Goal: Task Accomplishment & Management: Complete application form

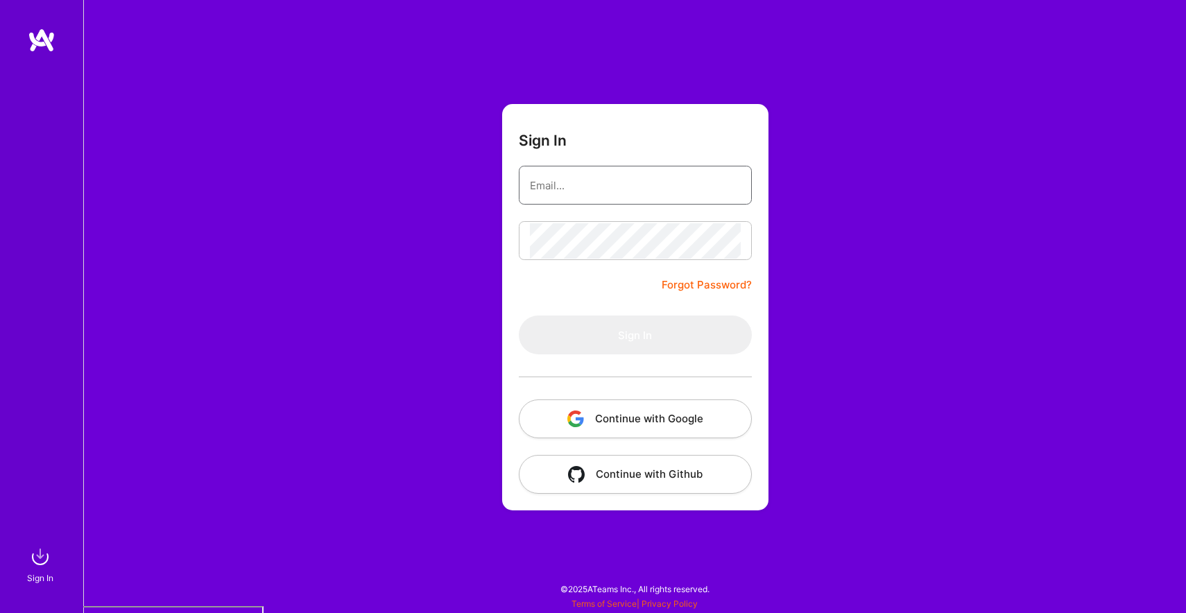
type input "[PERSON_NAME][EMAIL_ADDRESS][DOMAIN_NAME]"
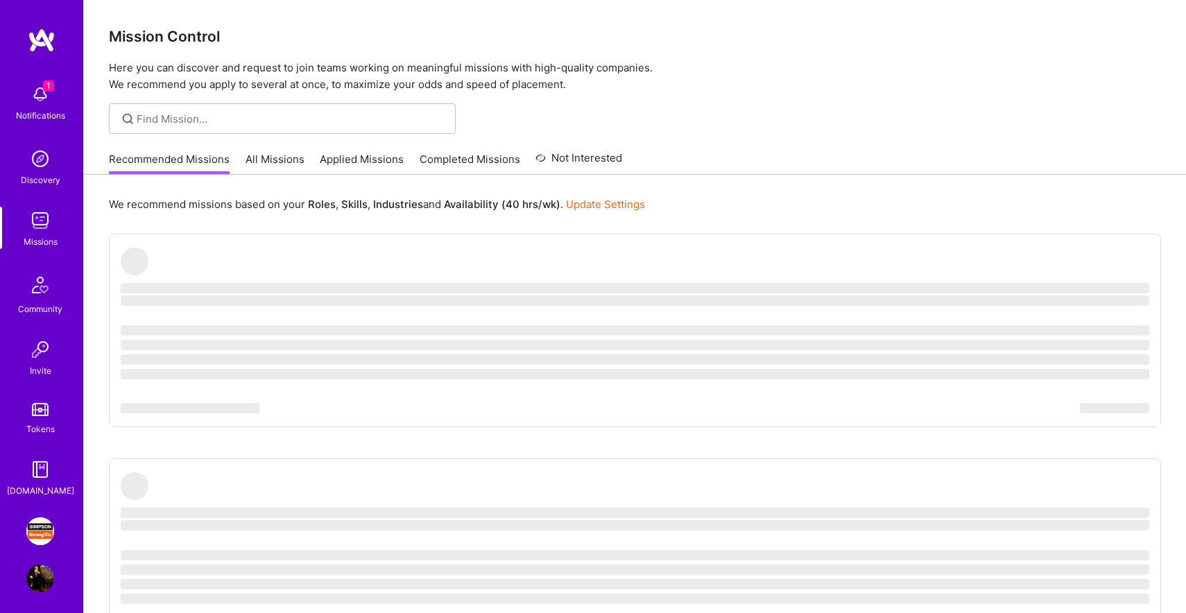
click at [45, 529] on img at bounding box center [40, 532] width 28 height 28
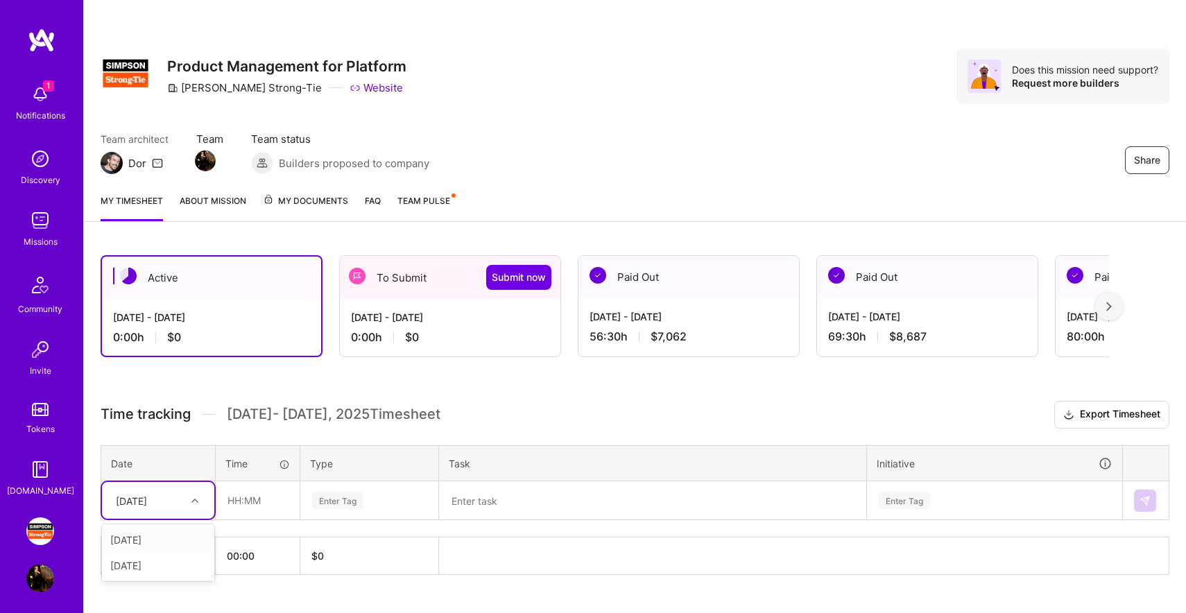
click at [190, 500] on div at bounding box center [197, 501] width 22 height 18
click at [448, 330] on div "[DATE] - [DATE] 0:00 h $0" at bounding box center [450, 327] width 221 height 57
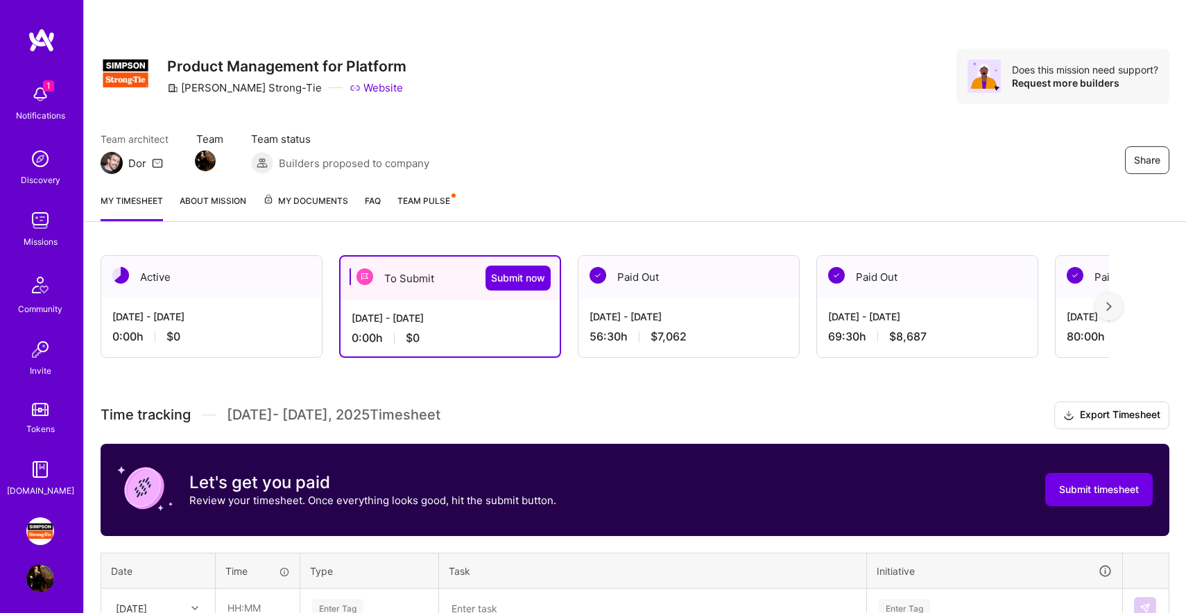
scroll to position [137, 0]
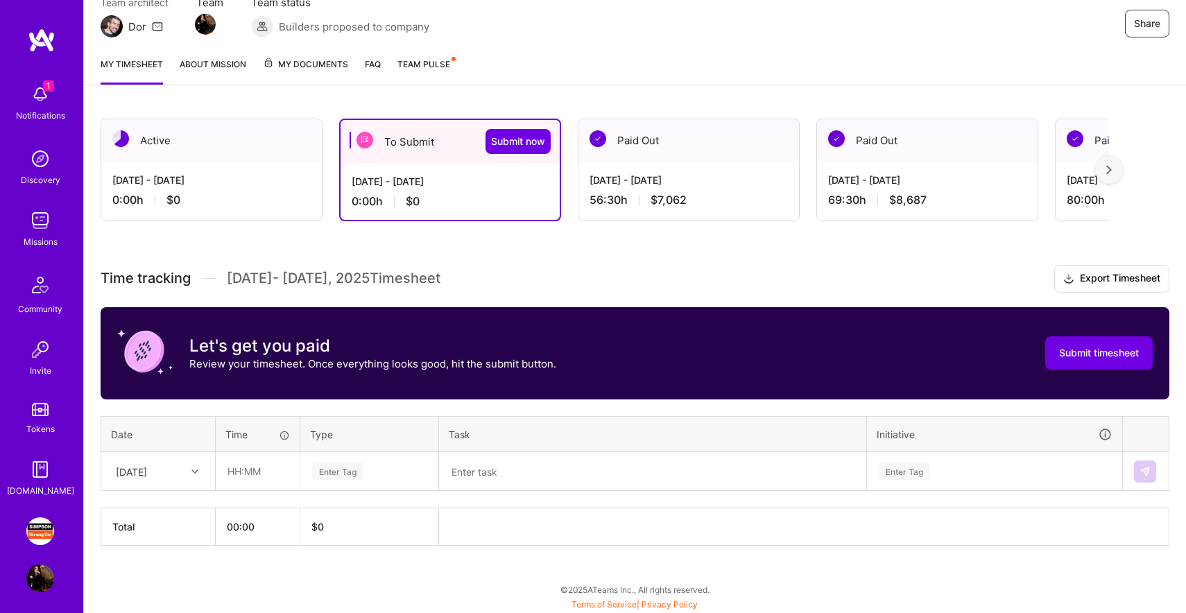
click at [187, 476] on div at bounding box center [197, 472] width 22 height 18
click at [479, 248] on div "Active [DATE] - [DATE] 0:00 h $0 To Submit Submit now [DATE] - [DATE] 0:00 h $0…" at bounding box center [635, 358] width 1102 height 512
click at [235, 470] on input "text" at bounding box center [257, 471] width 83 height 37
type input "08:00"
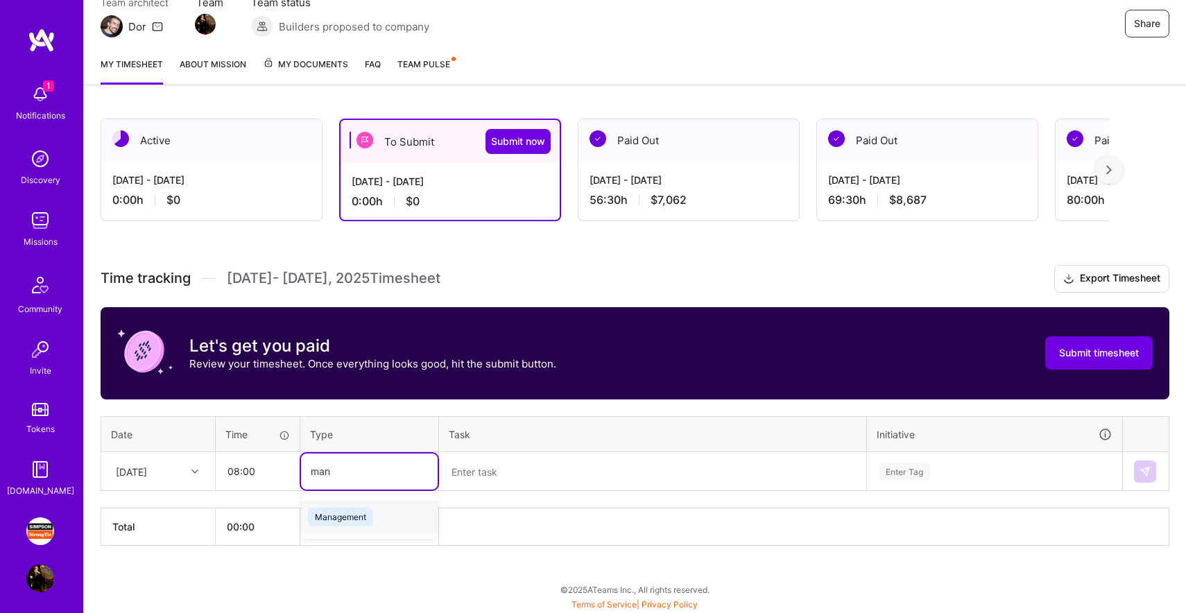
type input "man"
click at [355, 474] on div "Enter Tag" at bounding box center [337, 472] width 51 height 22
type input "man"
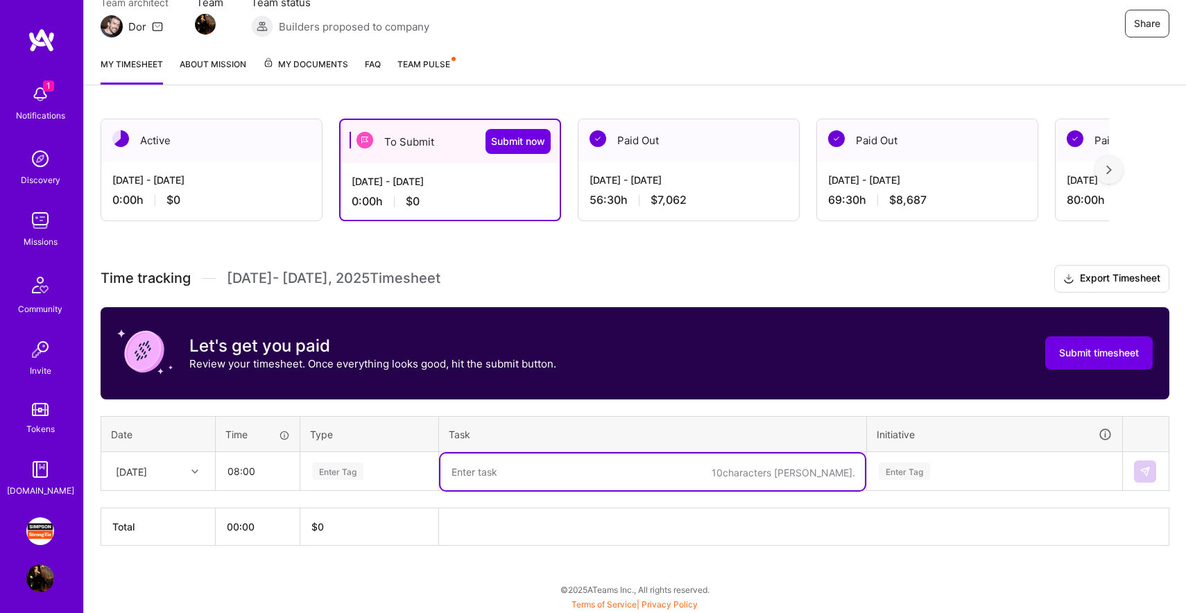
click at [341, 472] on div "Enter Tag" at bounding box center [337, 472] width 51 height 22
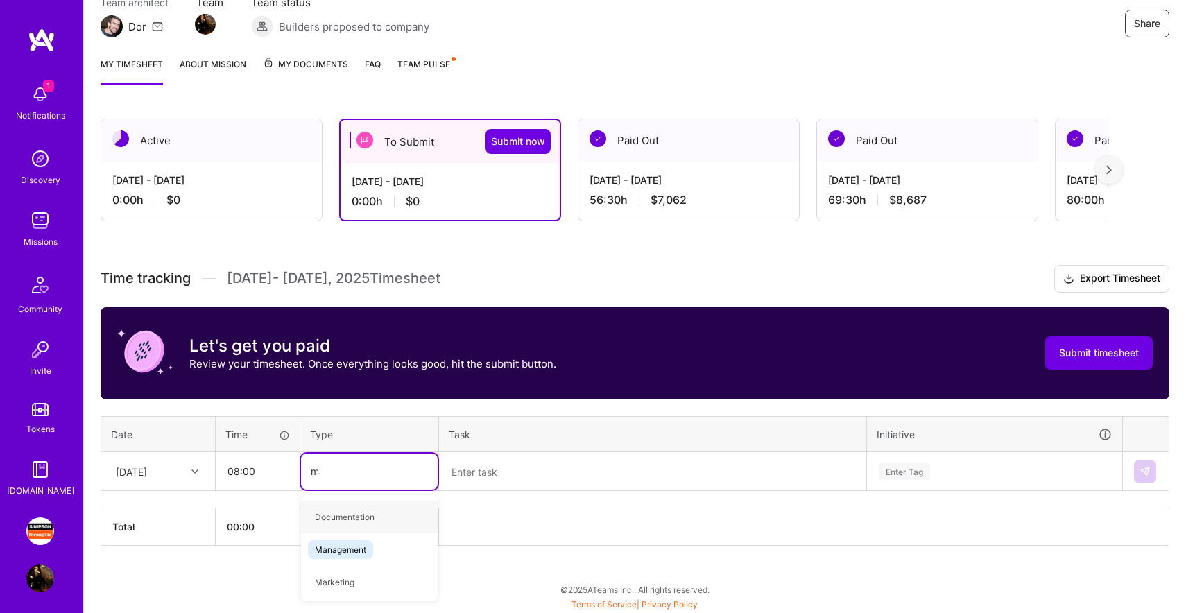
type input "man"
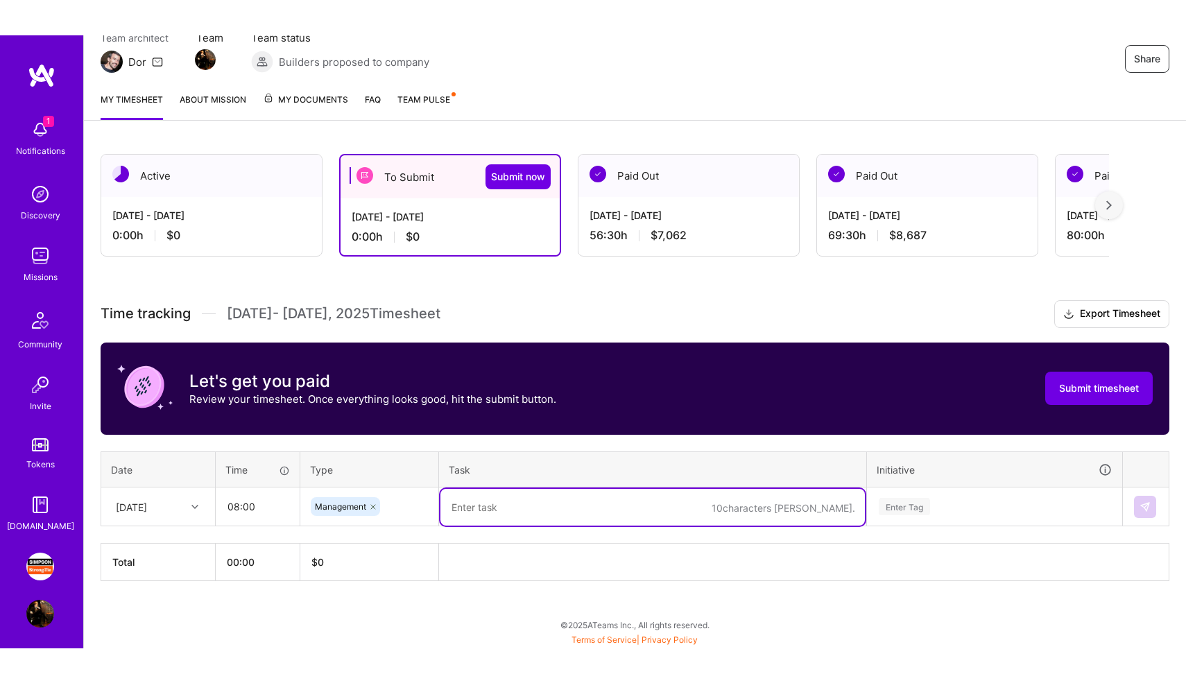
scroll to position [6, 0]
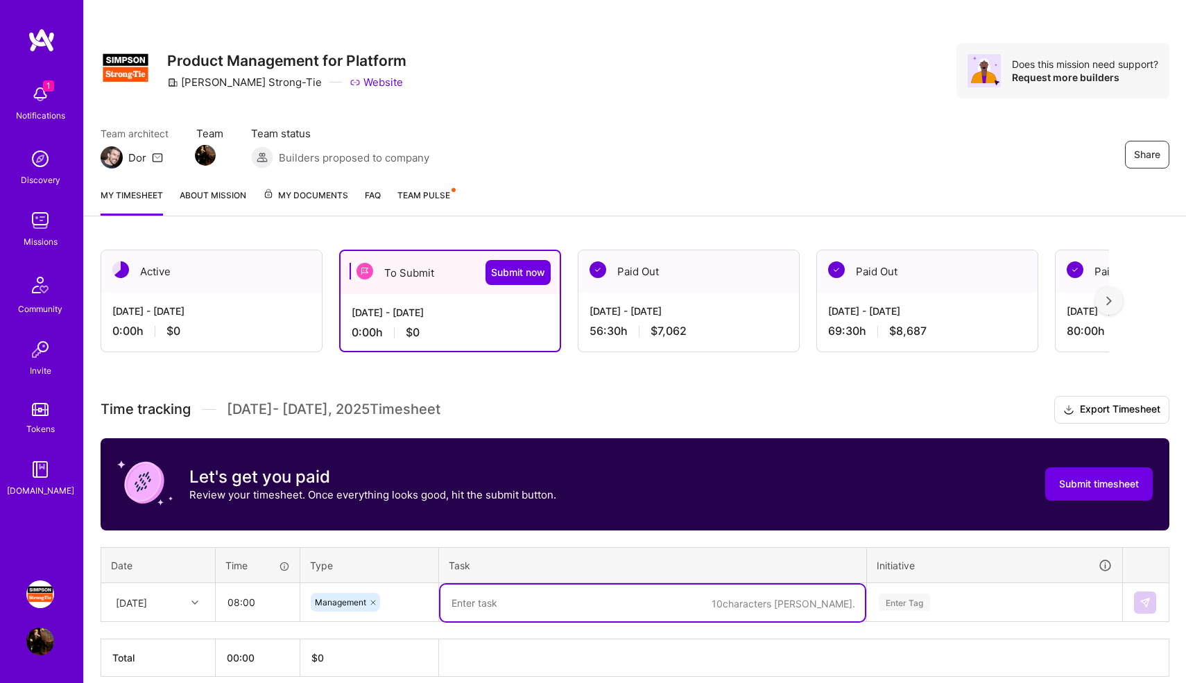
paste textarea "Platform | PM Team Checkin"
click at [604, 607] on textarea "Platform | PM Team Checkin," at bounding box center [653, 603] width 425 height 37
paste textarea "Q4 UXR Priorities Review - Platform"
paste textarea "Touchpoint meeting: [PERSON_NAME] and [PERSON_NAME]"
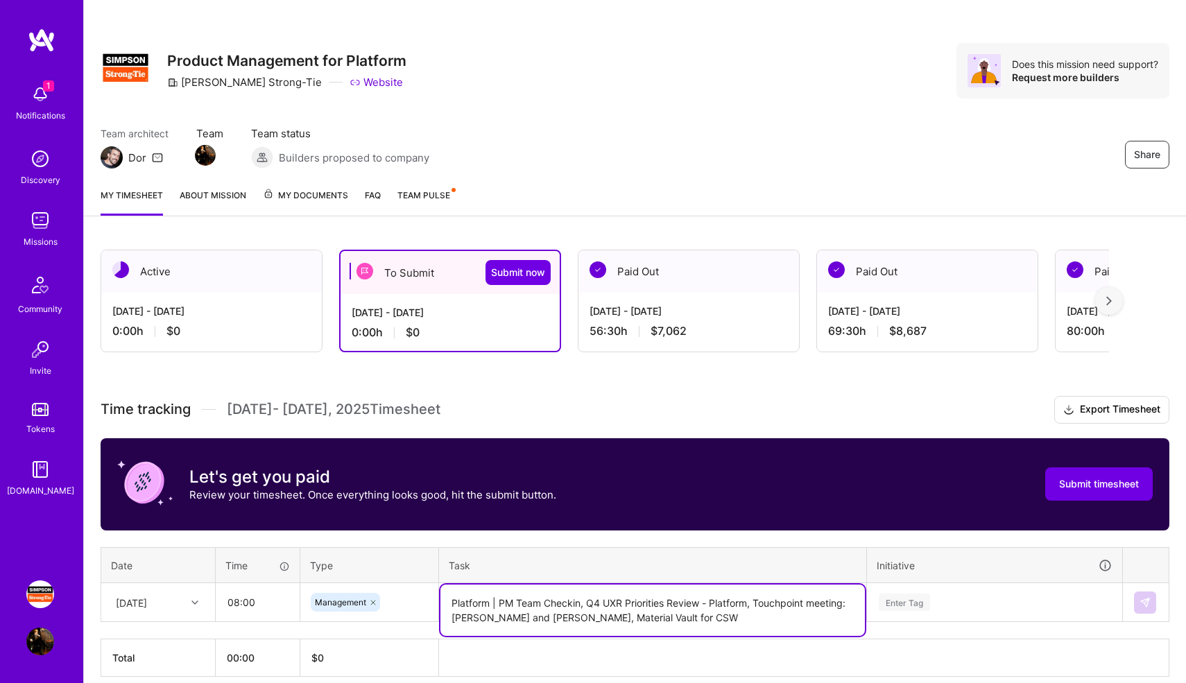
type textarea "Platform | PM Team Checkin, Q4 UXR Priorities Review - Platform, Touchpoint mee…"
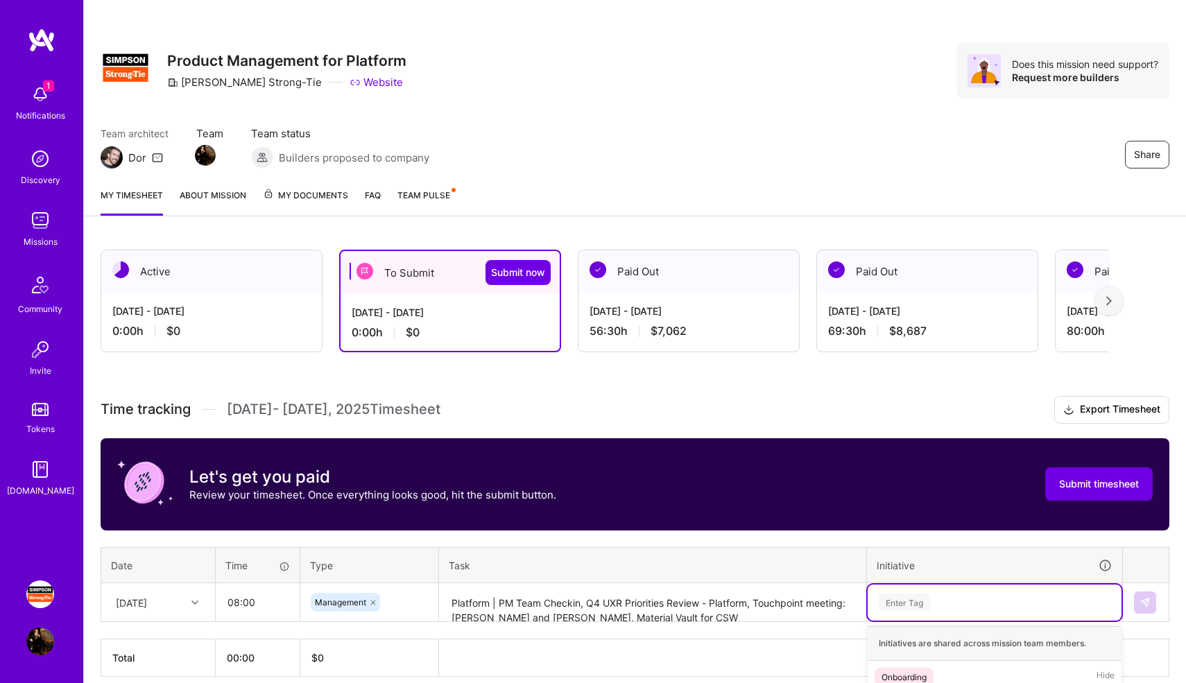
click at [941, 598] on div "option Document Management focused, 2 of 6. 6 results available. Use Up and Dow…" at bounding box center [995, 603] width 254 height 36
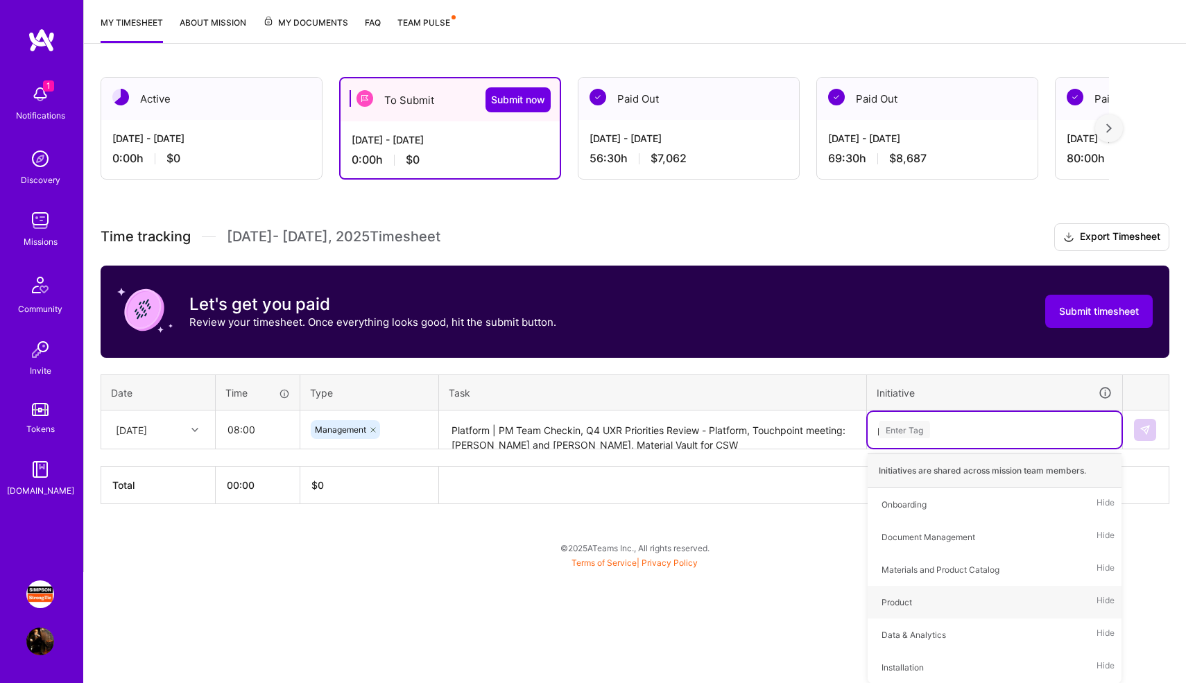
scroll to position [94, 0]
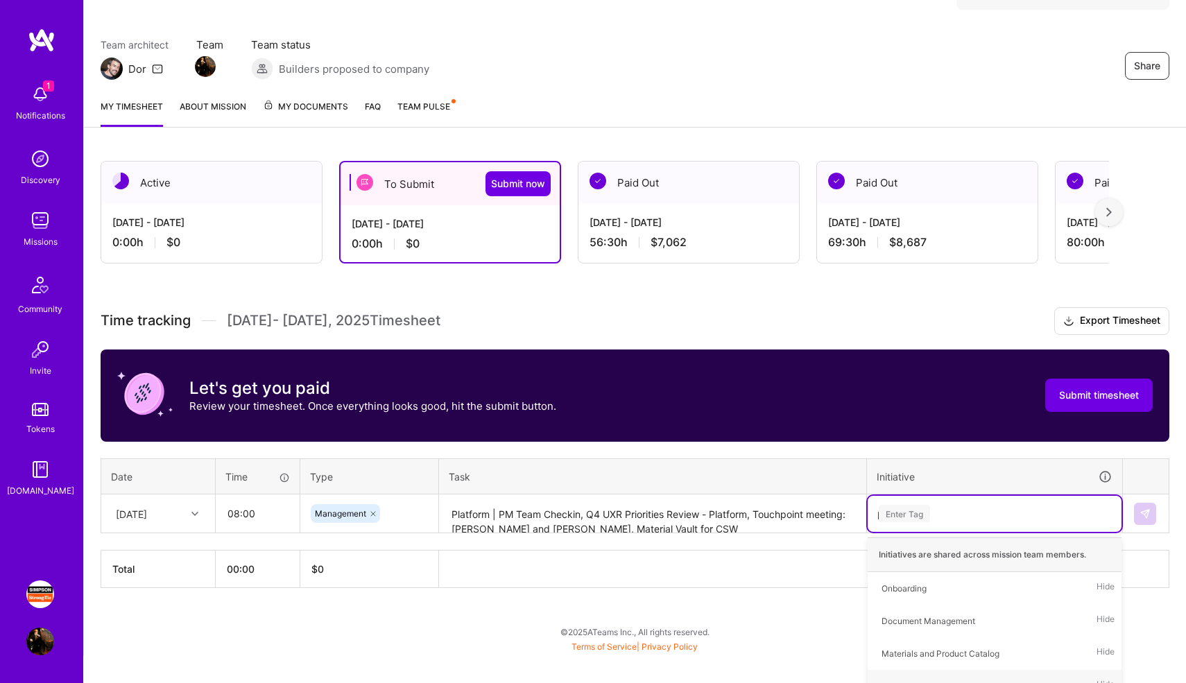
type input "pro"
click at [908, 613] on div "Product" at bounding box center [897, 621] width 31 height 15
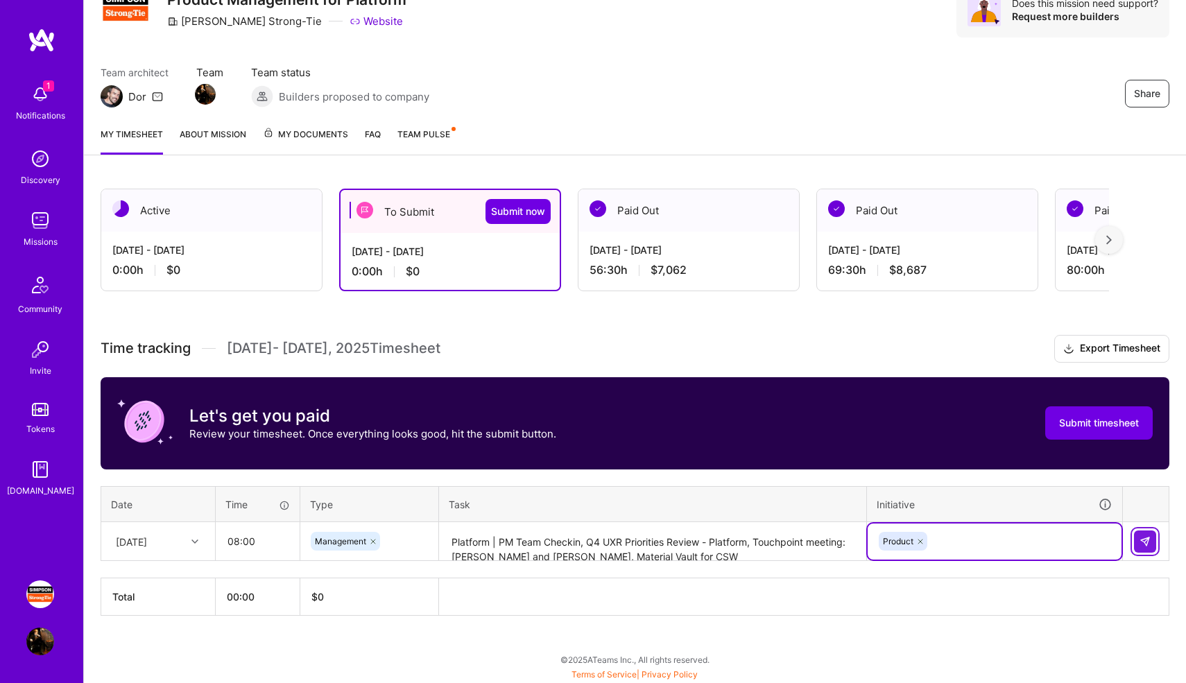
click at [1147, 539] on img at bounding box center [1145, 541] width 11 height 11
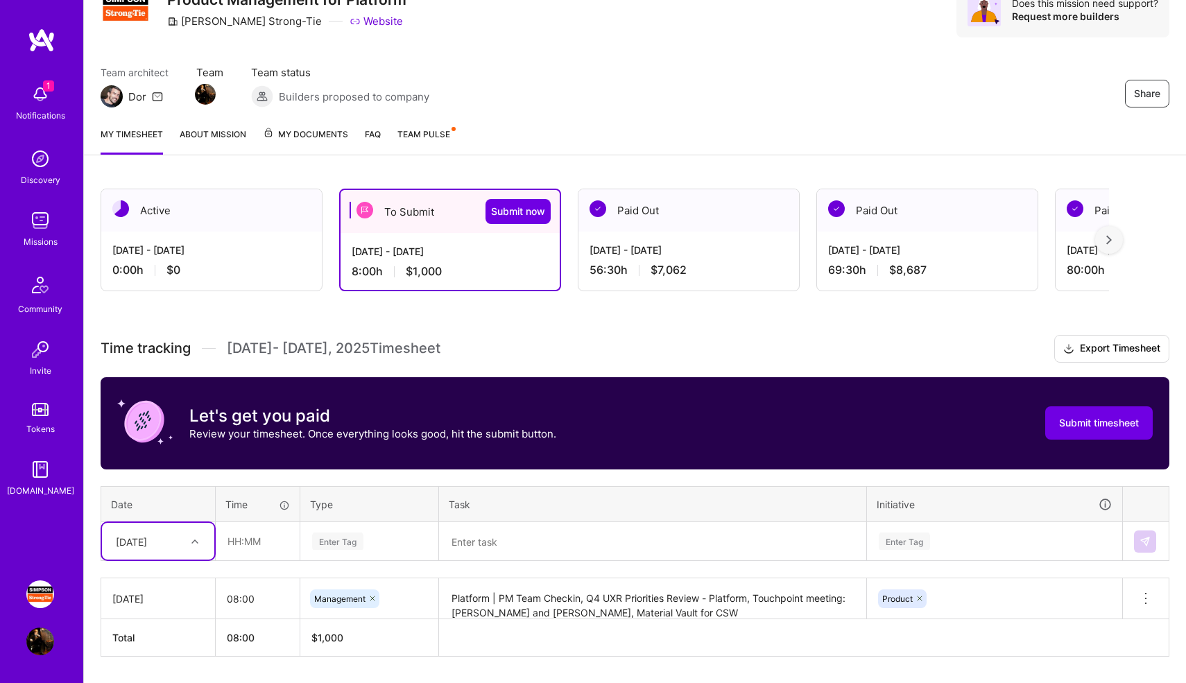
click at [173, 539] on div "Select is focused ,type to refine list, press Down to open the menu, [DATE]" at bounding box center [158, 541] width 112 height 37
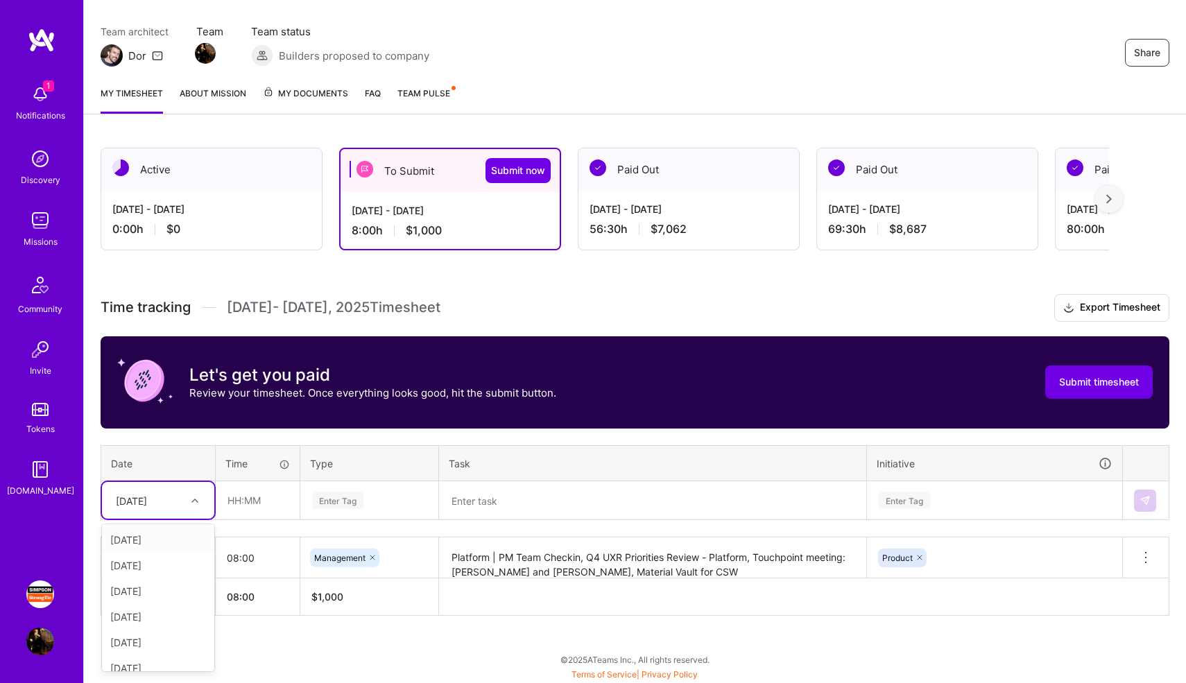
click at [162, 539] on div "[DATE]" at bounding box center [158, 540] width 112 height 26
click at [234, 500] on input "text" at bounding box center [257, 500] width 83 height 37
type input "08:00"
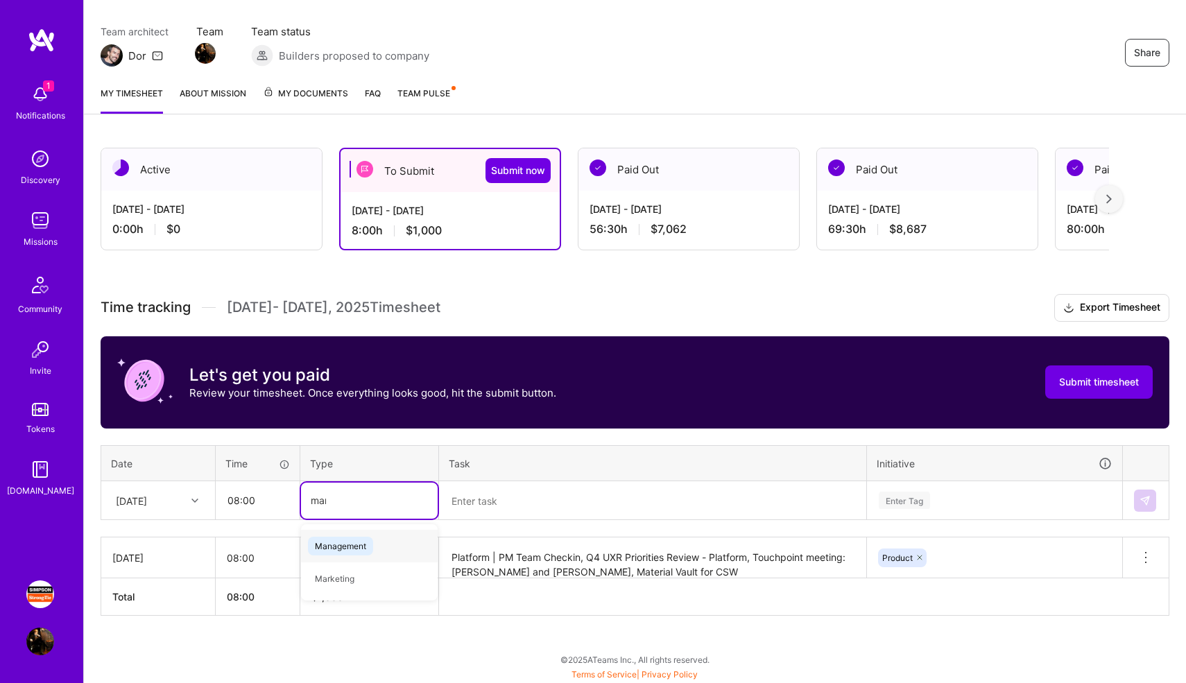
type input "mana"
click at [364, 545] on span "Management" at bounding box center [340, 546] width 65 height 19
click at [509, 502] on textarea at bounding box center [653, 501] width 425 height 37
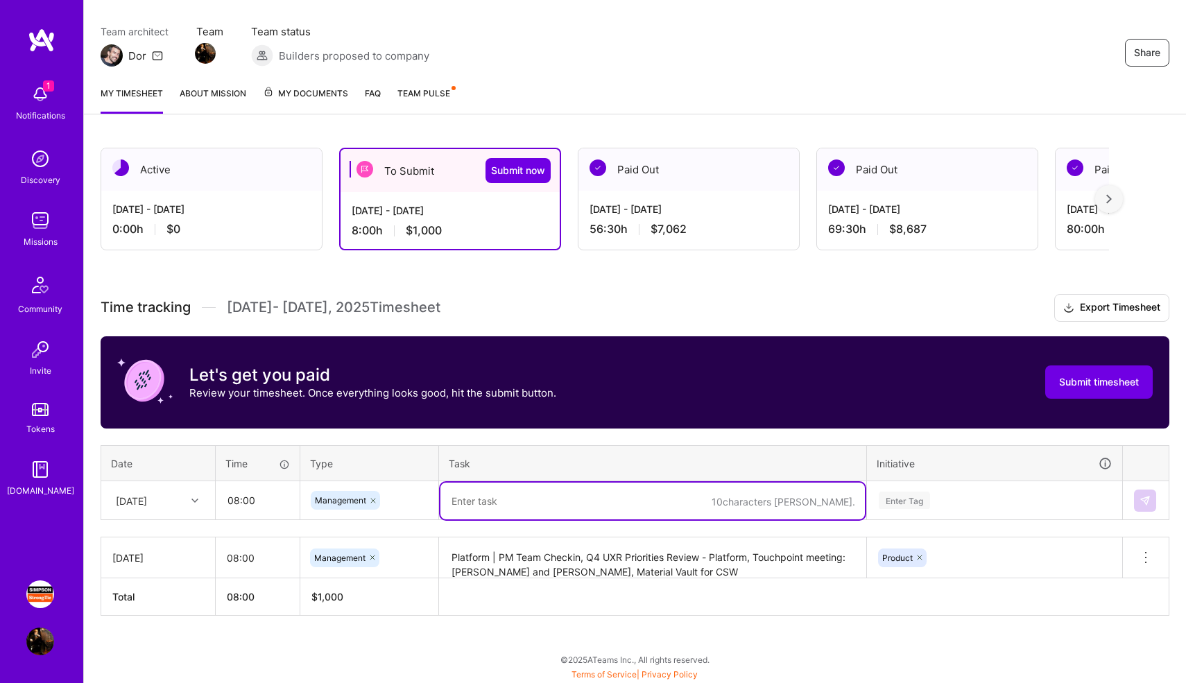
paste textarea "Material Service Sync"
paste textarea "[PERSON_NAME] / [PERSON_NAME] 1:1"
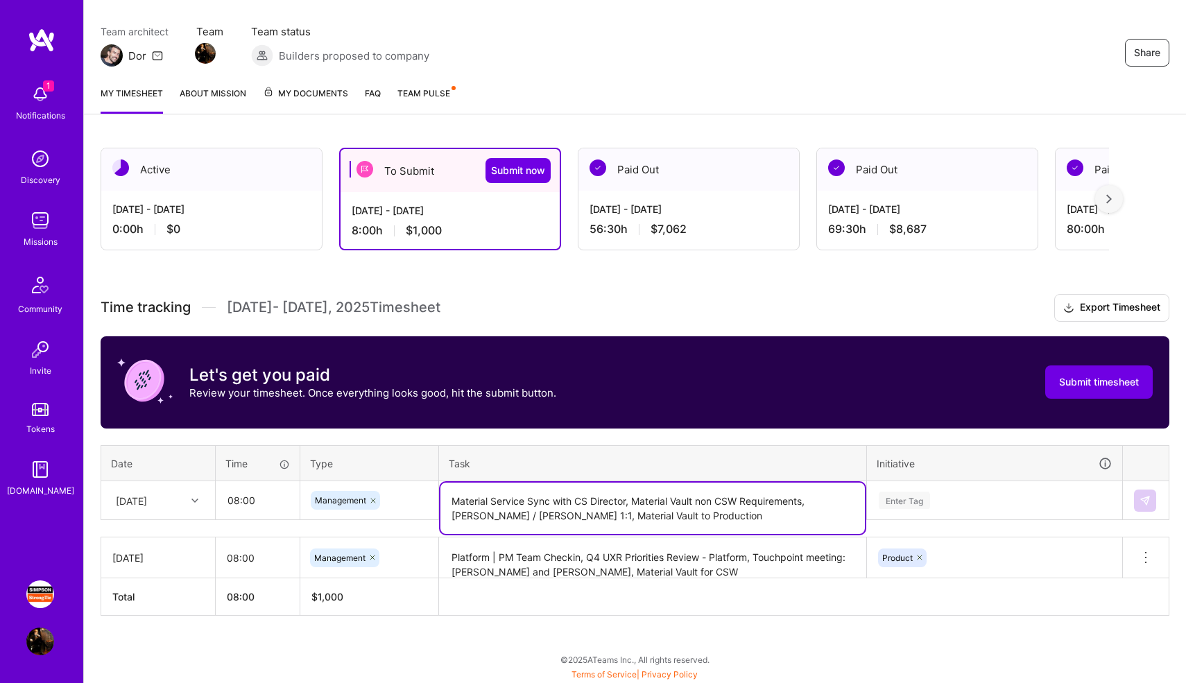
type textarea "Material Service Sync with CS Director, Material Vault non CSW Requirements, [P…"
click at [916, 497] on div "Enter Tag" at bounding box center [995, 501] width 254 height 36
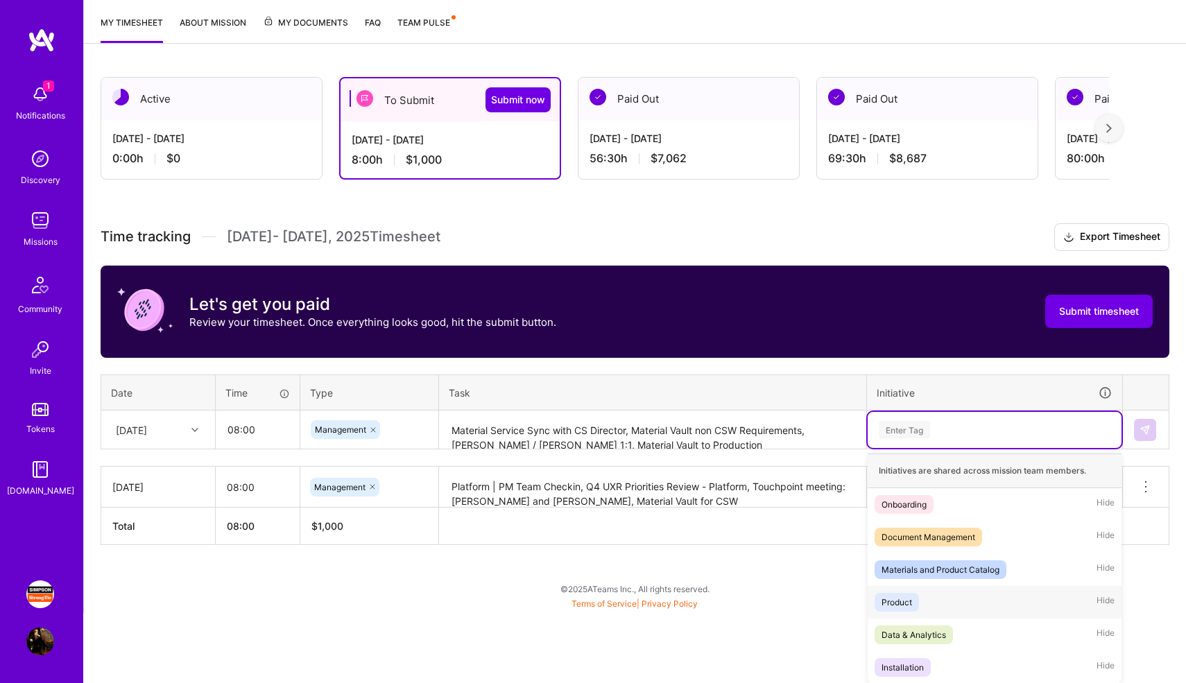
click at [917, 603] on span "Product" at bounding box center [897, 602] width 44 height 19
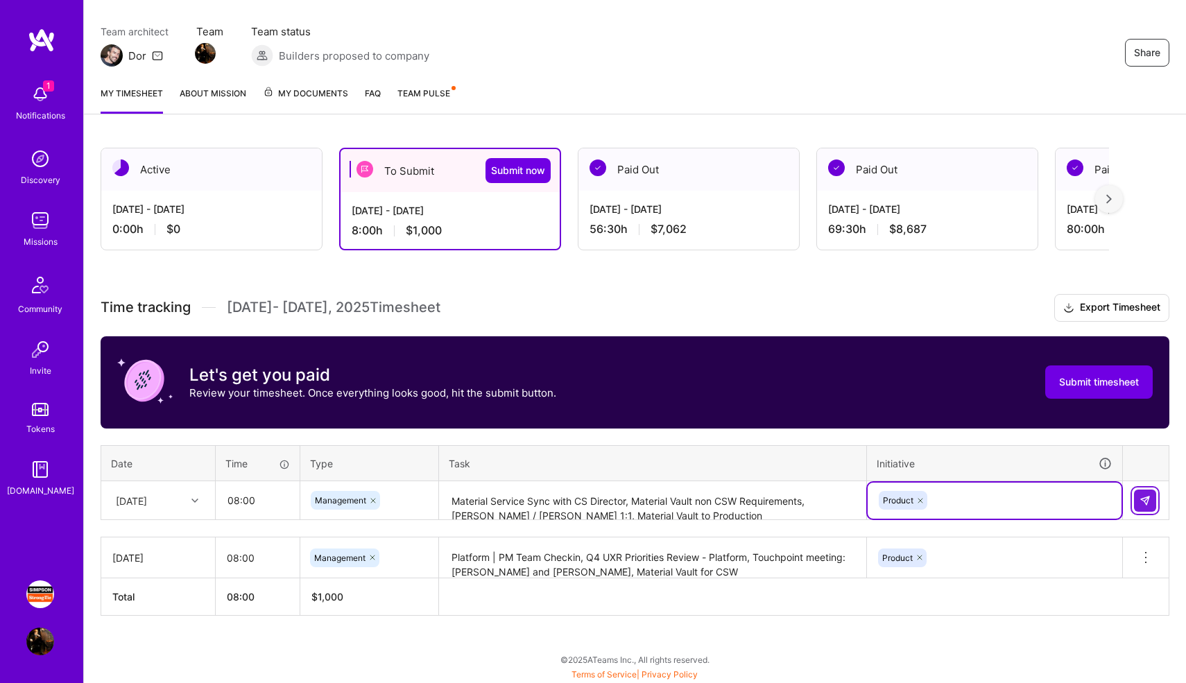
click at [1143, 500] on img at bounding box center [1145, 500] width 11 height 11
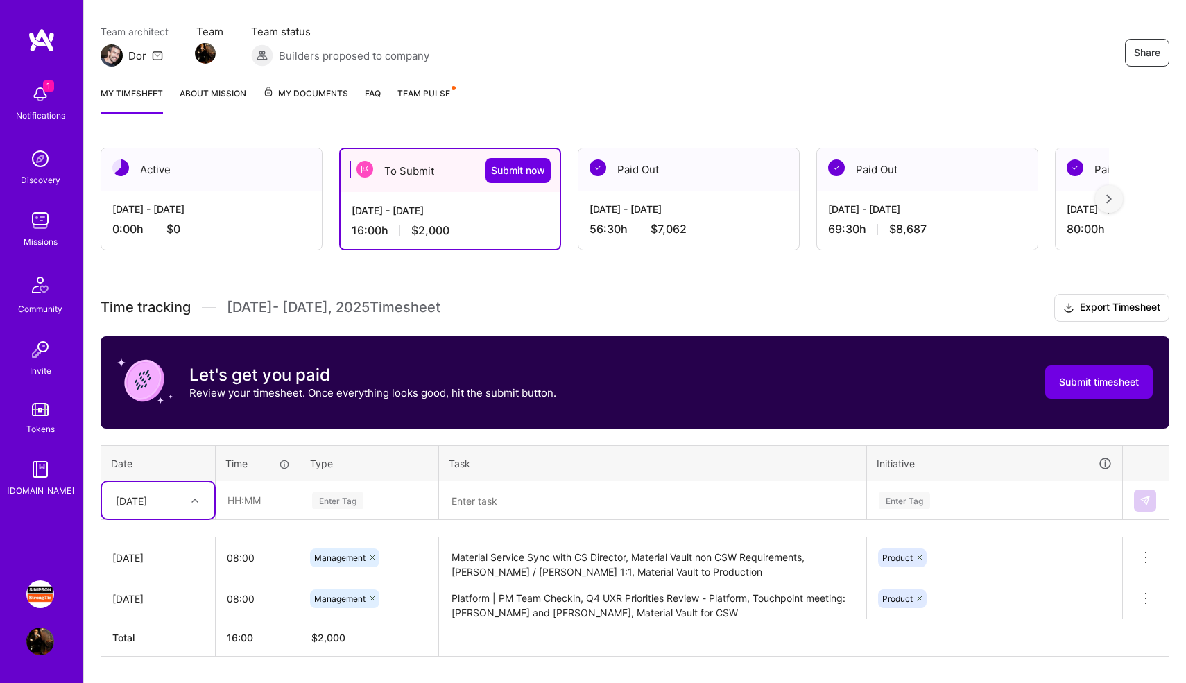
click at [194, 501] on div "option [DATE], selected. Select is focused ,type to refine list, press Down to …" at bounding box center [158, 500] width 112 height 37
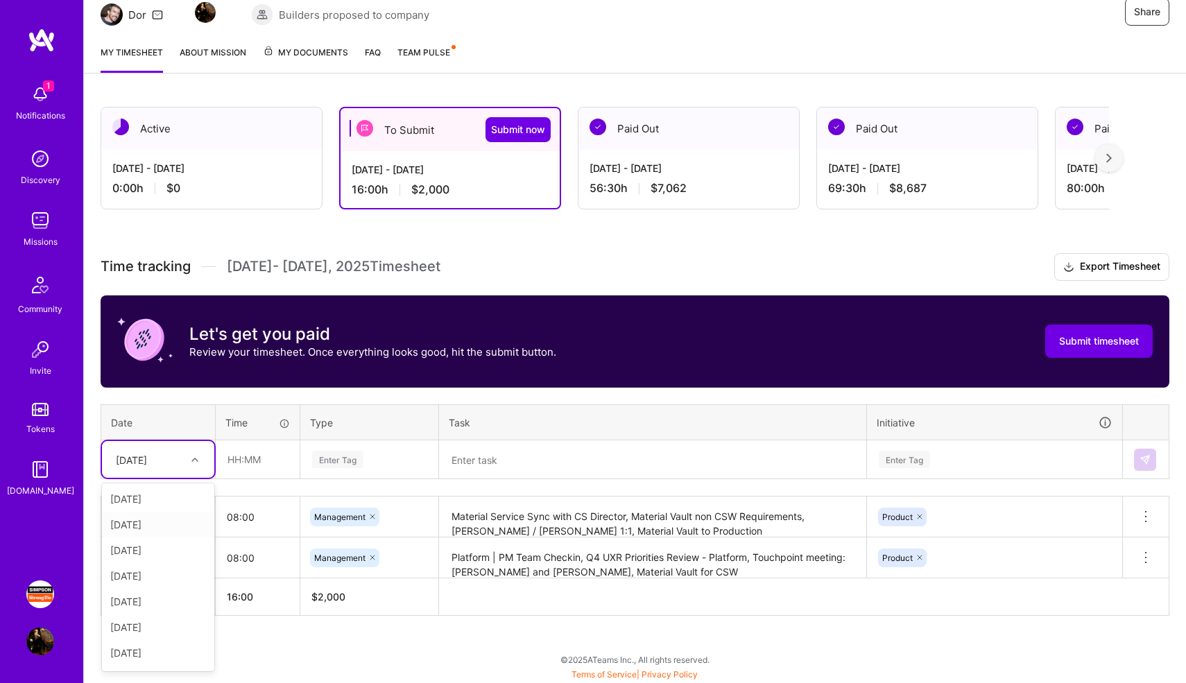
click at [162, 526] on div "[DATE]" at bounding box center [158, 525] width 112 height 26
click at [246, 460] on input "text" at bounding box center [257, 459] width 83 height 37
type input "08:00"
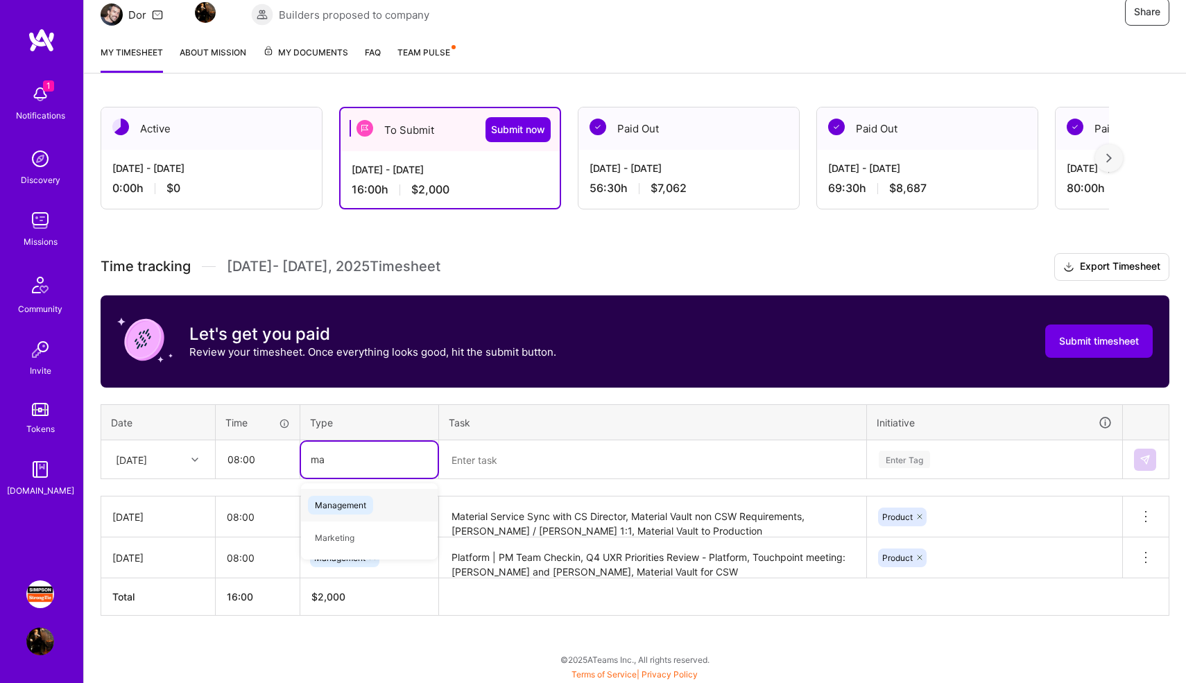
type input "man"
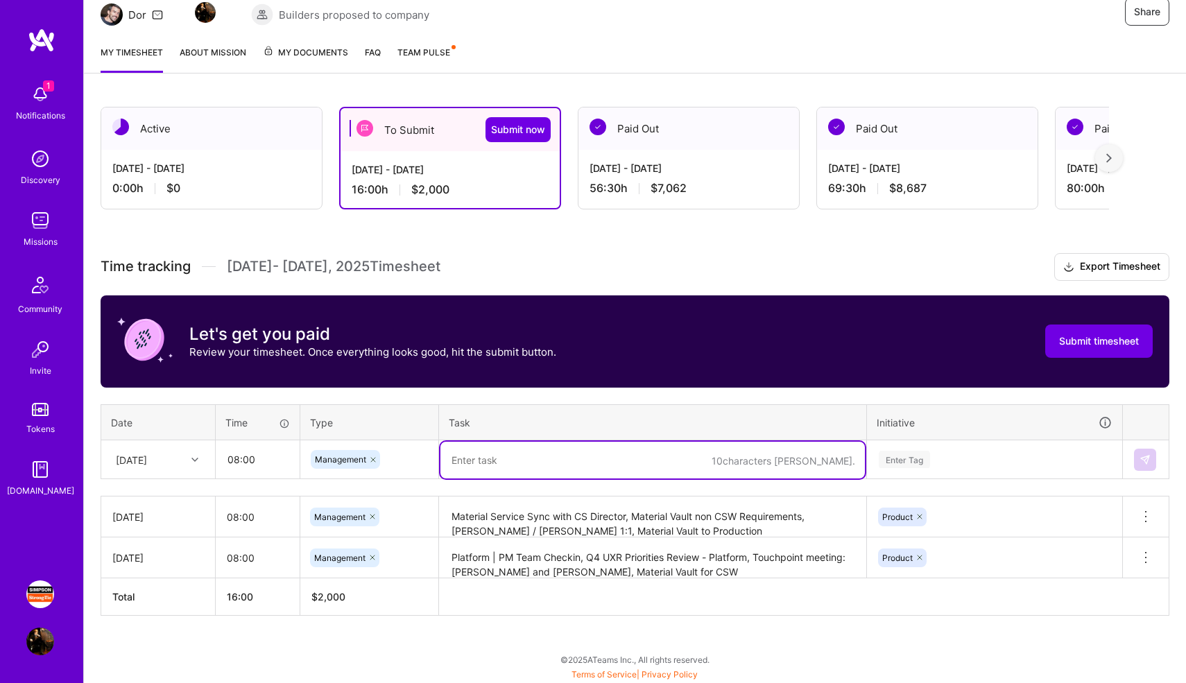
paste textarea "[PERSON_NAME] / [PERSON_NAME]"
paste textarea "ACM Team Refinement"
paste textarea "Document Management Features"
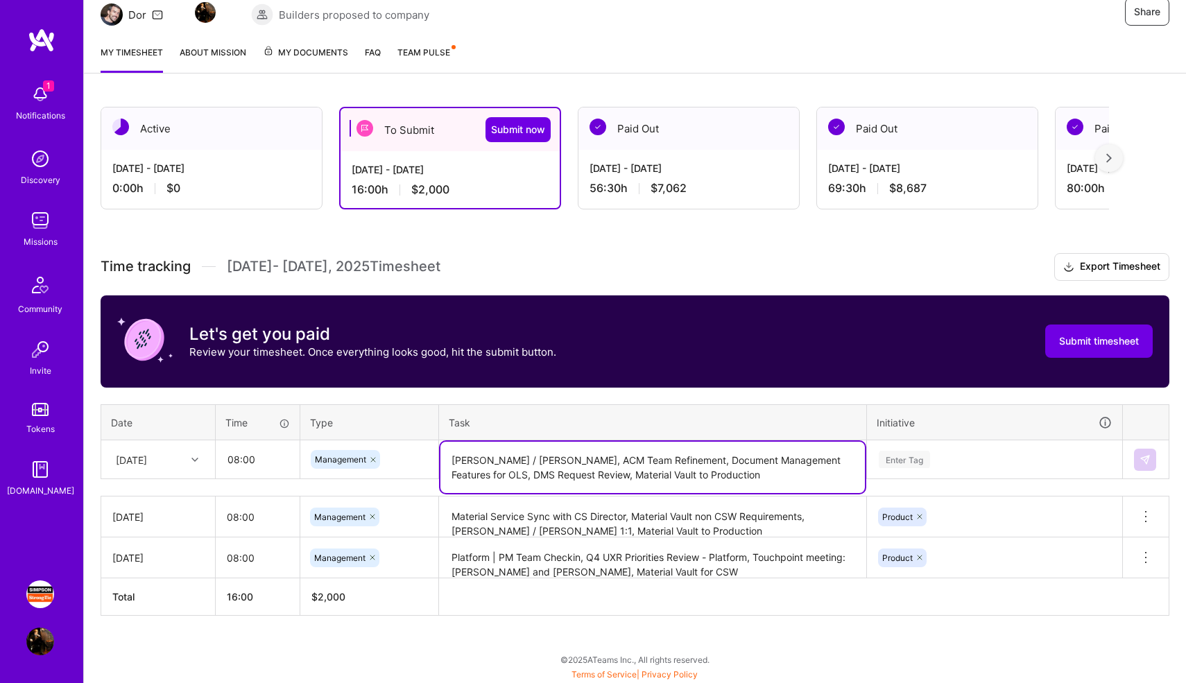
type textarea "[PERSON_NAME] / [PERSON_NAME], ACM Team Refinement, Document Management Feature…"
click at [955, 456] on div "Enter Tag" at bounding box center [995, 459] width 254 height 36
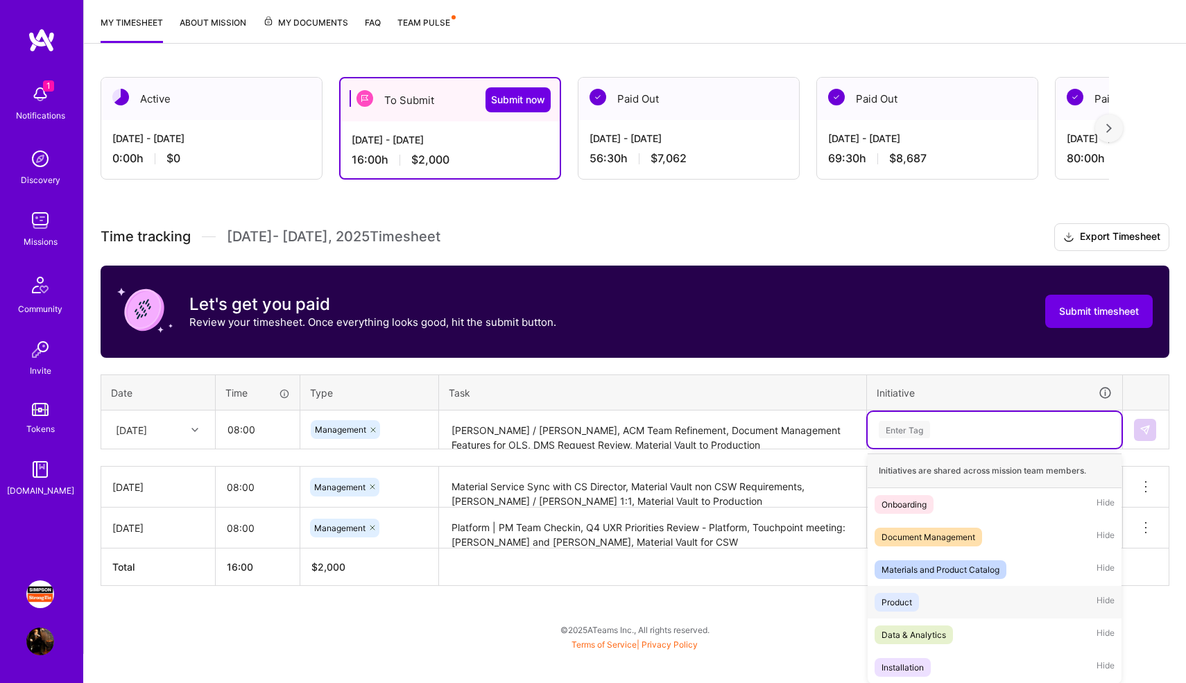
click at [923, 599] on div "Product Hide" at bounding box center [995, 602] width 254 height 33
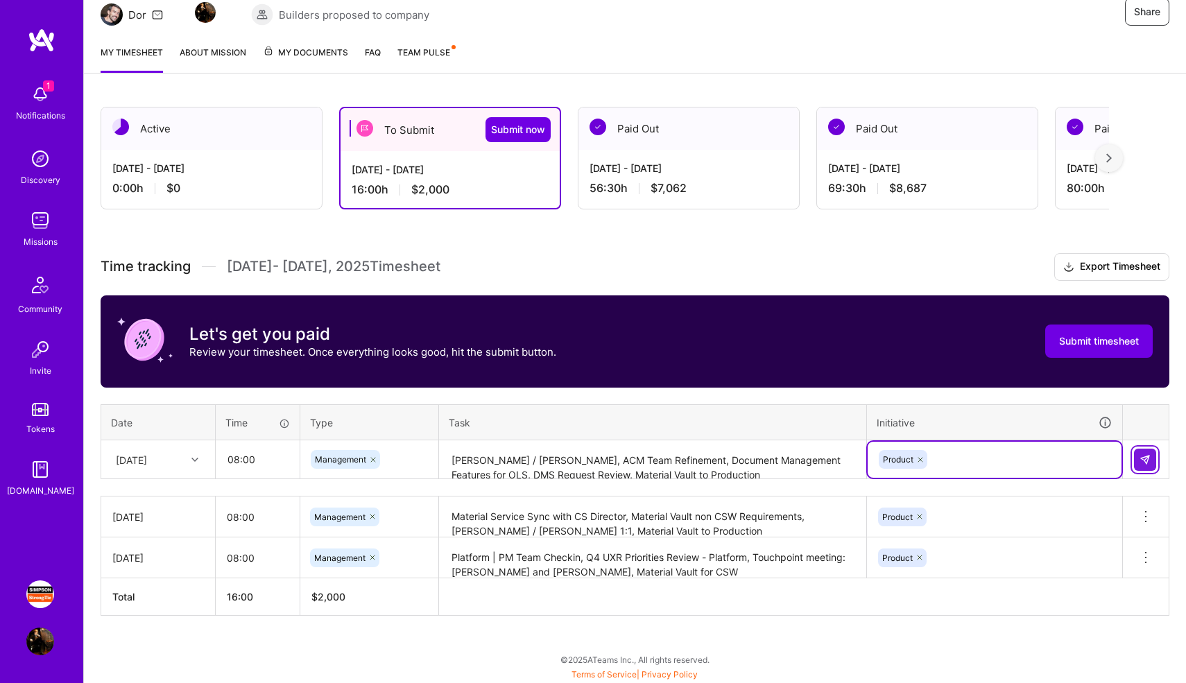
click at [1143, 457] on img at bounding box center [1145, 459] width 11 height 11
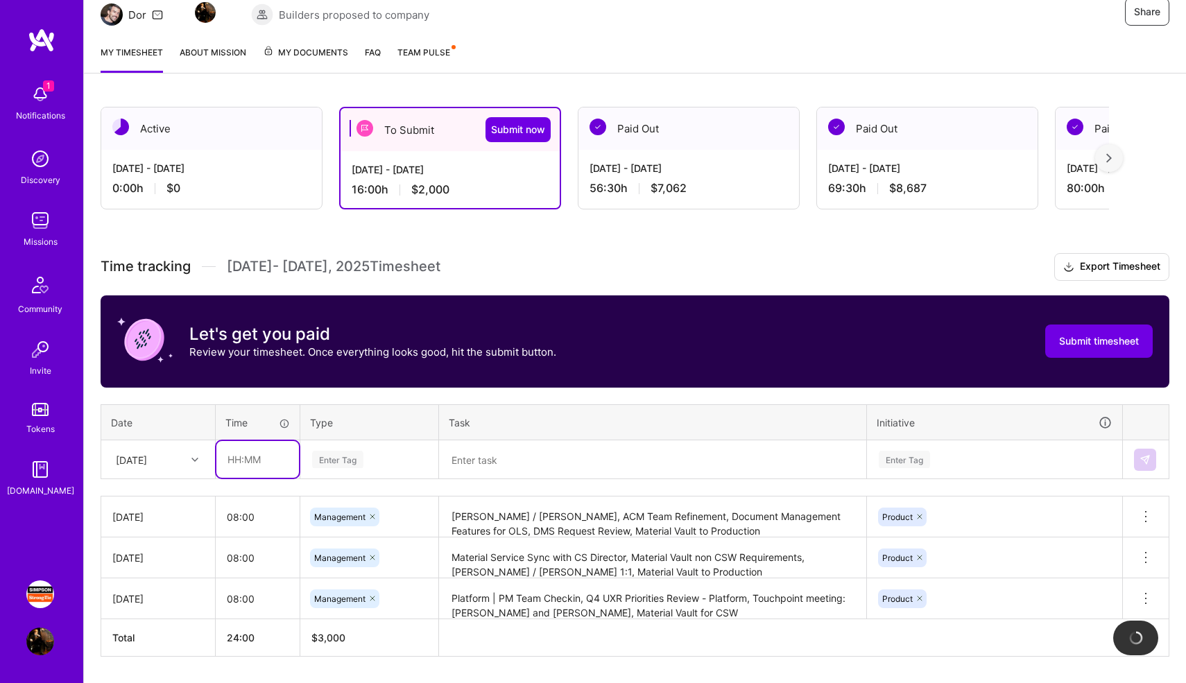
click at [247, 457] on input "text" at bounding box center [257, 459] width 83 height 37
click at [171, 462] on div "[DATE]" at bounding box center [158, 459] width 112 height 37
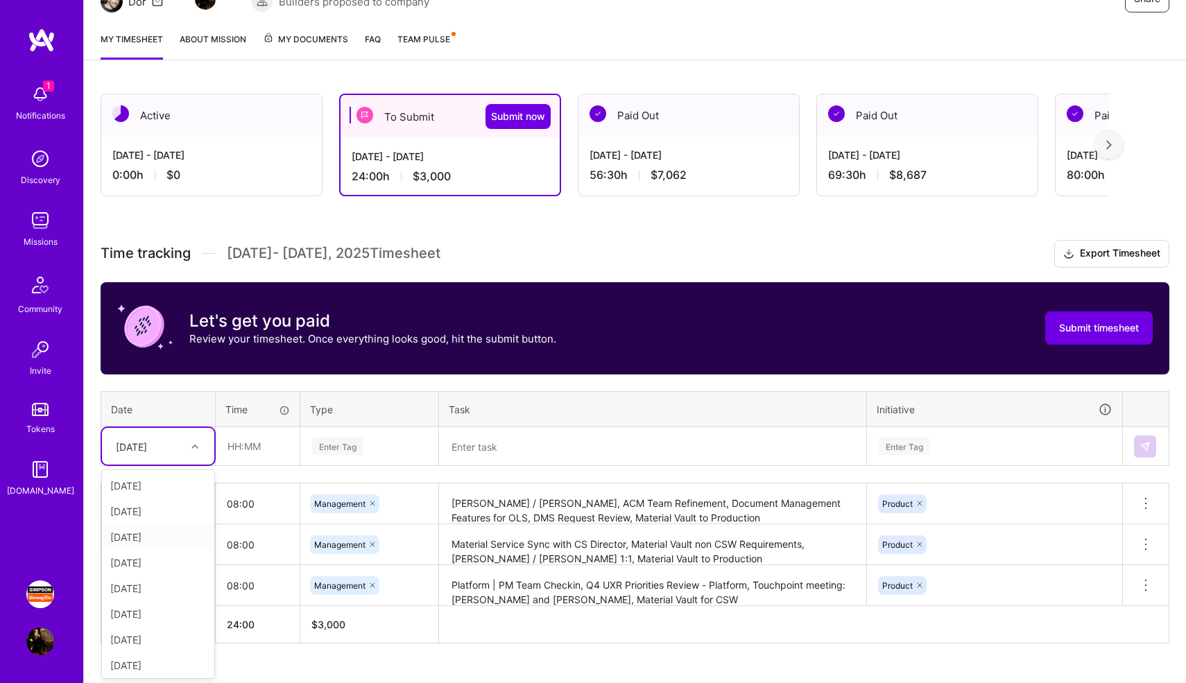
click at [160, 533] on div "[DATE]" at bounding box center [158, 537] width 112 height 26
click at [244, 453] on input "text" at bounding box center [257, 446] width 83 height 37
type input "08:00"
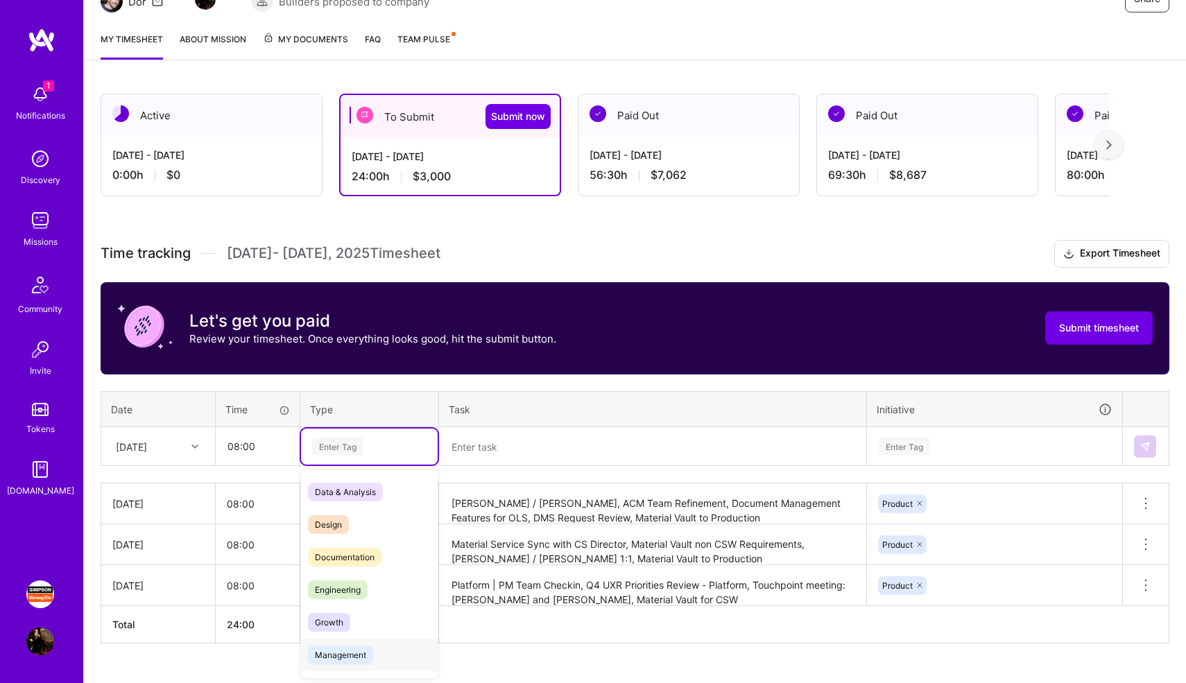
click at [361, 613] on span "Management" at bounding box center [340, 655] width 65 height 19
click at [503, 456] on textarea at bounding box center [653, 447] width 425 height 37
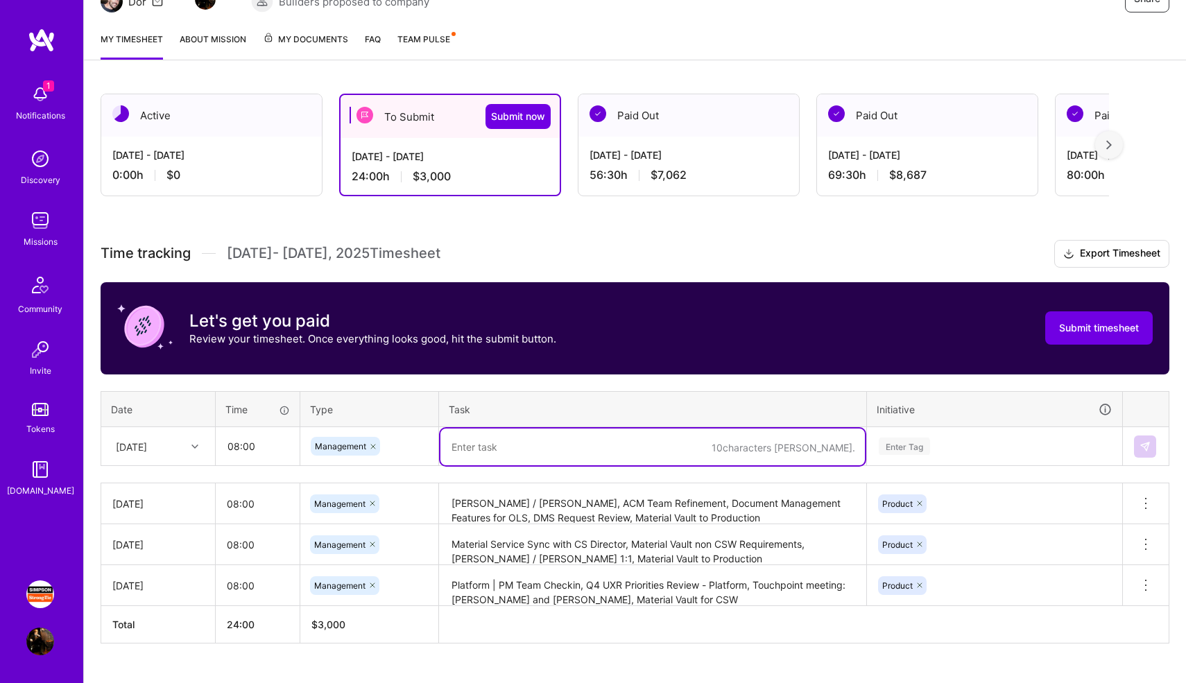
paste textarea "CM / Platform Cross-Team Meeting"
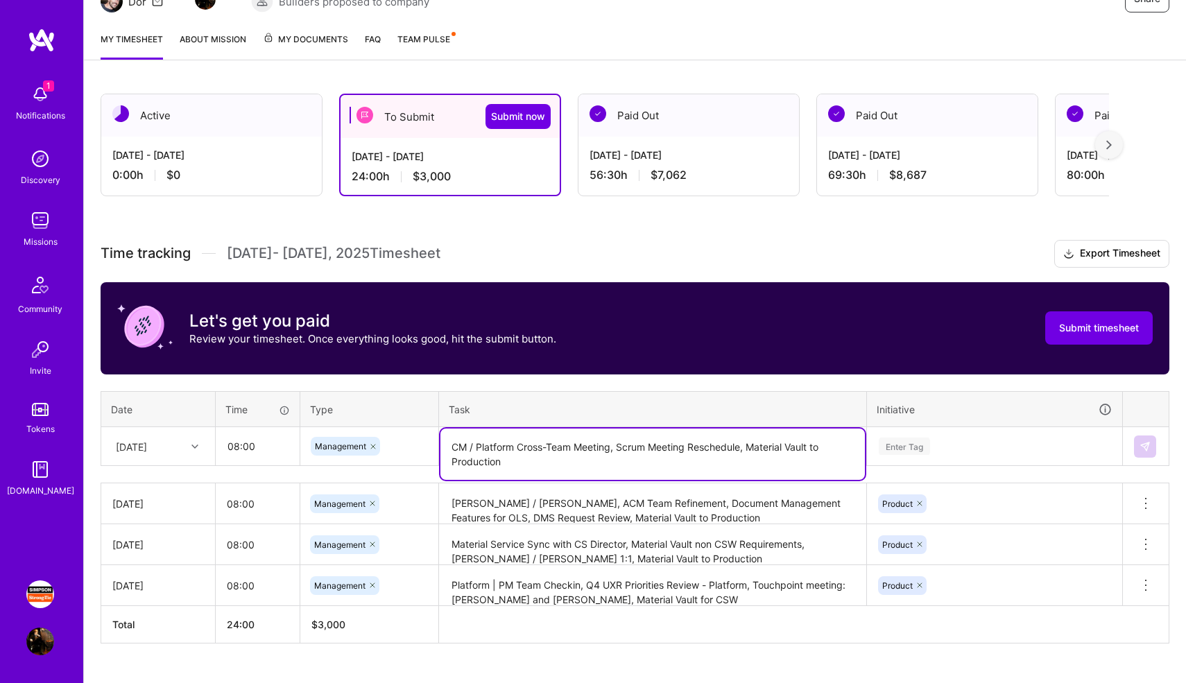
type textarea "CM / Platform Cross-Team Meeting, Scrum Meeting Reschedule, Material Vault to P…"
click at [930, 441] on div "Enter Tag" at bounding box center [995, 447] width 254 height 36
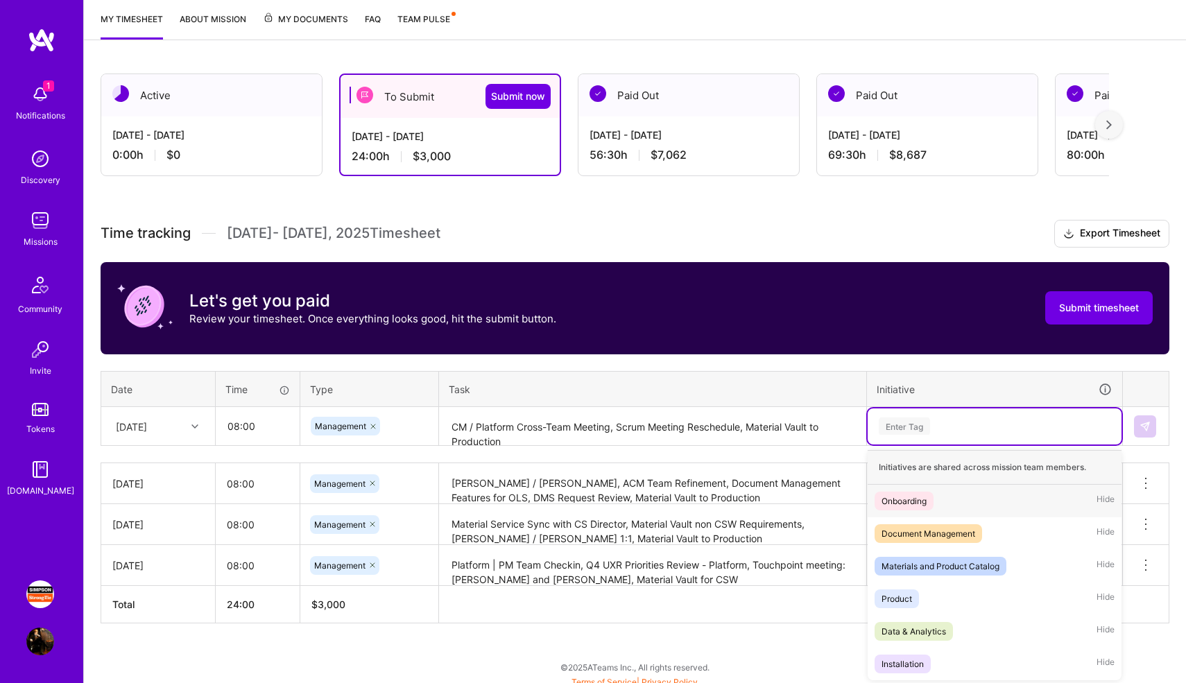
scroll to position [184, 0]
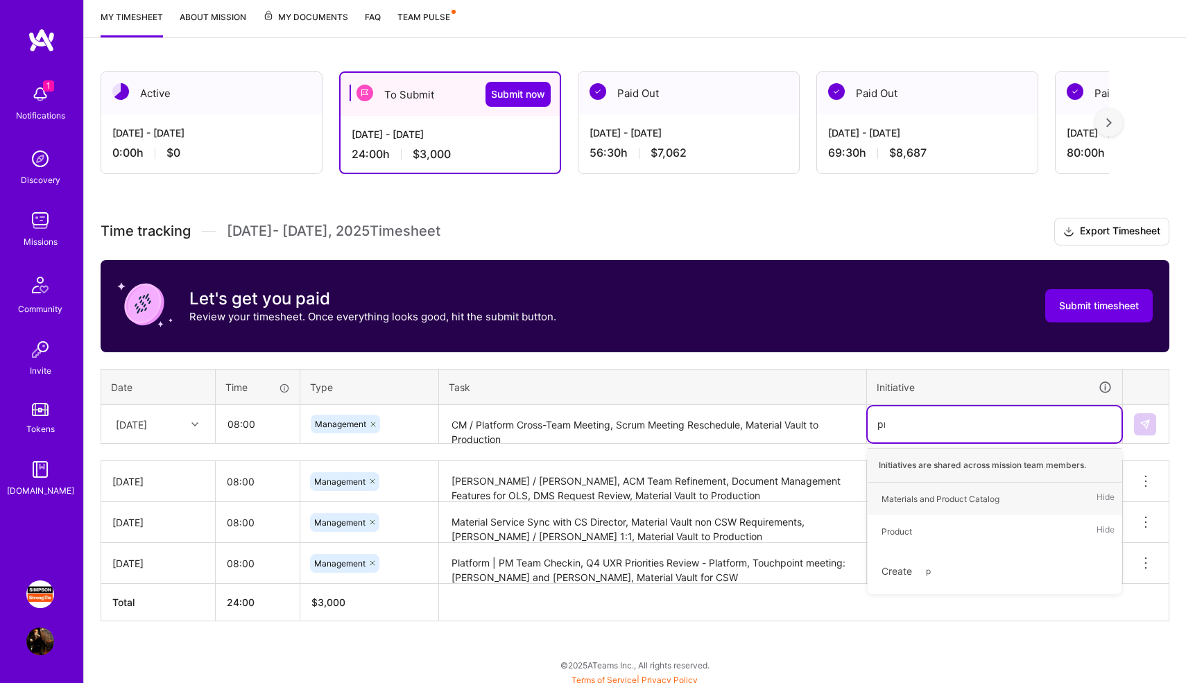
type input "pro"
click at [925, 524] on div "Product Hide" at bounding box center [995, 531] width 254 height 33
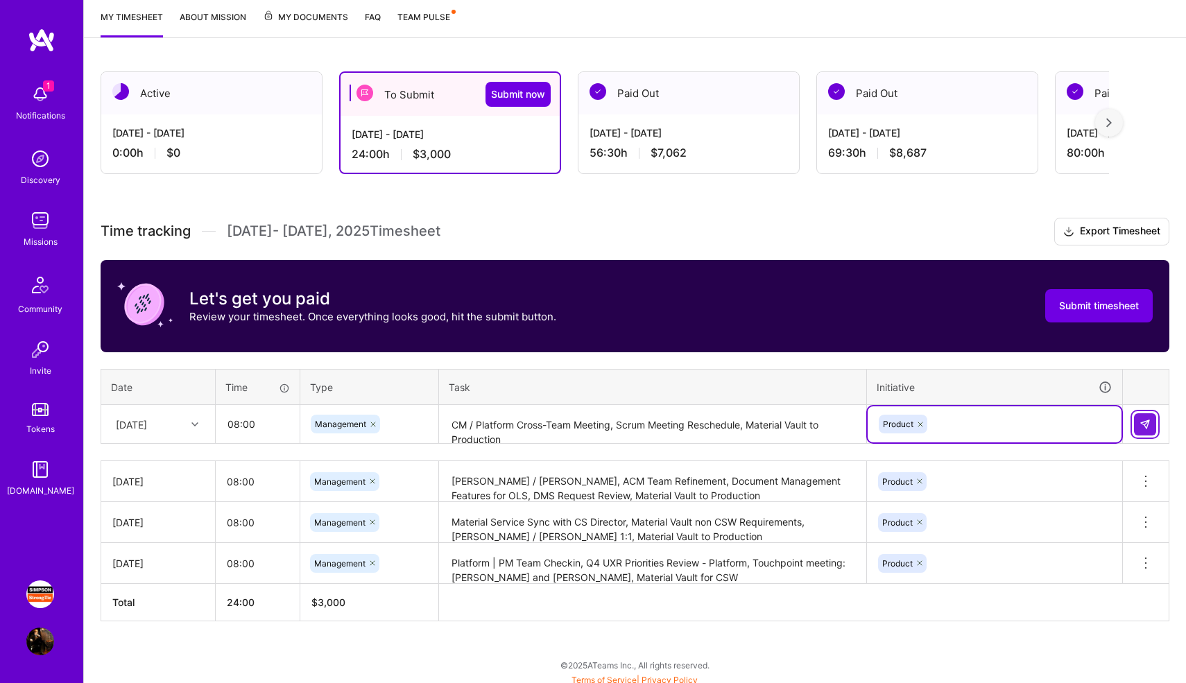
click at [1150, 424] on img at bounding box center [1145, 424] width 11 height 11
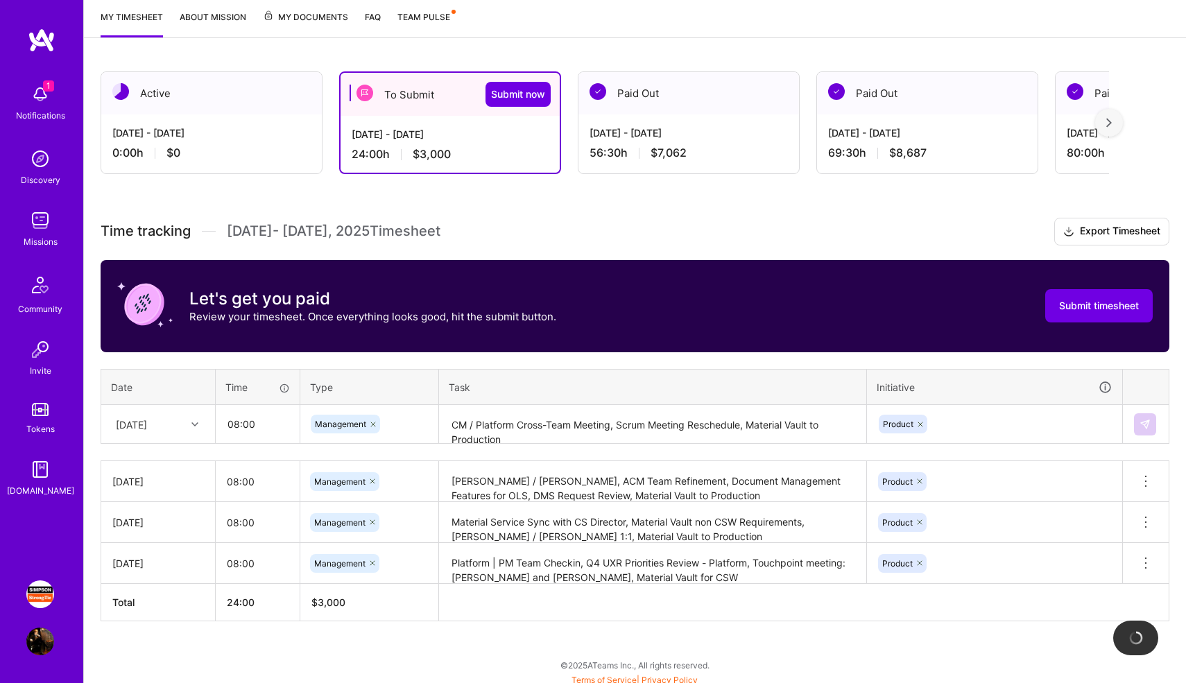
click at [1064, 450] on div "Time tracking [DATE] - [DATE] Timesheet Export Timesheet Let's get you paid Rev…" at bounding box center [635, 420] width 1069 height 404
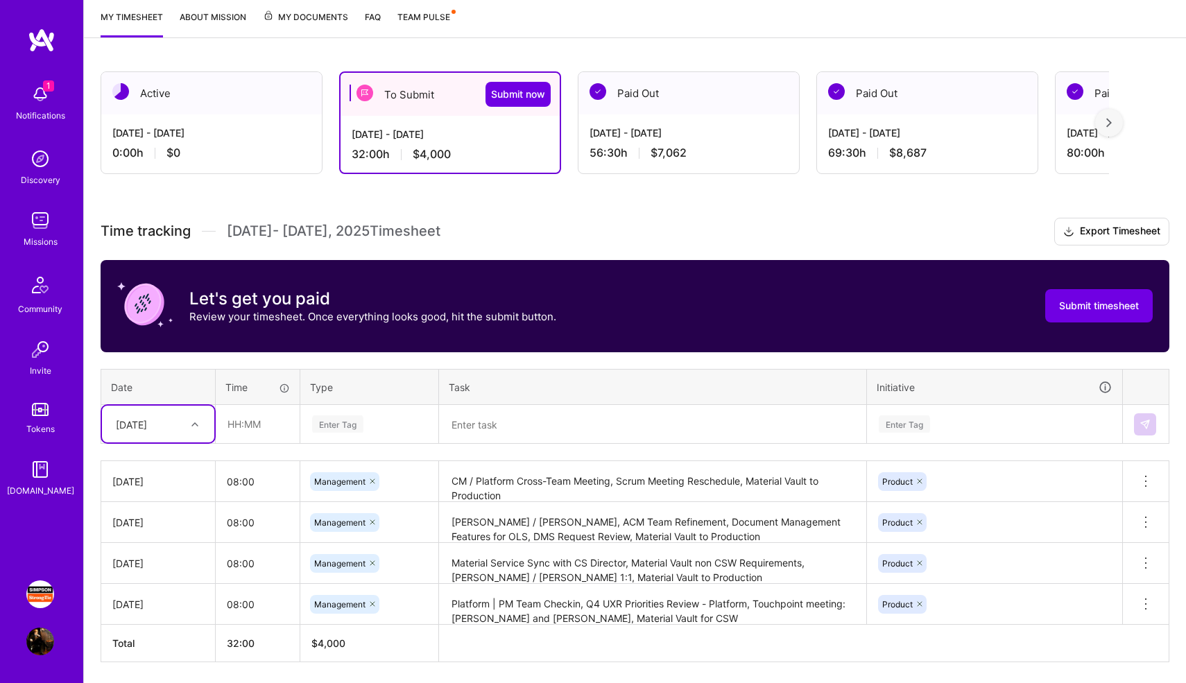
click at [196, 426] on icon at bounding box center [194, 424] width 7 height 7
click at [161, 516] on div "[DATE]" at bounding box center [158, 521] width 112 height 26
click at [253, 425] on input "text" at bounding box center [257, 424] width 83 height 37
type input "08:00"
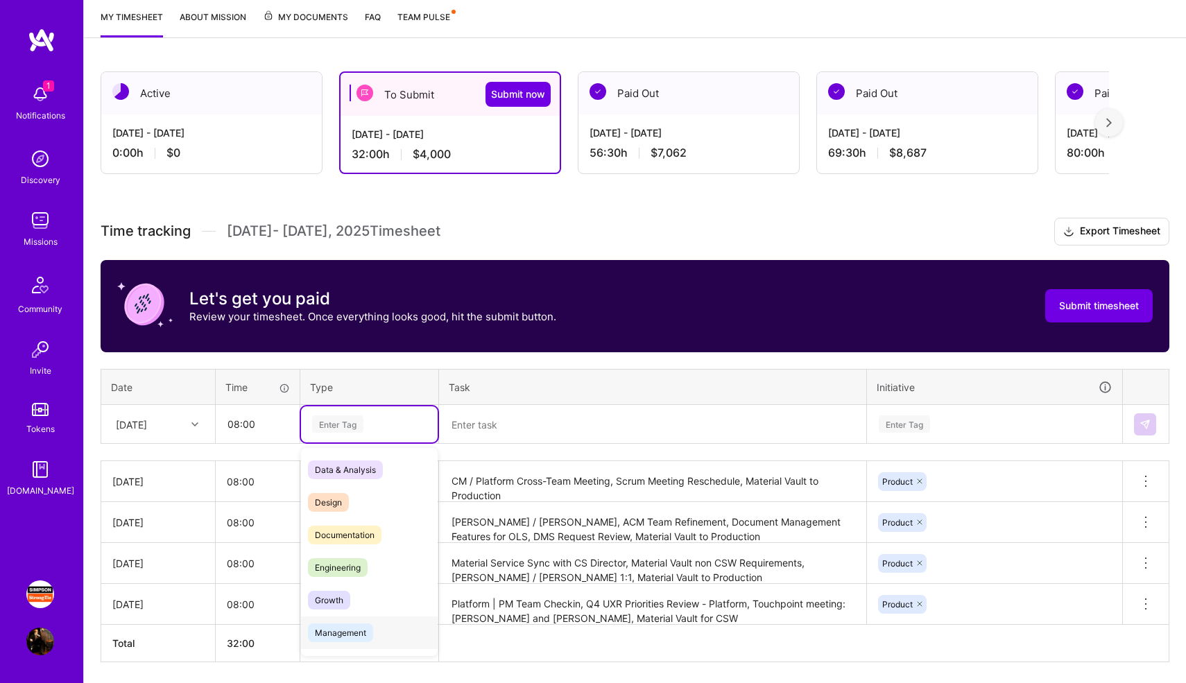
click at [361, 613] on span "Management" at bounding box center [340, 633] width 65 height 19
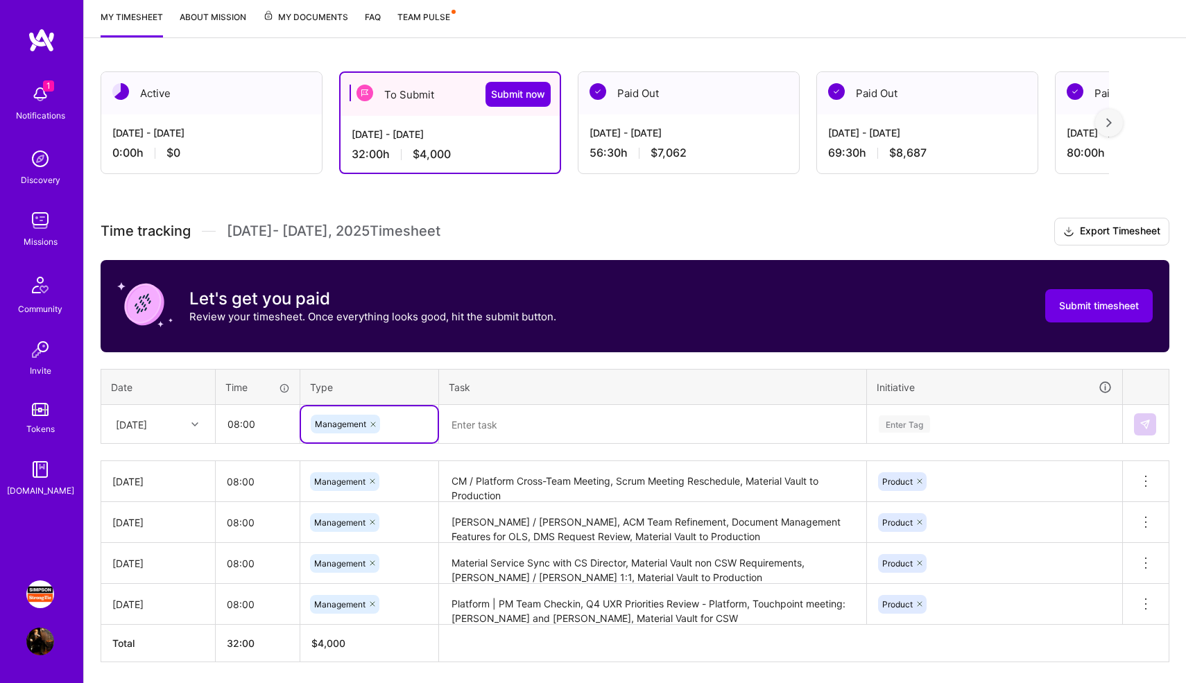
click at [521, 429] on textarea at bounding box center [653, 425] width 425 height 37
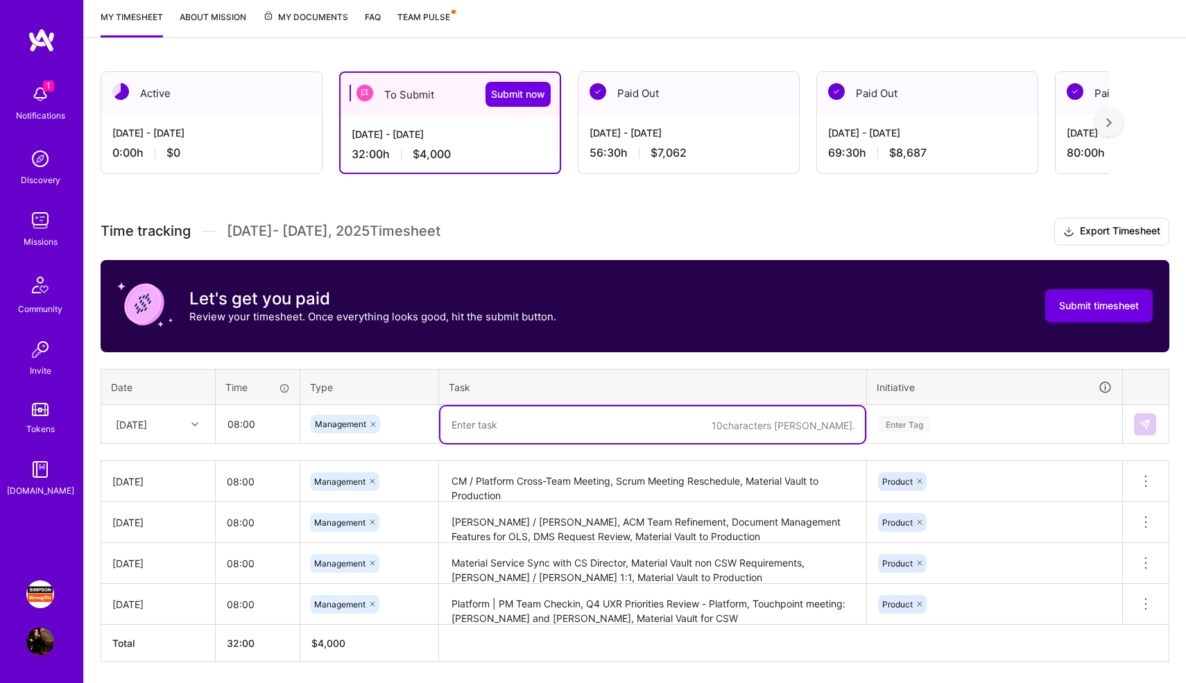
paste textarea "ACM Daily Scrum Meeting"
type textarea "ACM Daily Scrum Meeting, Material Vault to Production for CSW"
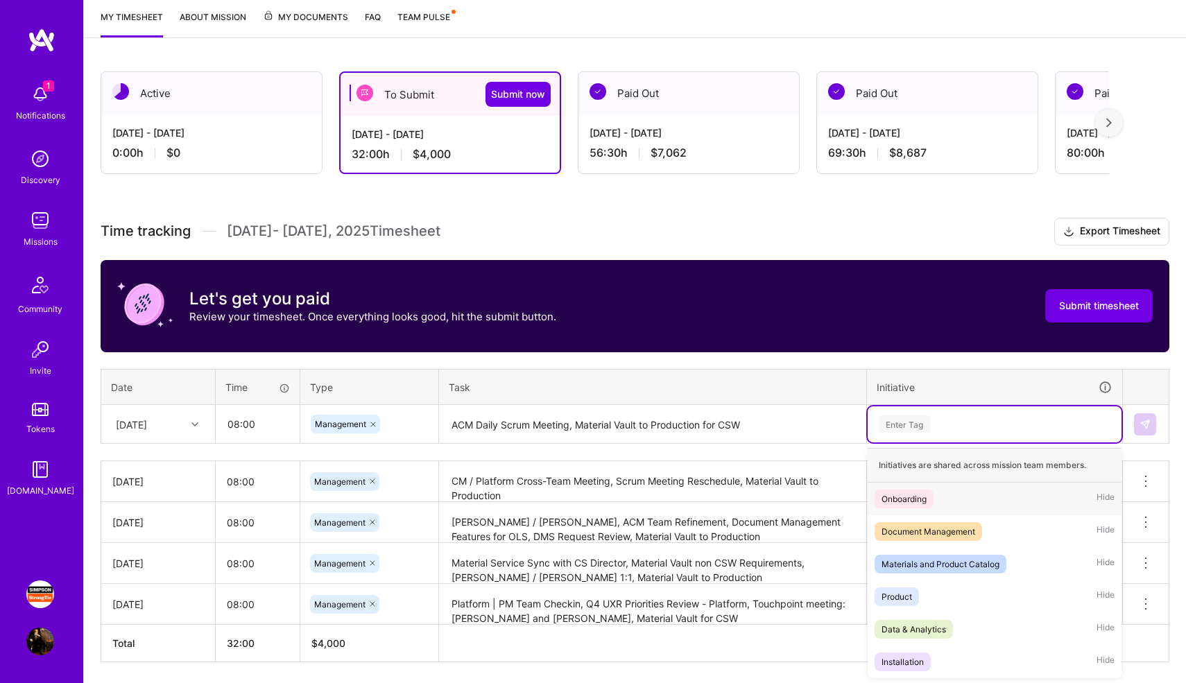
click at [921, 419] on div "Enter Tag" at bounding box center [904, 424] width 51 height 22
click at [919, 595] on span "Product" at bounding box center [897, 597] width 44 height 19
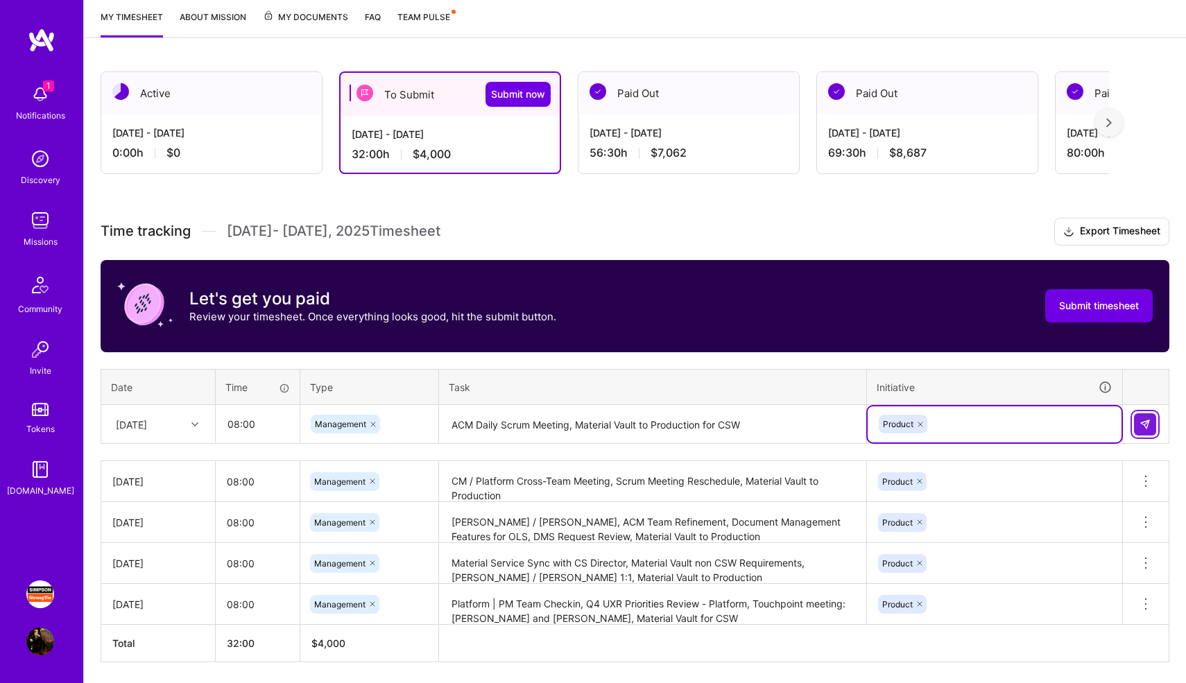
click at [1146, 426] on img at bounding box center [1145, 424] width 11 height 11
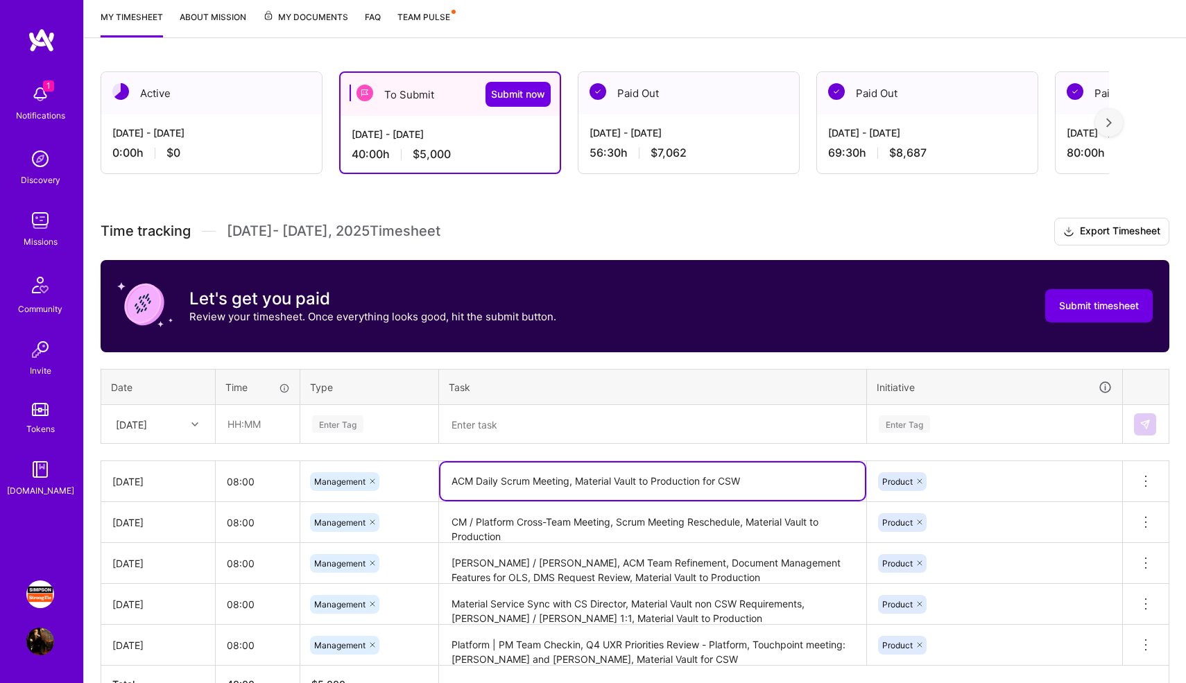
click at [749, 479] on textarea "ACM Daily Scrum Meeting, Material Vault to Production for CSW" at bounding box center [653, 481] width 425 height 37
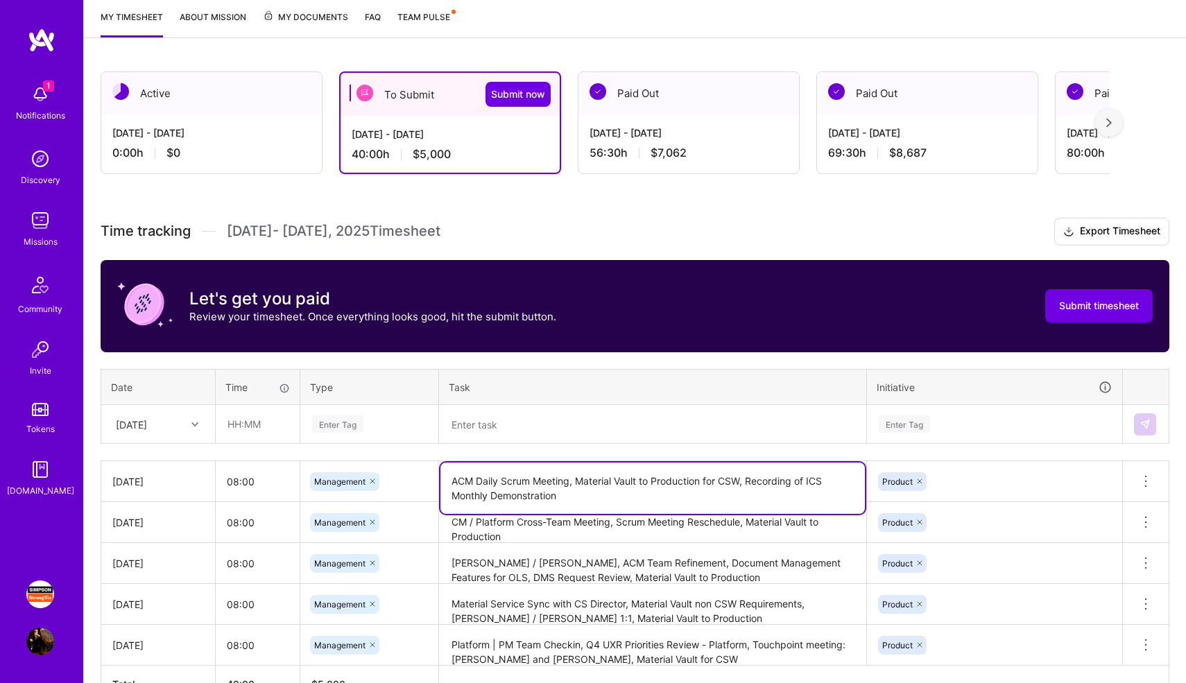
type textarea "ACM Daily Scrum Meeting, Material Vault to Production for CSW, Recording of ICS…"
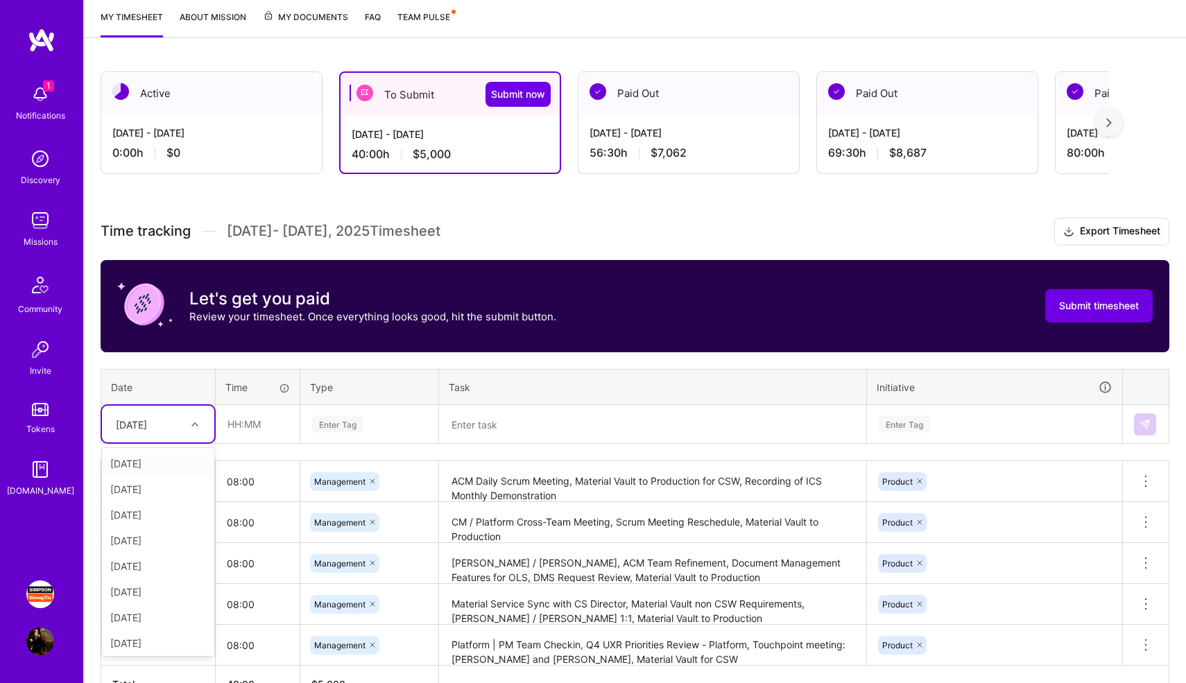
click at [189, 426] on div at bounding box center [197, 425] width 22 height 18
click at [170, 613] on div "[DATE]" at bounding box center [158, 618] width 112 height 26
click at [246, 425] on input "text" at bounding box center [257, 424] width 83 height 37
type input "08:00"
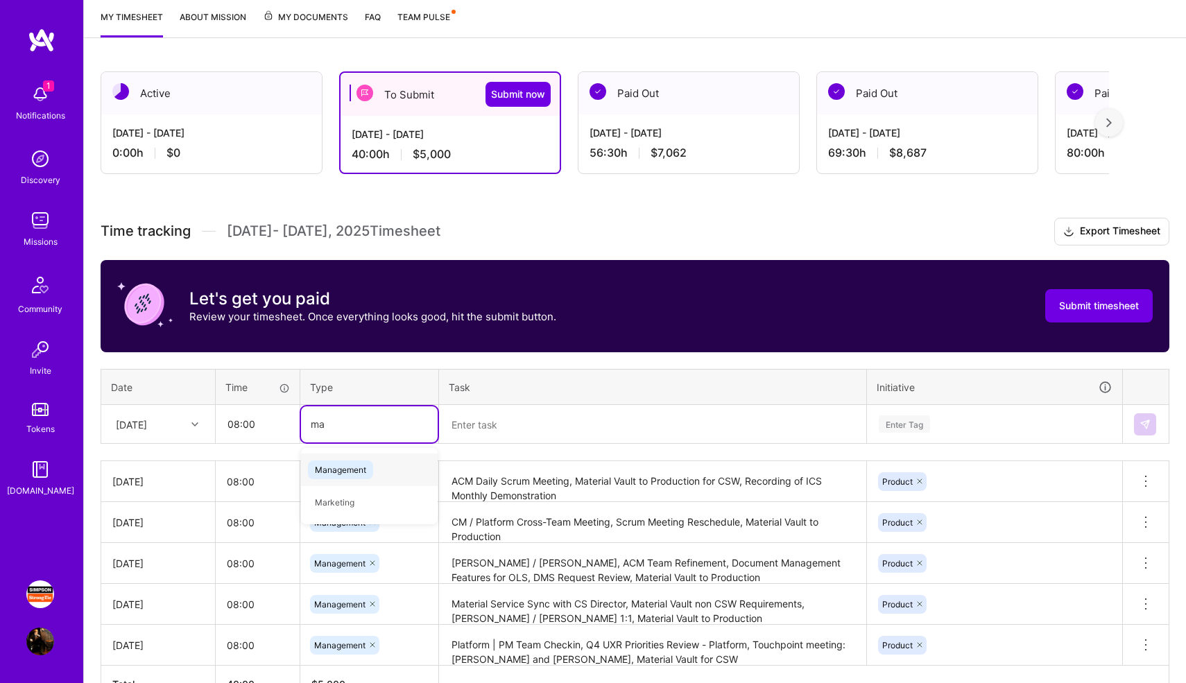
type input "man"
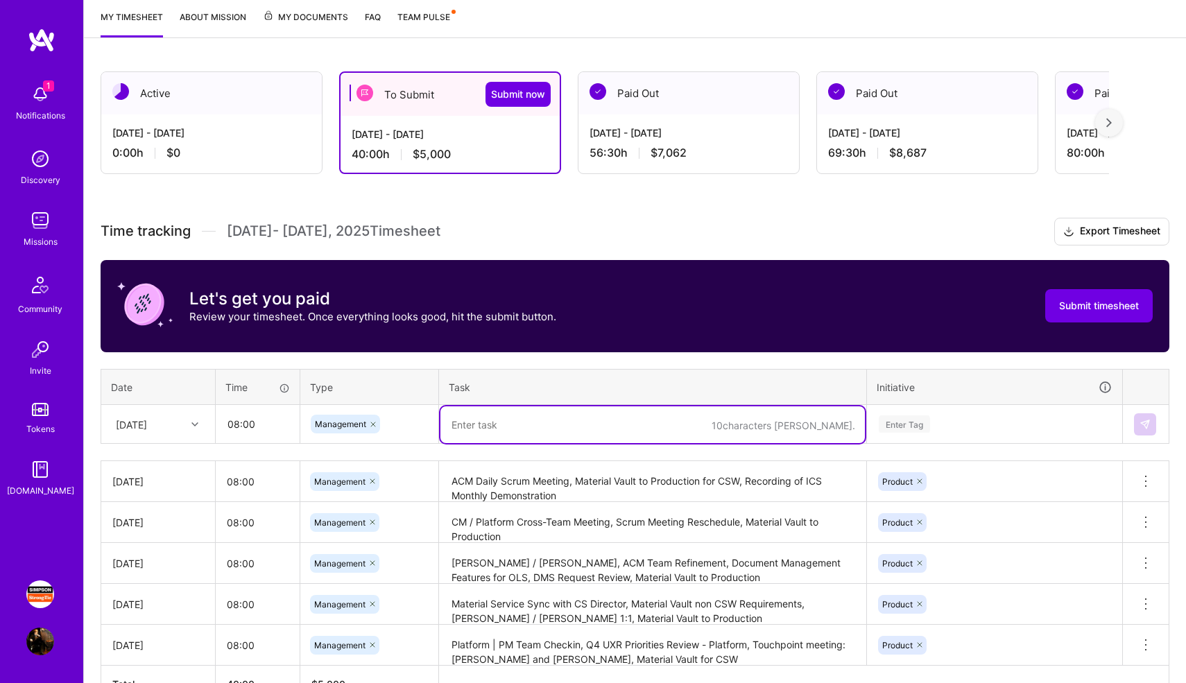
paste textarea "ACM Daily Scrum Meeting"
paste textarea "Platform | PM Team Checkin"
paste textarea "ACM Sprint Review"
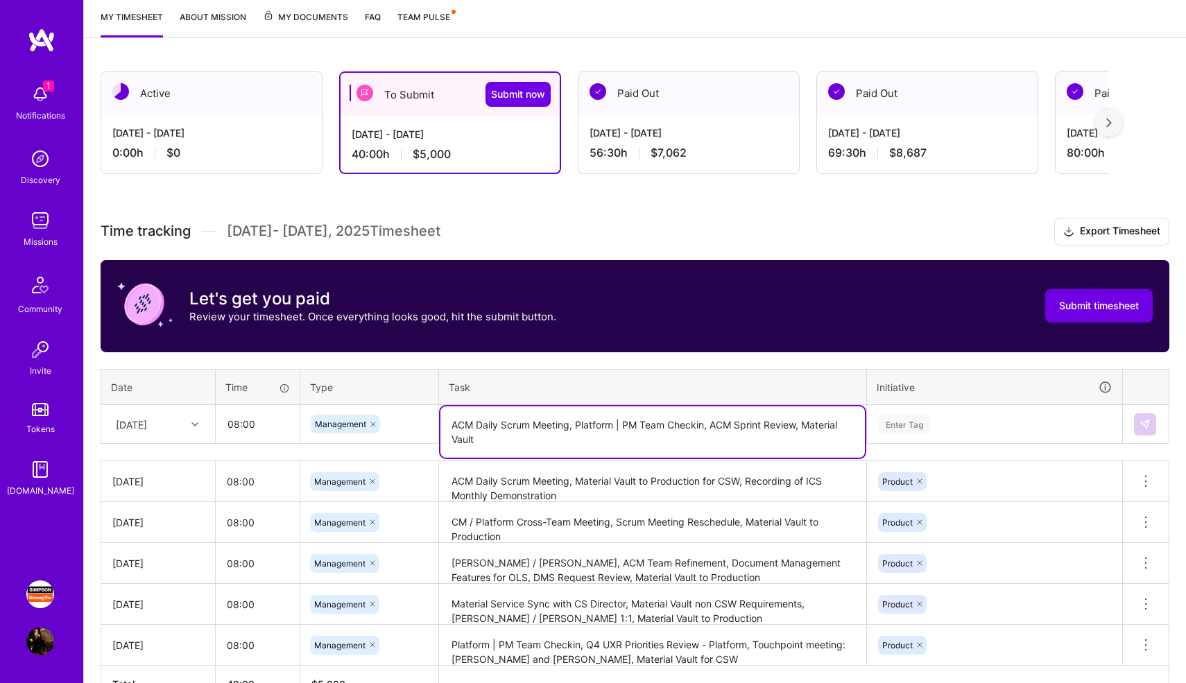
type textarea "ACM Daily Scrum Meeting, Platform | PM Team Checkin, ACM Sprint Review, Materia…"
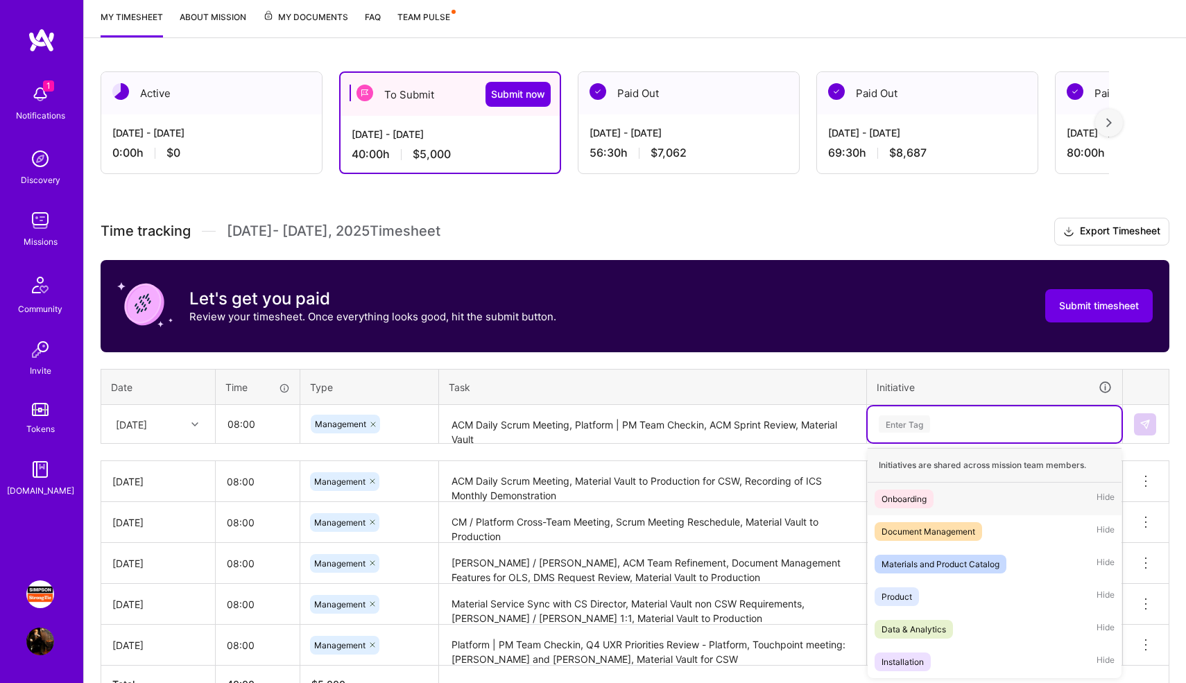
click at [982, 424] on div "Enter Tag" at bounding box center [995, 424] width 234 height 17
click at [923, 593] on div "Product Hide" at bounding box center [995, 597] width 254 height 33
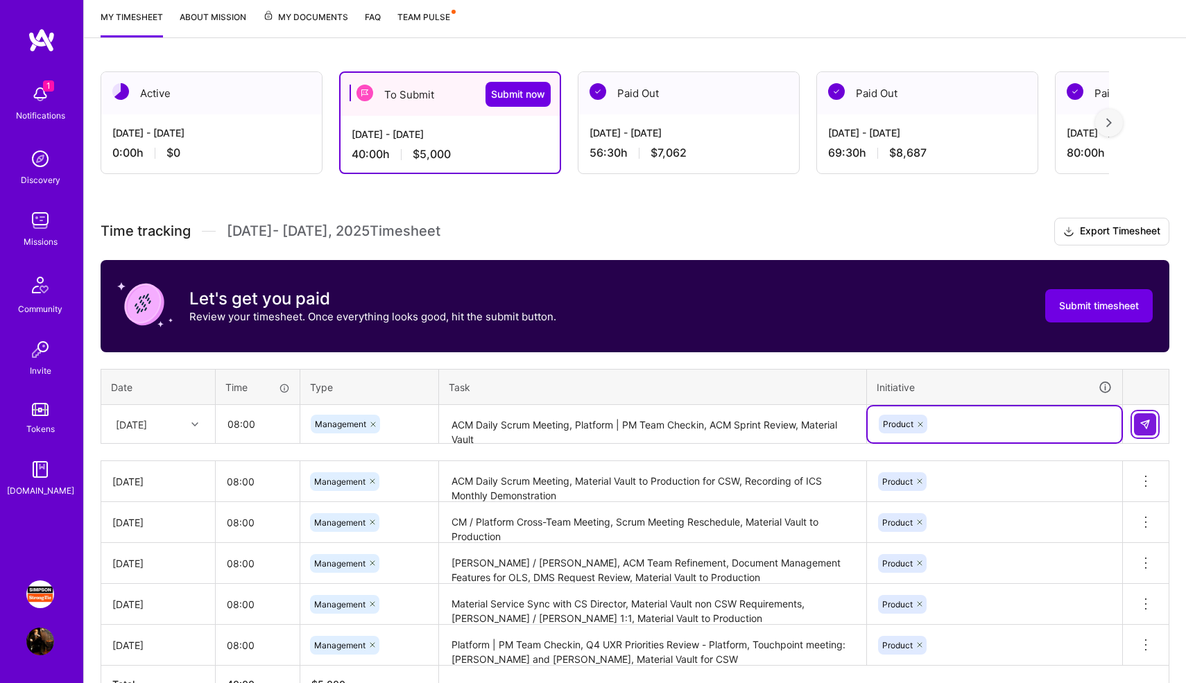
click at [1145, 419] on img at bounding box center [1145, 424] width 11 height 11
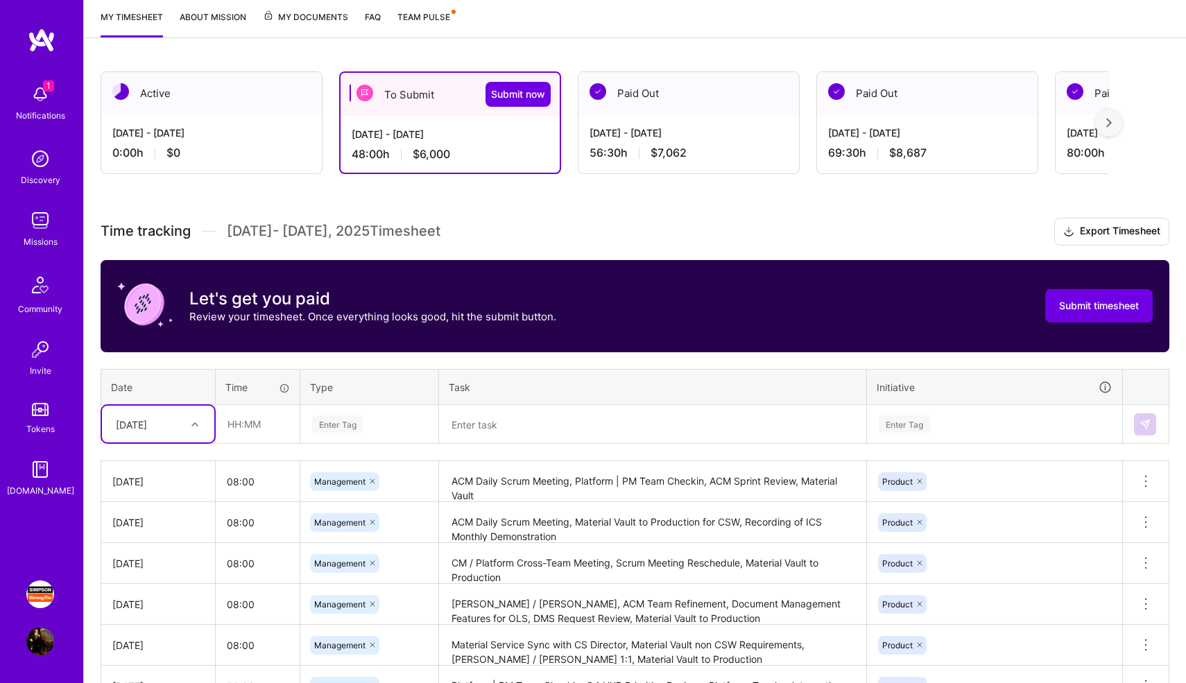
click at [191, 434] on div at bounding box center [197, 424] width 22 height 23
click at [164, 613] on div "[DATE]" at bounding box center [158, 644] width 112 height 26
click at [488, 422] on textarea at bounding box center [653, 425] width 425 height 37
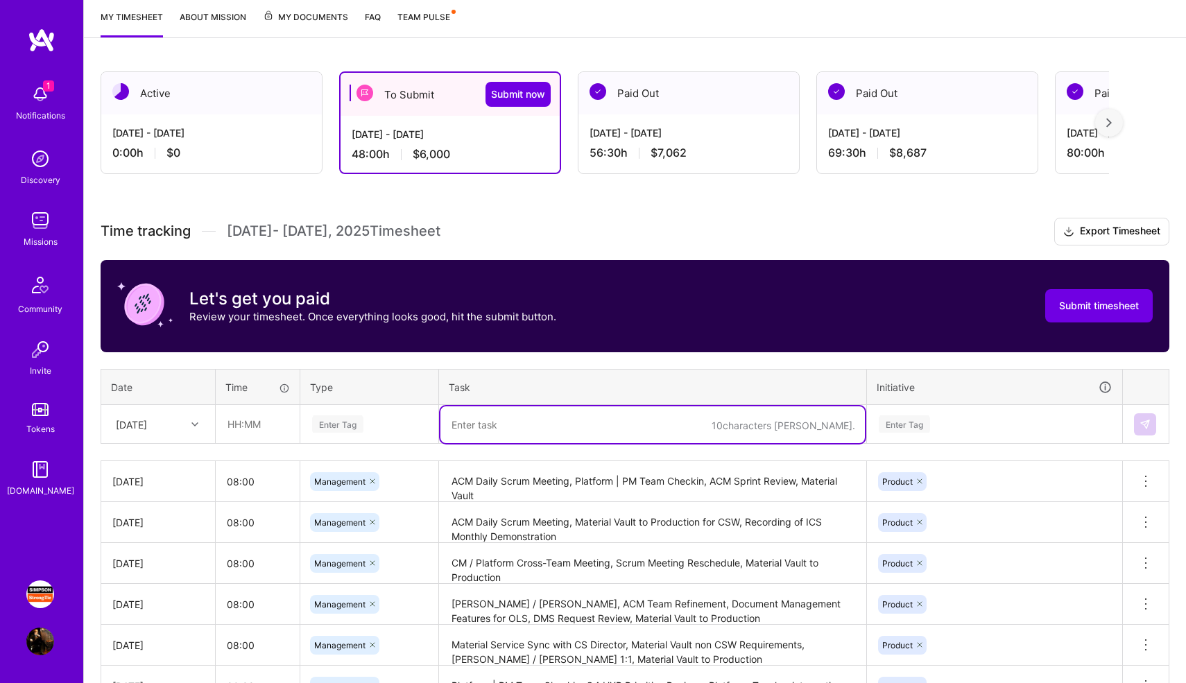
paste textarea "ACM Refinement"
type textarea "ACM Refinement"
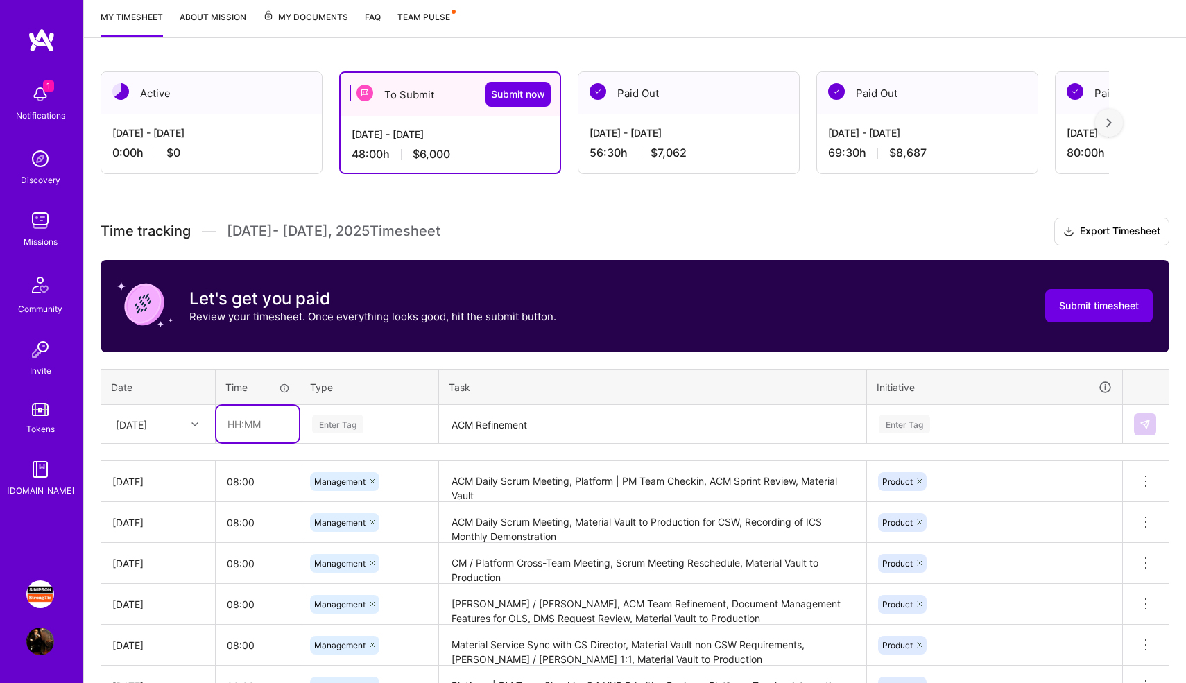
click at [236, 422] on input "text" at bounding box center [257, 424] width 83 height 37
type input "08:00"
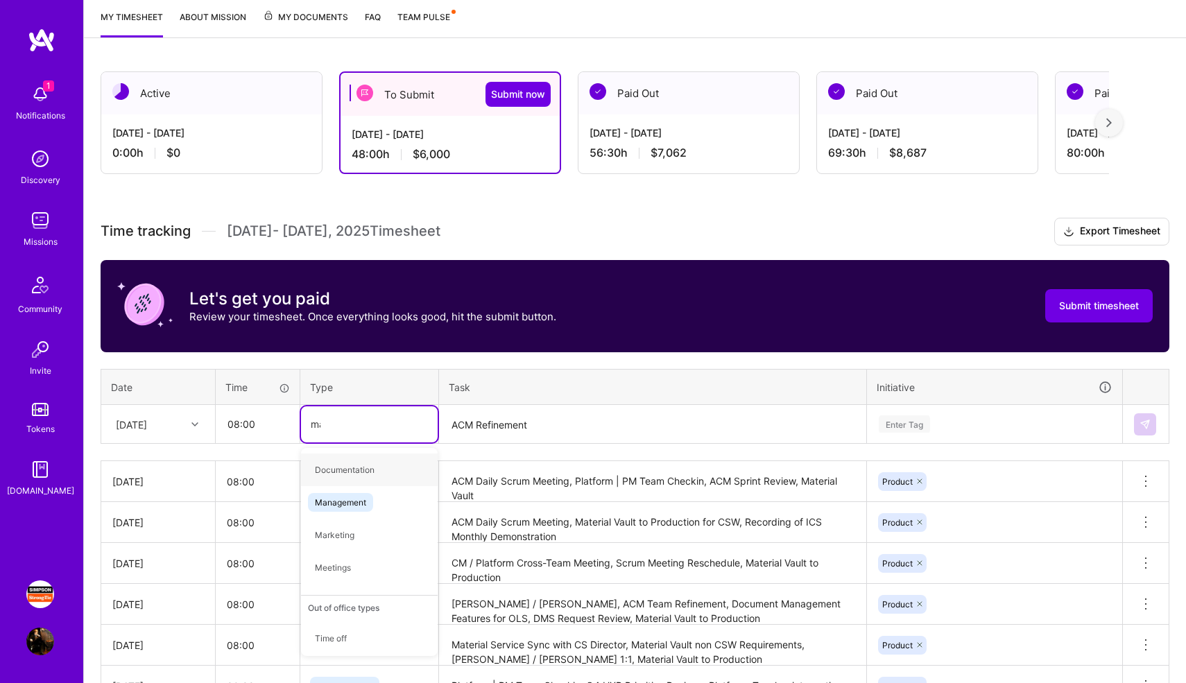
type input "man"
click at [337, 470] on span "Management" at bounding box center [340, 470] width 65 height 19
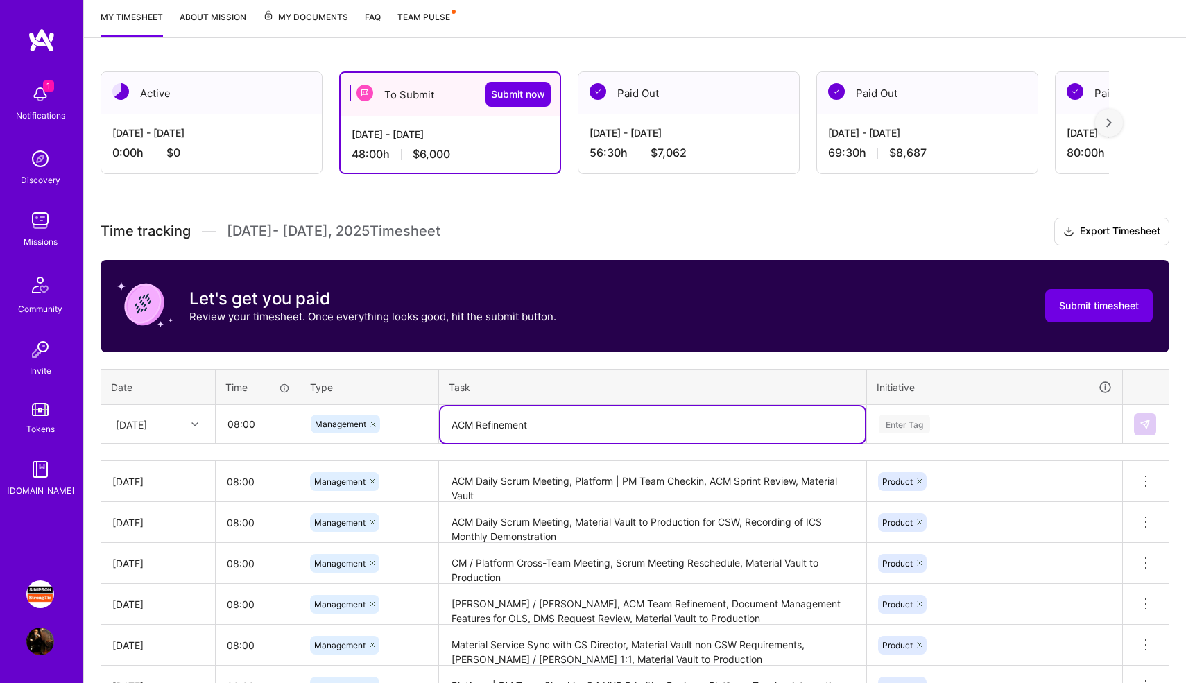
click at [572, 425] on textarea "ACM Refinement" at bounding box center [653, 425] width 425 height 37
paste textarea "Materials for CST"
click at [762, 424] on textarea "ACM Refinement, Materials for CST, Treated Lumber Replacements in MV v2," at bounding box center [653, 425] width 425 height 37
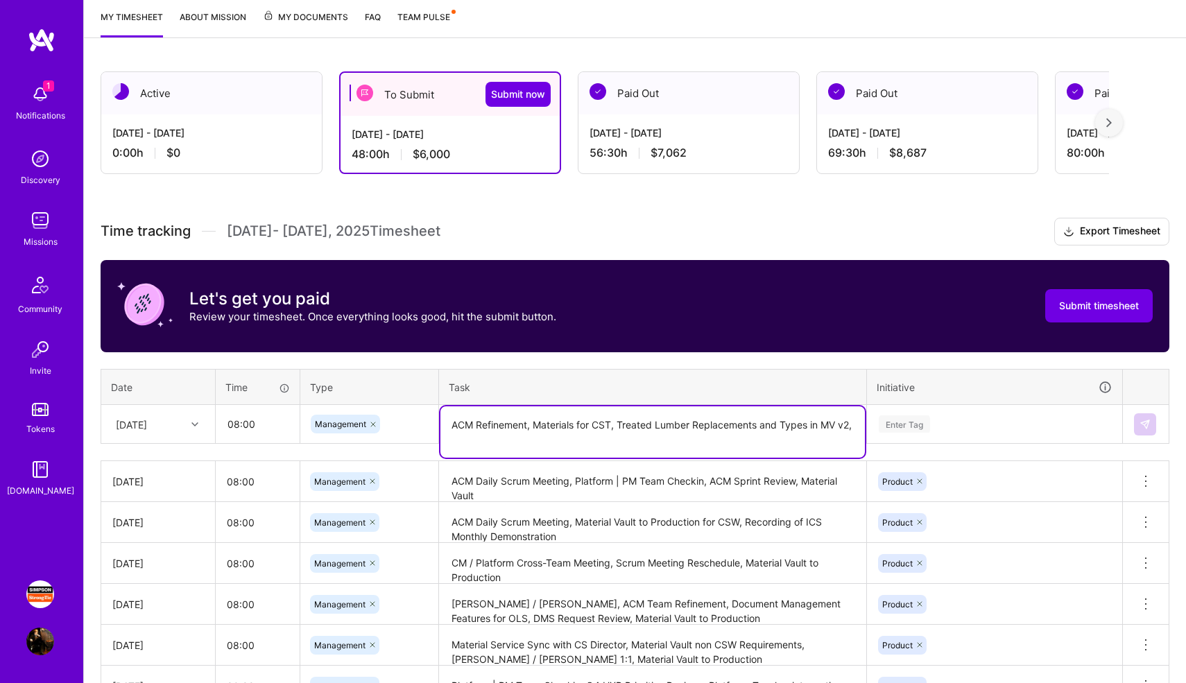
click at [529, 438] on textarea "ACM Refinement, Materials for CST, Treated Lumber Replacements and Types in MV …" at bounding box center [653, 432] width 425 height 51
type textarea "ACM Refinement, Materials for CST, Treated Lumber Replacements and Types in MV …"
click at [925, 422] on div "Enter Tag" at bounding box center [904, 424] width 51 height 22
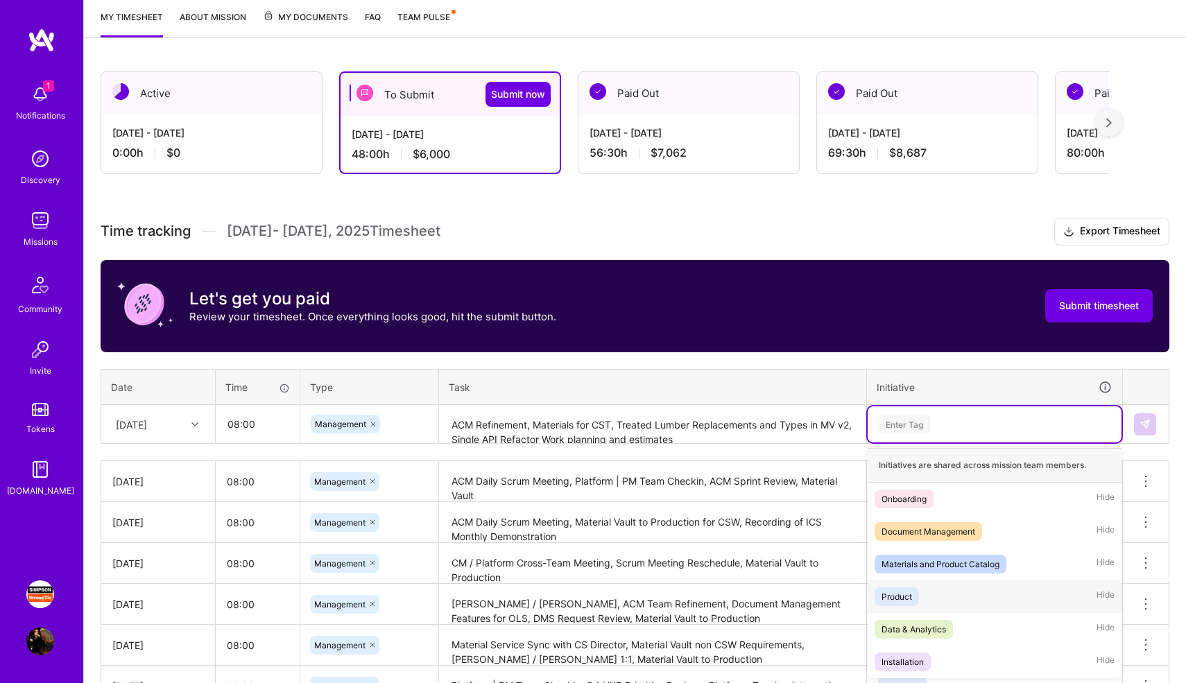
click at [912, 592] on span "Product" at bounding box center [897, 597] width 44 height 19
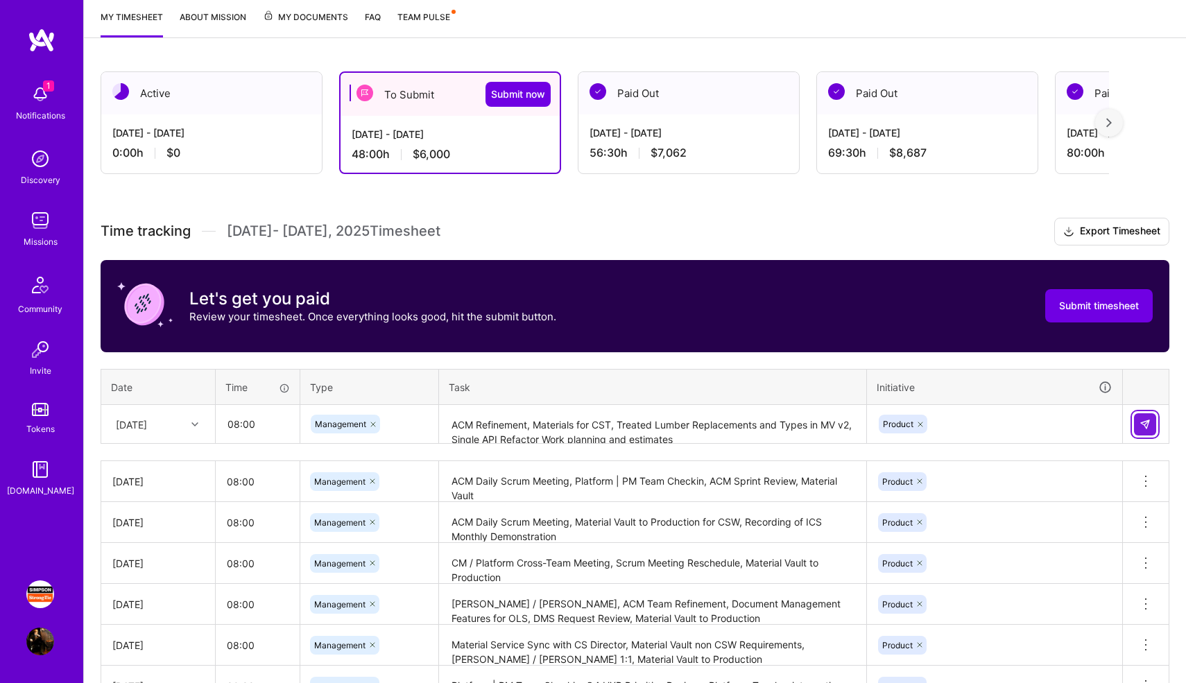
click at [1148, 424] on img at bounding box center [1145, 424] width 11 height 11
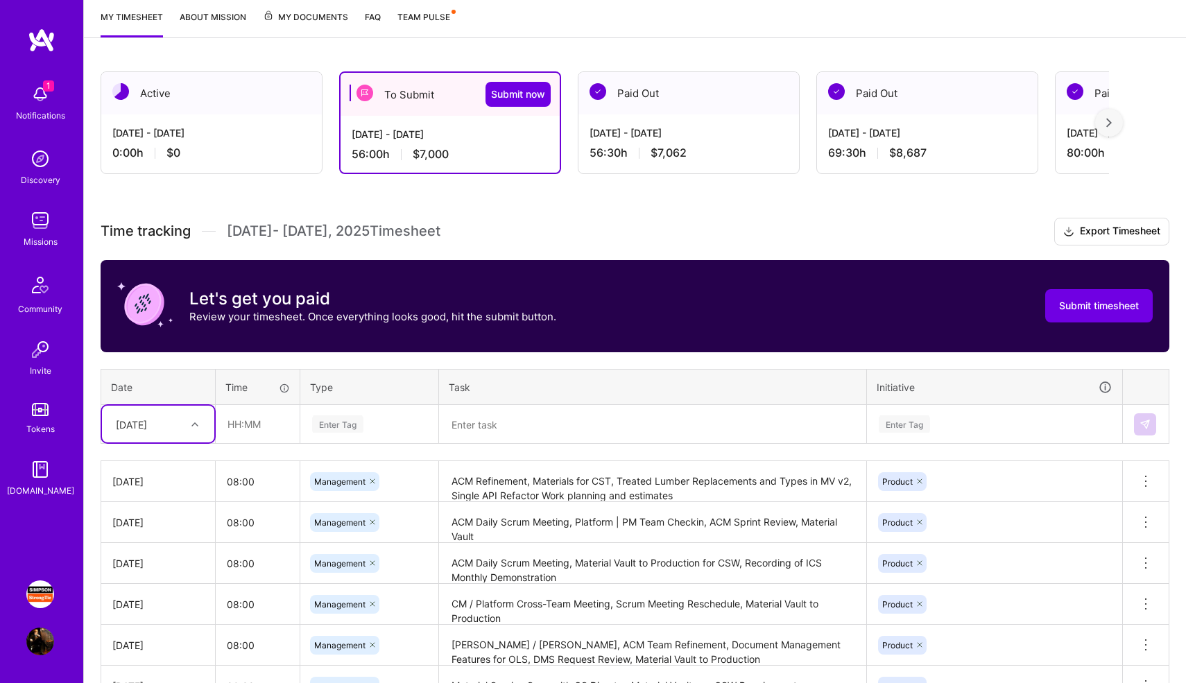
click at [191, 427] on div at bounding box center [197, 425] width 22 height 18
click at [164, 512] on div "[DATE]" at bounding box center [158, 513] width 112 height 26
click at [239, 484] on input "08:00" at bounding box center [258, 481] width 84 height 37
type input "09:00"
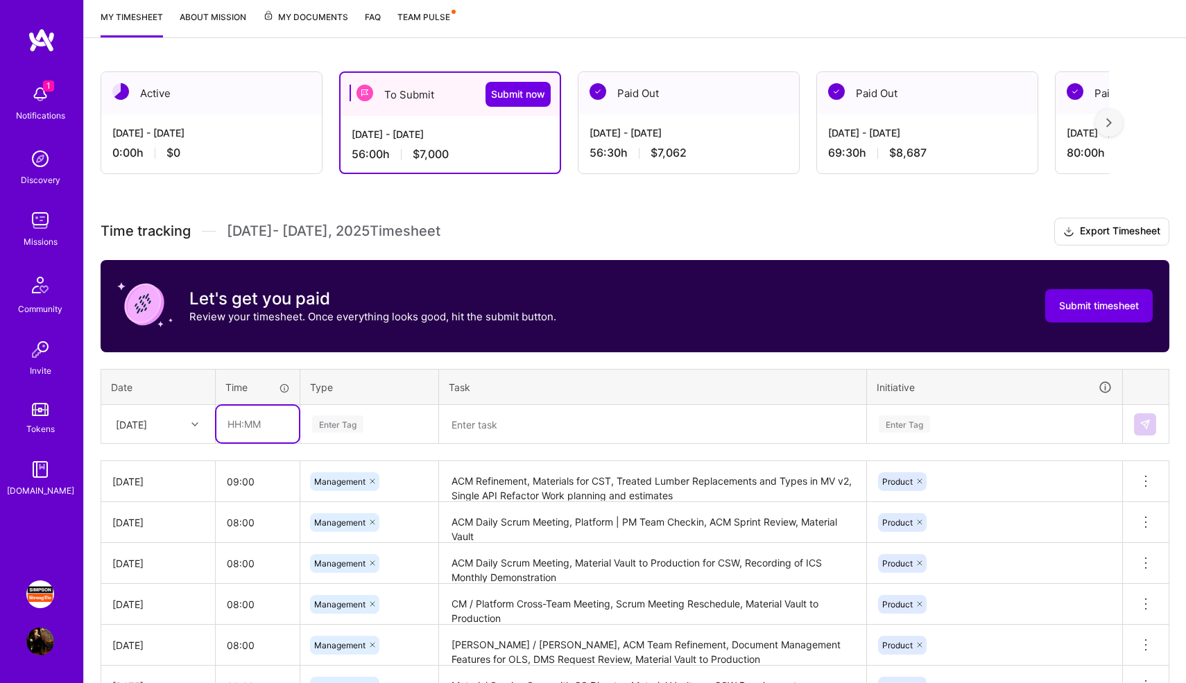
click at [231, 429] on input "text" at bounding box center [257, 424] width 83 height 37
type input "08:00"
type input "mana"
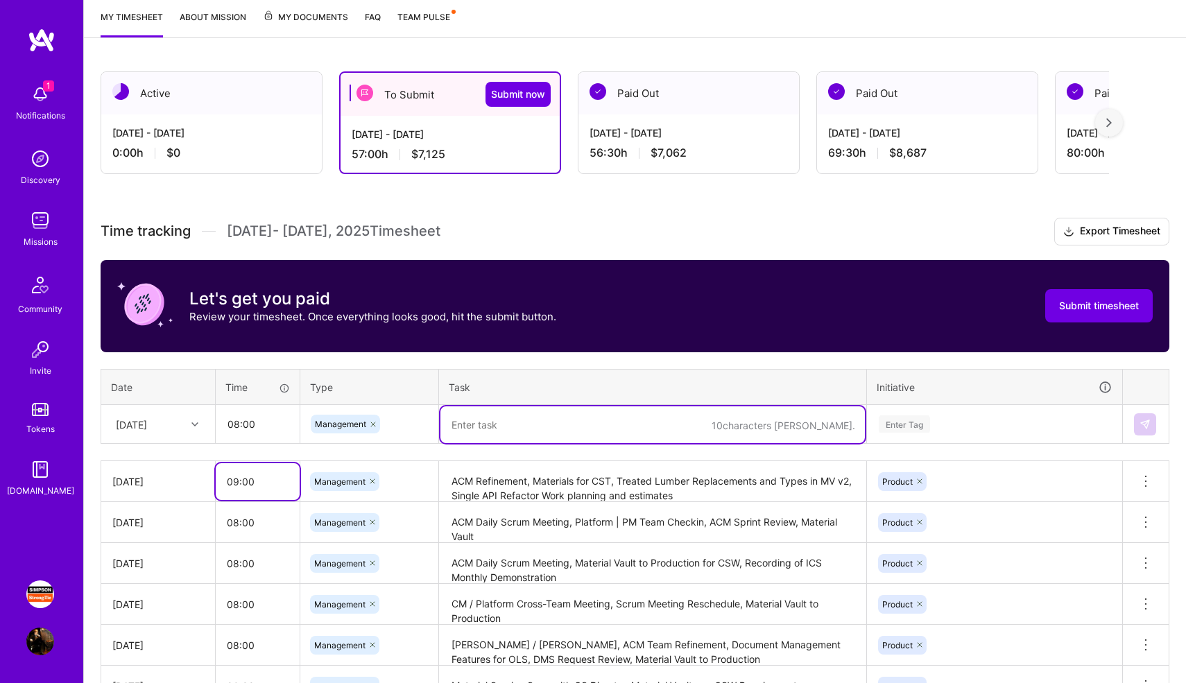
click at [239, 481] on input "09:00" at bounding box center [258, 481] width 84 height 37
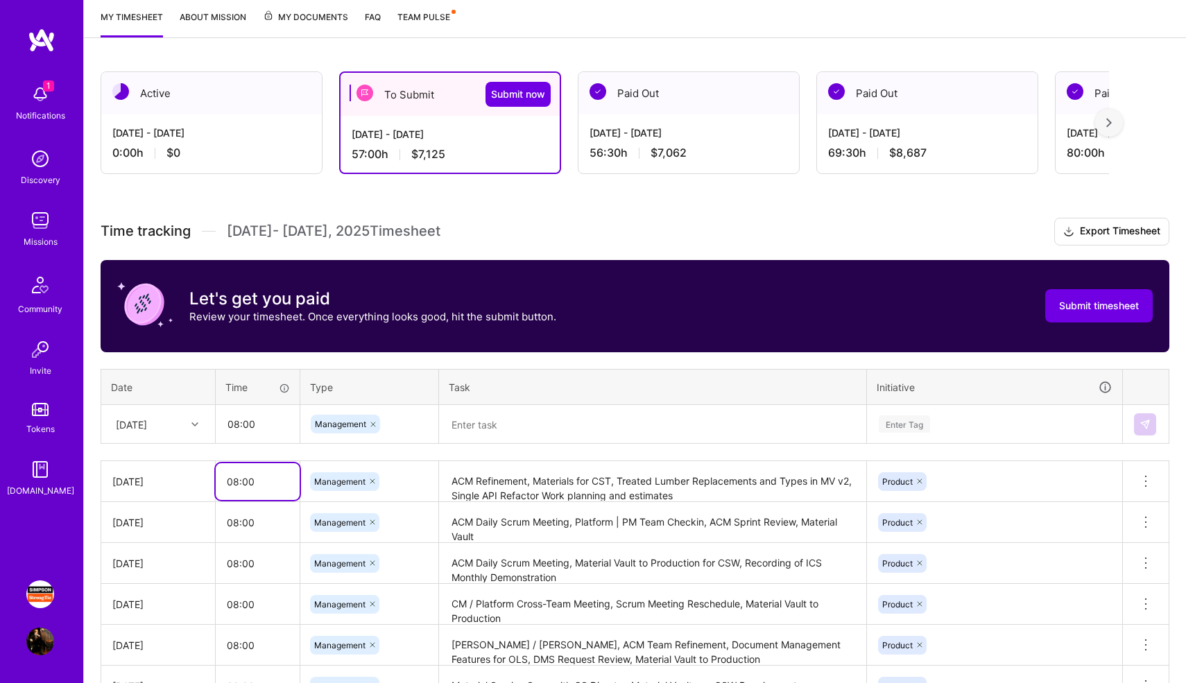
type input "08:00"
click at [534, 421] on textarea at bounding box center [653, 425] width 425 height 37
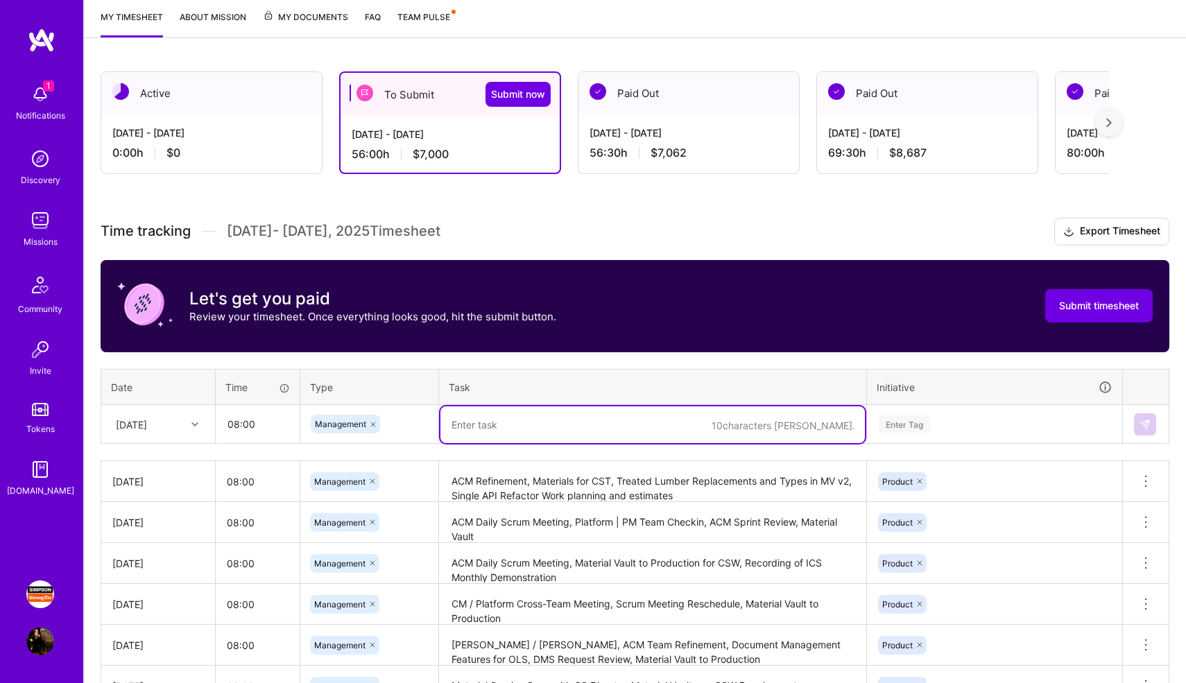
paste textarea "Residential / Platform Cross-Team"
paste textarea "ACM Scrum and Sprint Planning"
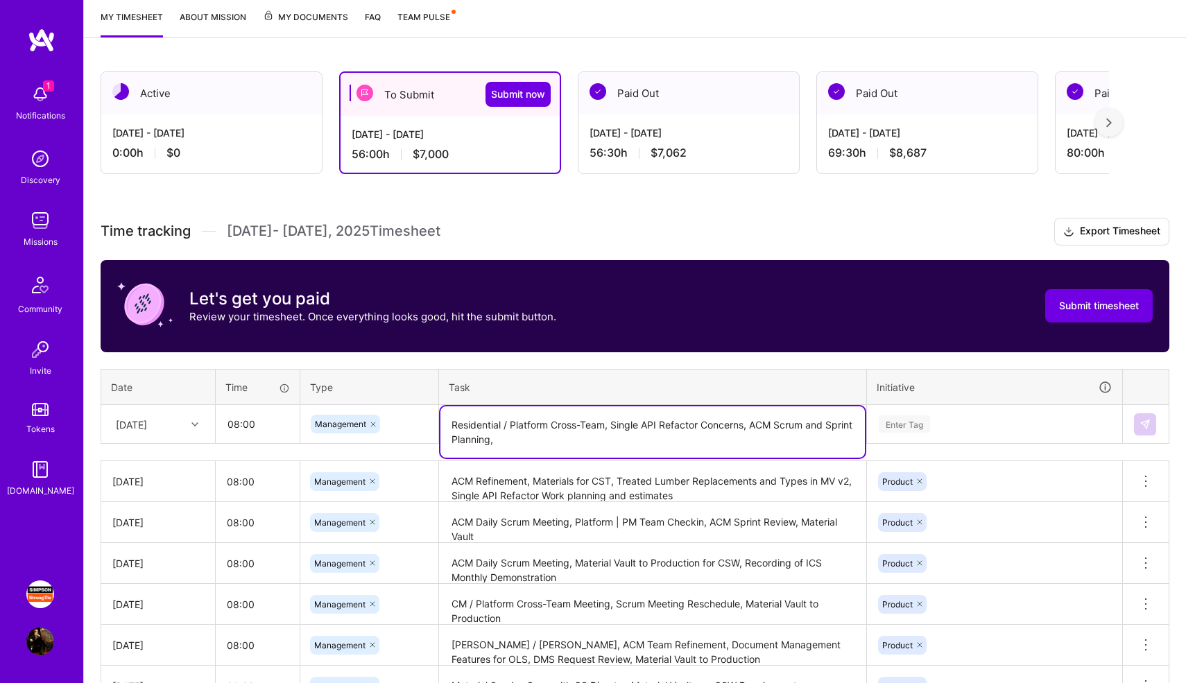
paste textarea "[PERSON_NAME] / [PERSON_NAME]"
paste textarea "Product Ops Office Hours | SID/Capex for PMs"
paste textarea "New Hire | Product overview"
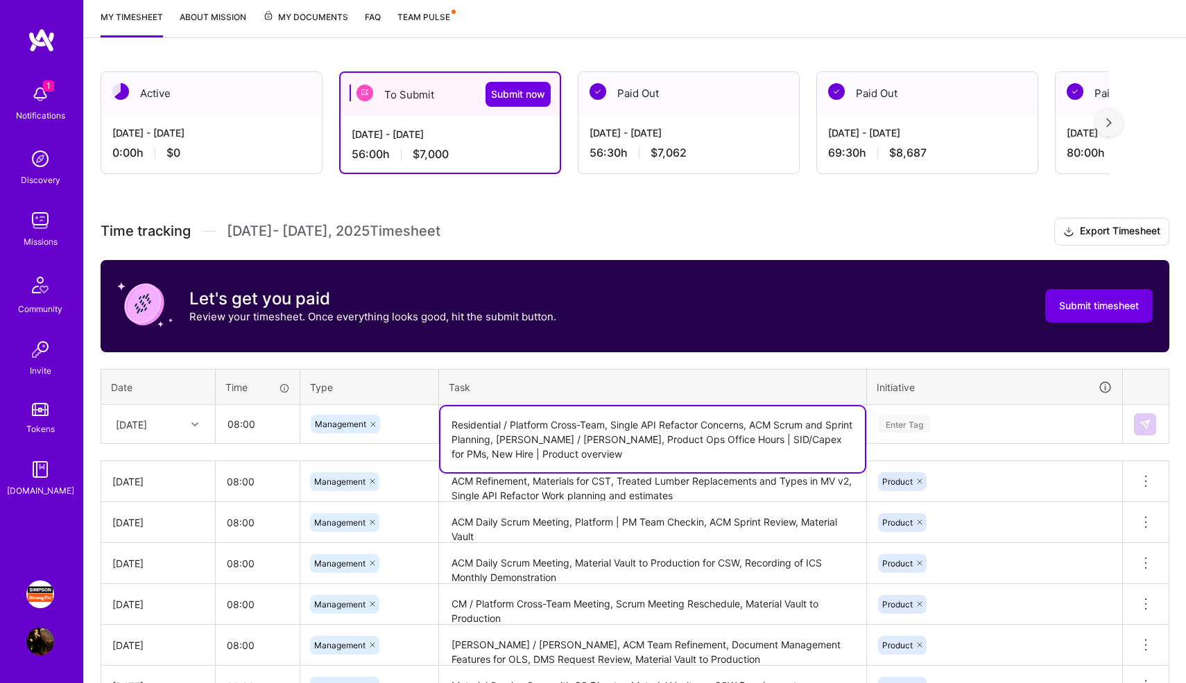
type textarea "Residential / Platform Cross-Team, Single API Refactor Concerns, ACM Scrum and …"
click at [925, 421] on div "Enter Tag" at bounding box center [904, 424] width 51 height 22
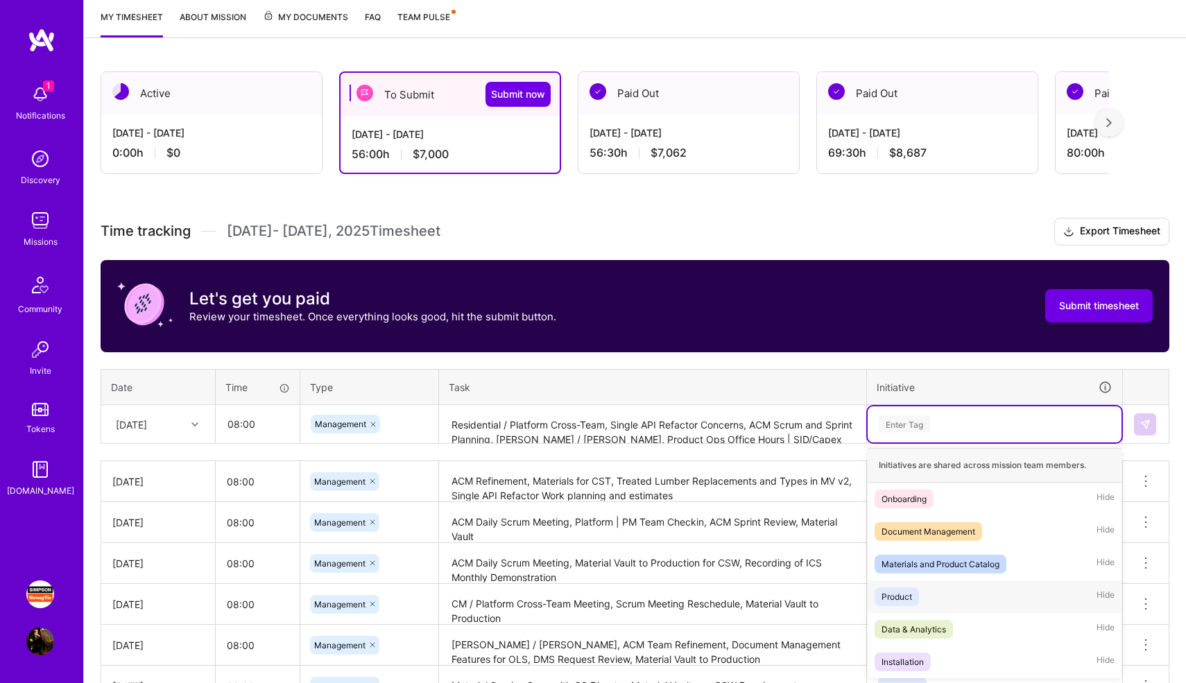
click at [921, 591] on div "Product Hide" at bounding box center [995, 597] width 254 height 33
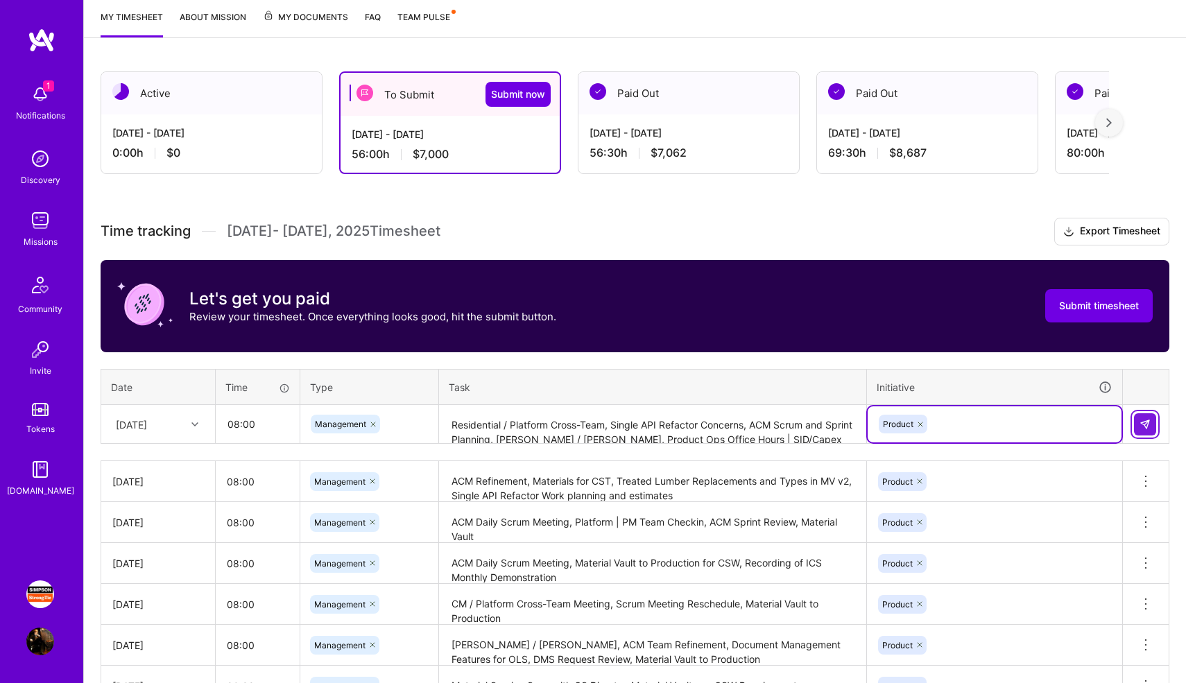
click at [1145, 427] on img at bounding box center [1145, 424] width 11 height 11
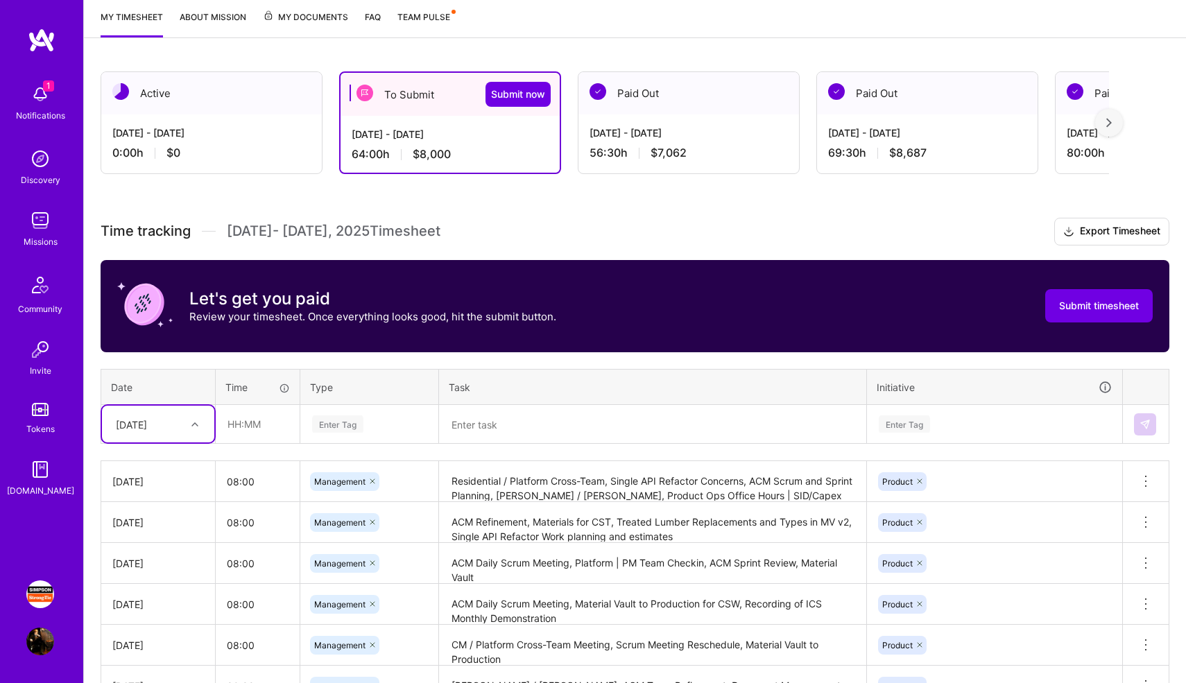
click at [200, 425] on div at bounding box center [197, 425] width 22 height 18
click at [161, 534] on div "[DATE]" at bounding box center [158, 538] width 112 height 26
click at [254, 425] on input "text" at bounding box center [257, 424] width 83 height 37
type input "08:00"
type input "mana"
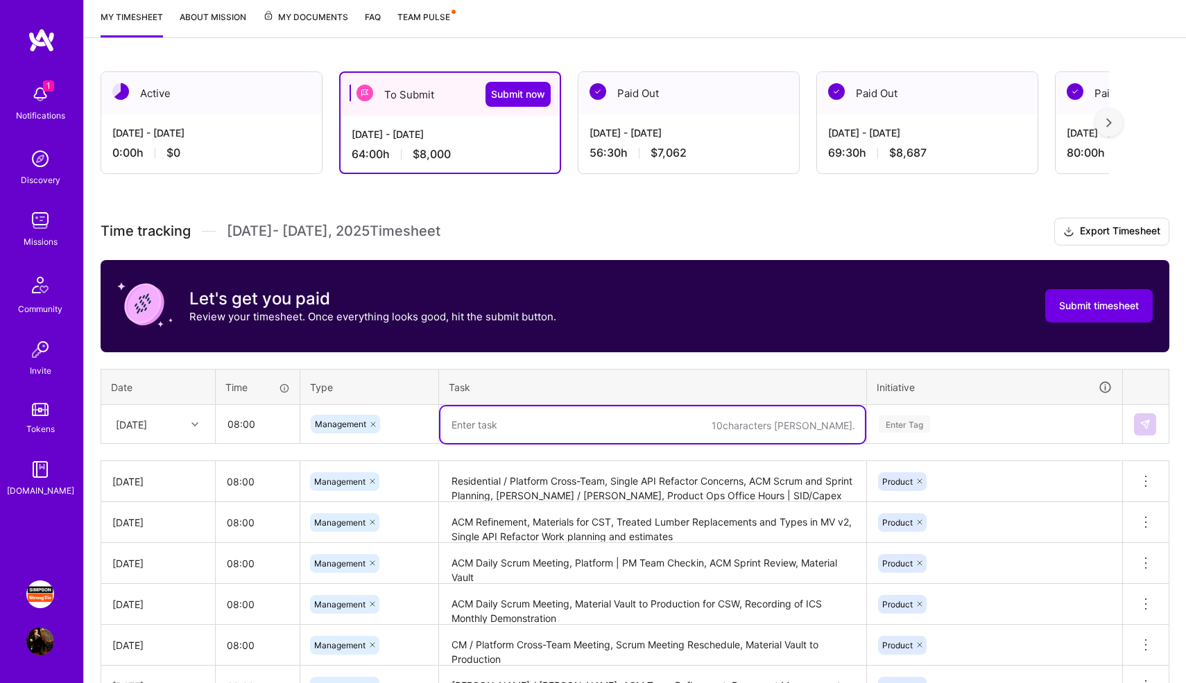
paste textarea "STUDS / Platform Roadmap Review"
paste textarea "ACM Daily Scrum Meeting"
paste textarea "ERD and PRD Check-In"
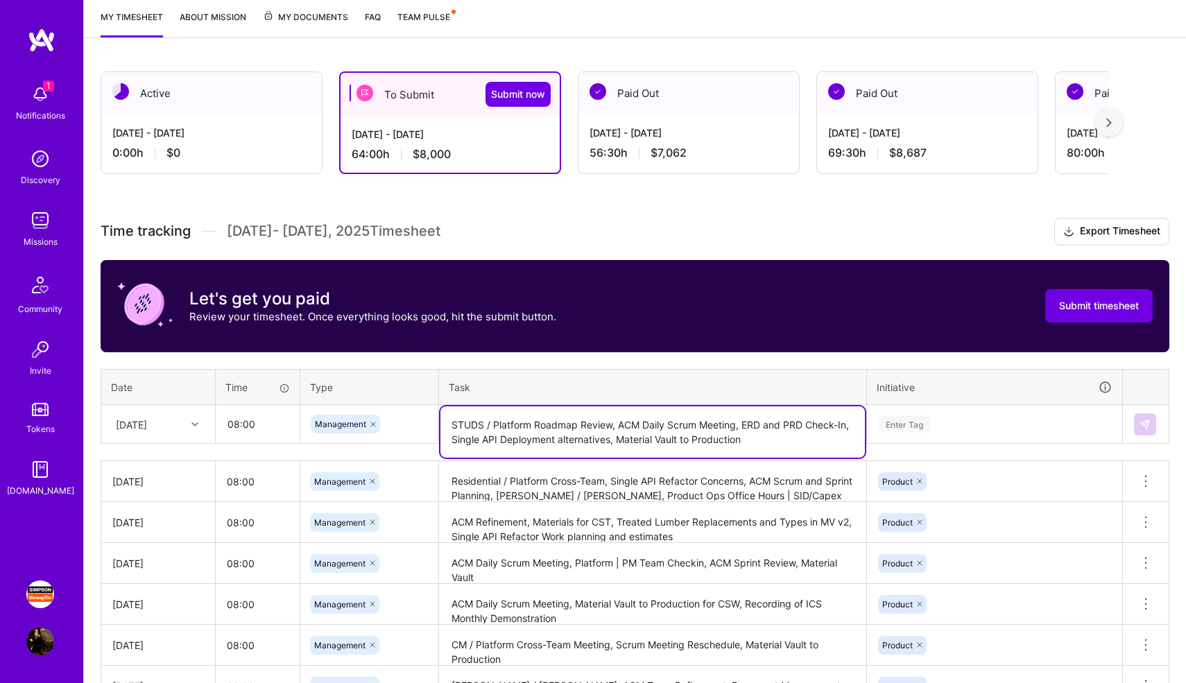
type textarea "STUDS / Platform Roadmap Review, ACM Daily Scrum Meeting, ERD and PRD Check-In,…"
click at [900, 426] on div "Enter Tag" at bounding box center [904, 424] width 51 height 22
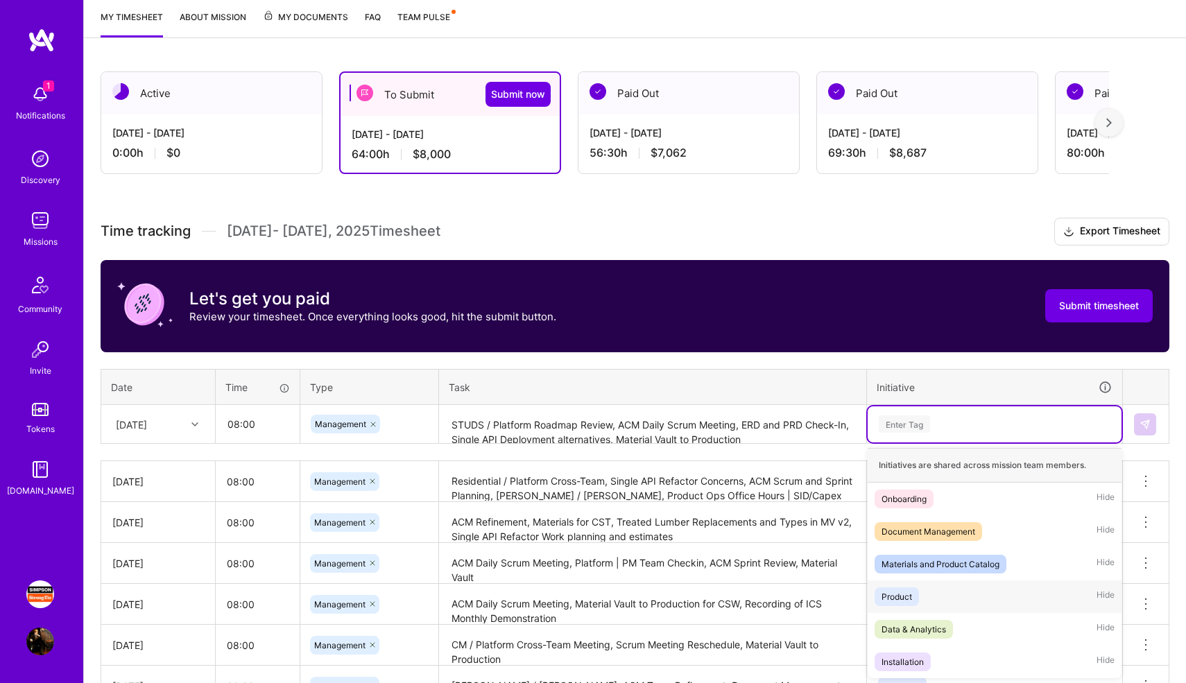
click at [900, 590] on div "Product" at bounding box center [897, 597] width 31 height 15
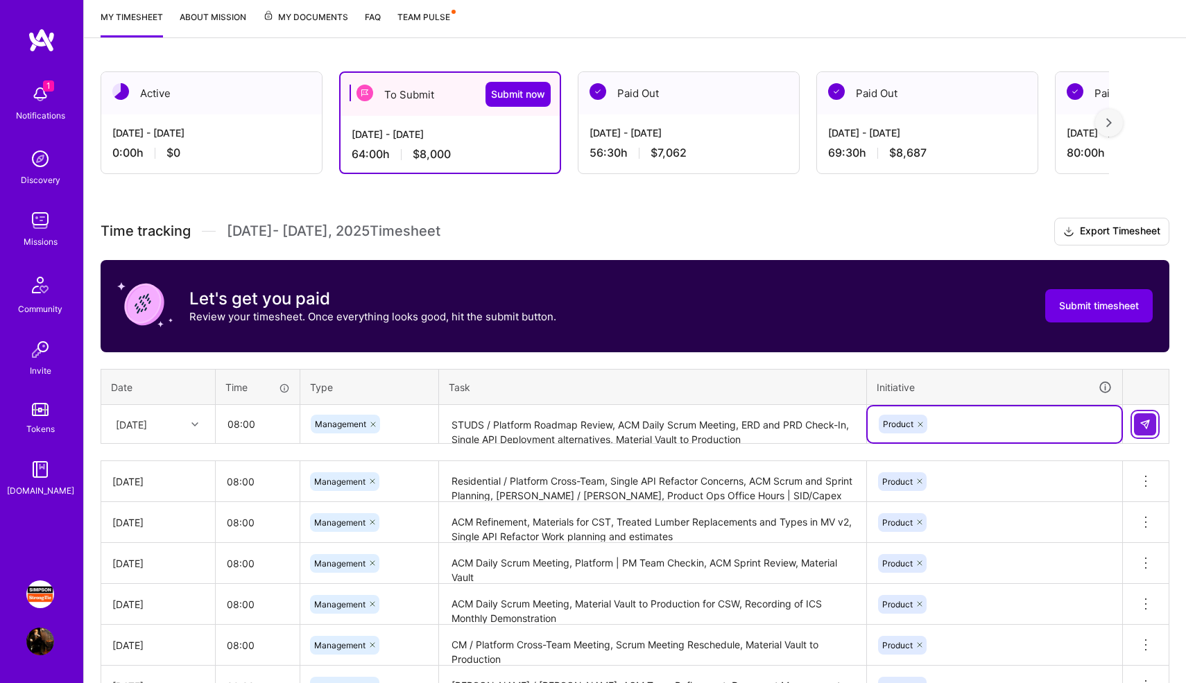
click at [1141, 422] on img at bounding box center [1145, 424] width 11 height 11
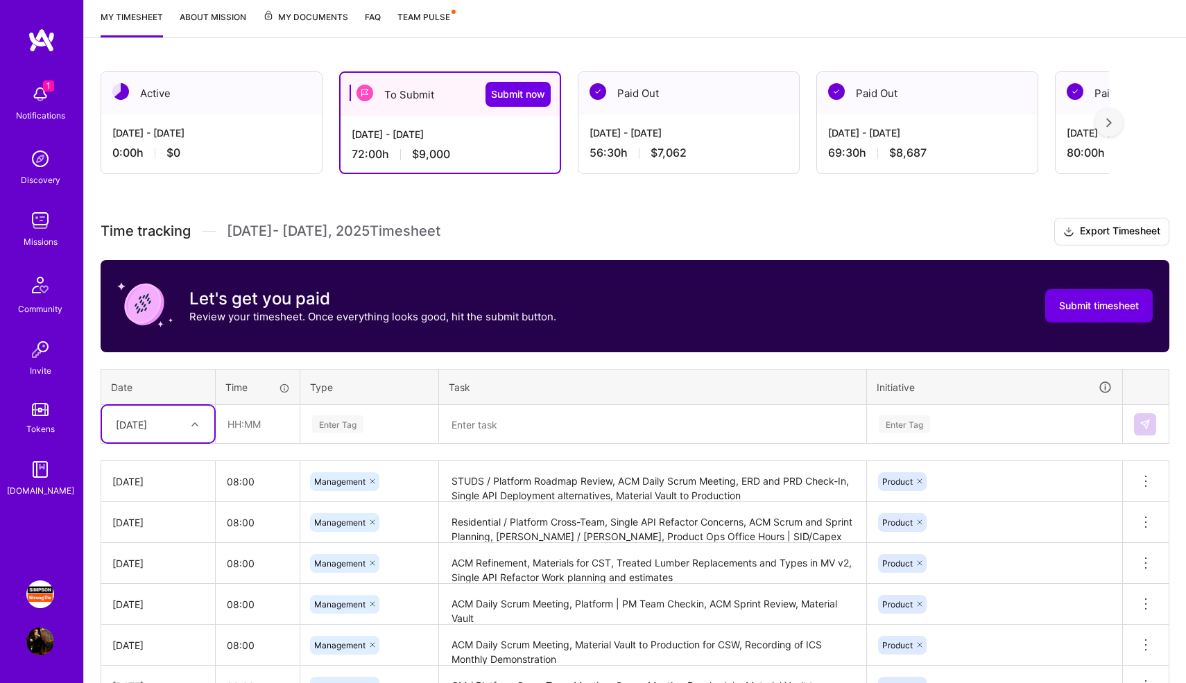
click at [198, 426] on icon at bounding box center [194, 424] width 7 height 7
click at [156, 590] on div "[DATE]" at bounding box center [158, 590] width 112 height 26
click at [241, 427] on input "text" at bounding box center [257, 424] width 83 height 37
type input "04:00"
type input "ma"
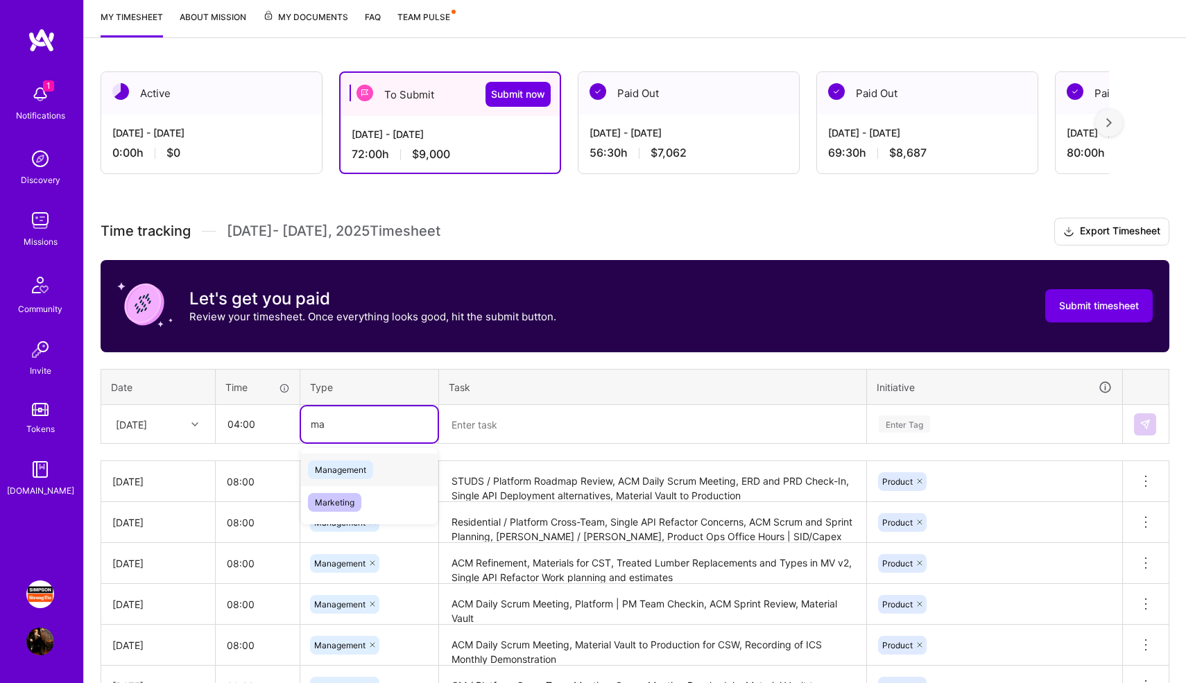
click at [343, 472] on span "Management" at bounding box center [340, 470] width 65 height 19
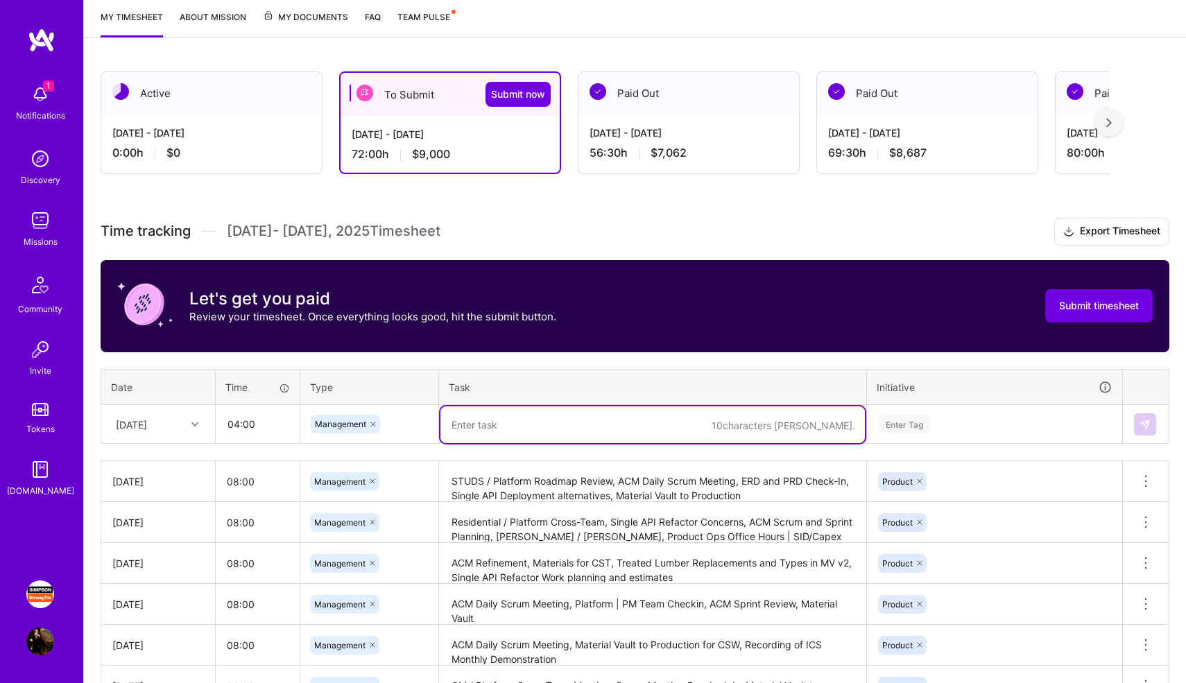
click at [498, 425] on textarea at bounding box center [653, 425] width 425 height 37
type textarea "Travel and Quarterly Planning Prep"
click at [923, 422] on div "Enter Tag" at bounding box center [904, 424] width 51 height 22
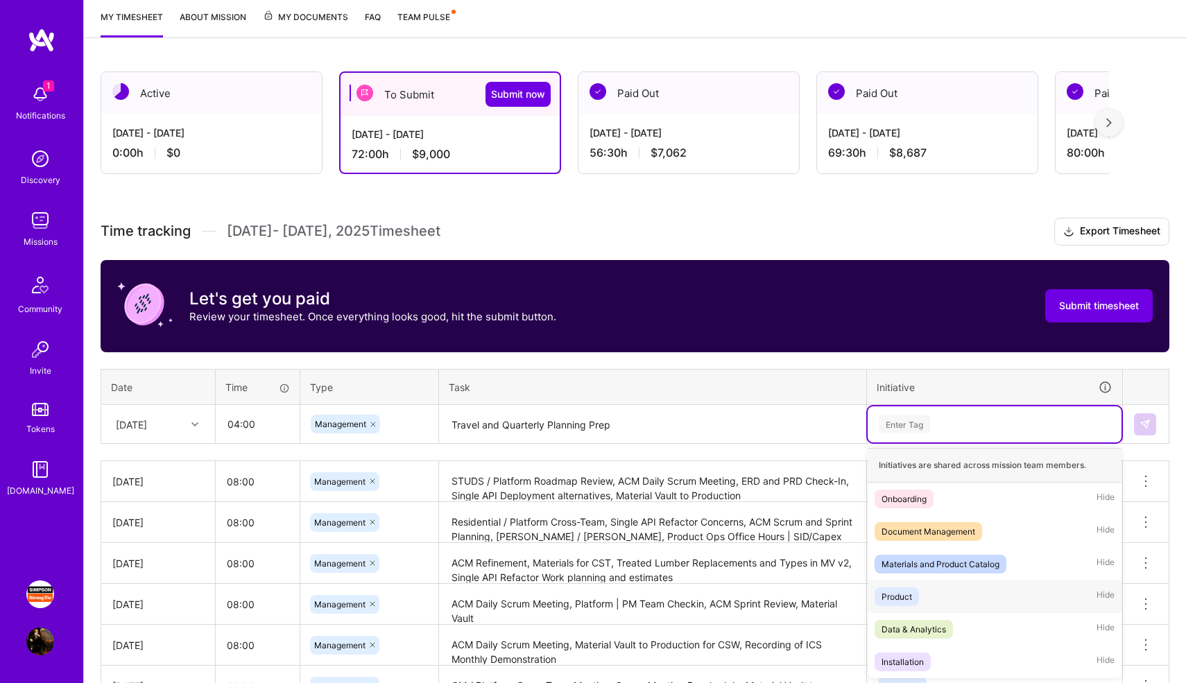
click at [916, 595] on span "Product" at bounding box center [897, 597] width 44 height 19
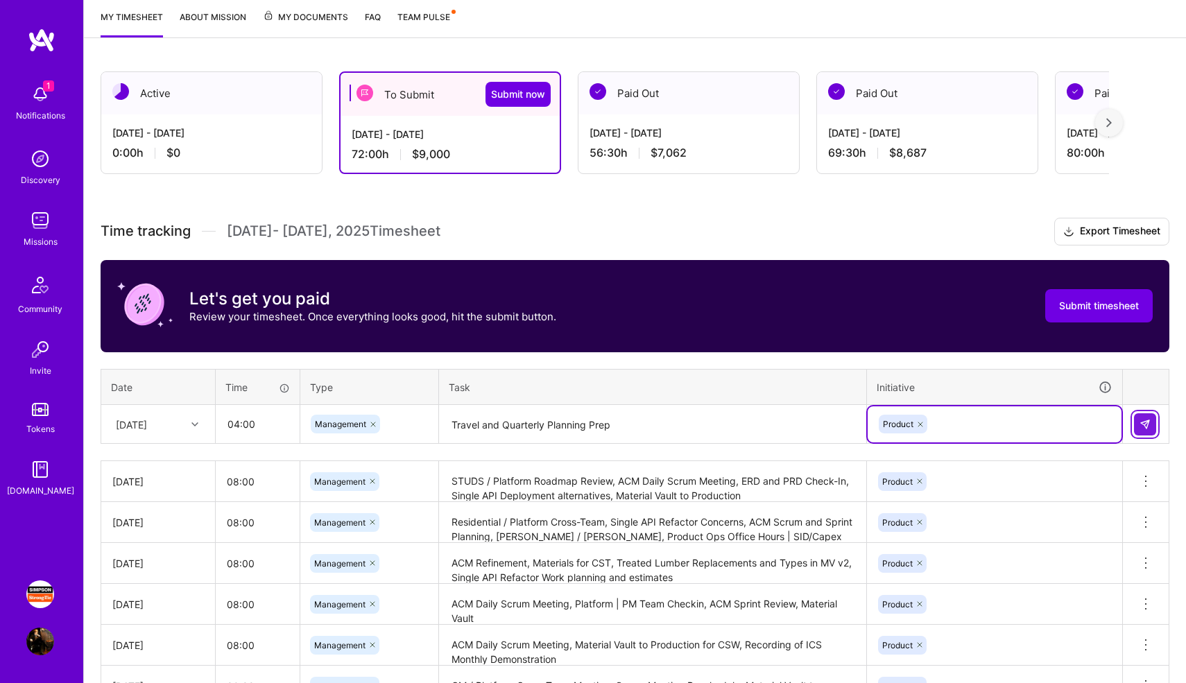
click at [1147, 419] on img at bounding box center [1145, 424] width 11 height 11
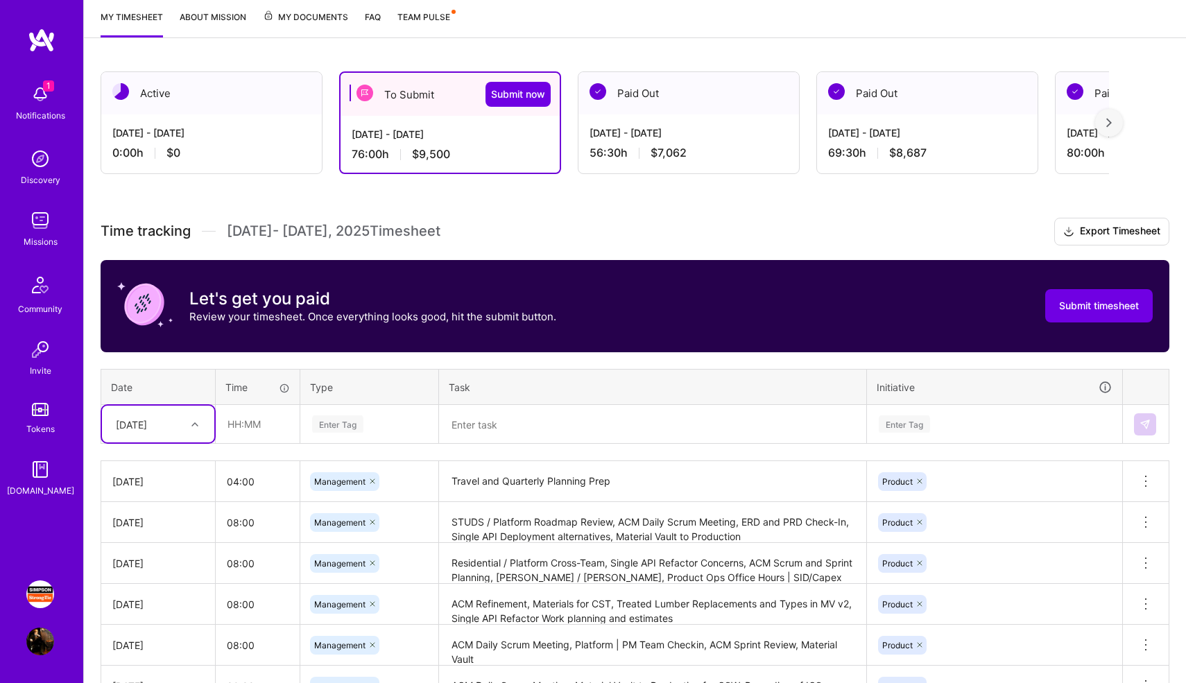
click at [186, 431] on div at bounding box center [197, 425] width 22 height 18
click at [158, 583] on div "[DATE]" at bounding box center [158, 585] width 112 height 26
click at [243, 428] on input "text" at bounding box center [257, 424] width 83 height 37
type input "08:00"
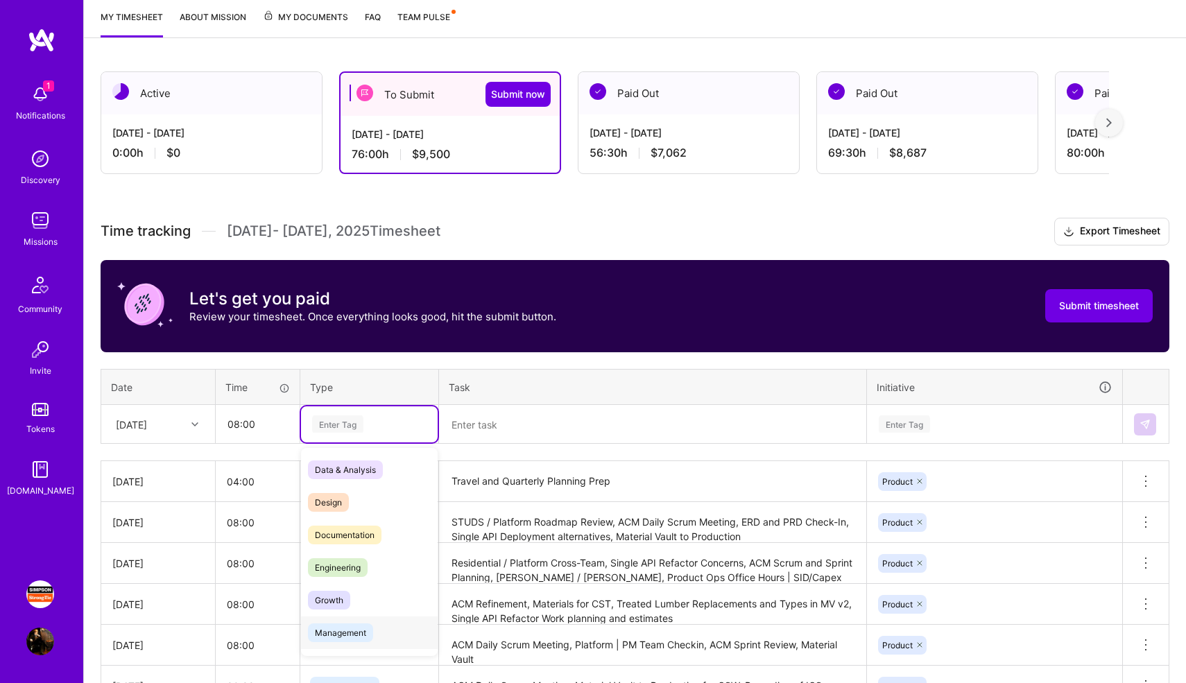
click at [343, 613] on span "Management" at bounding box center [340, 633] width 65 height 19
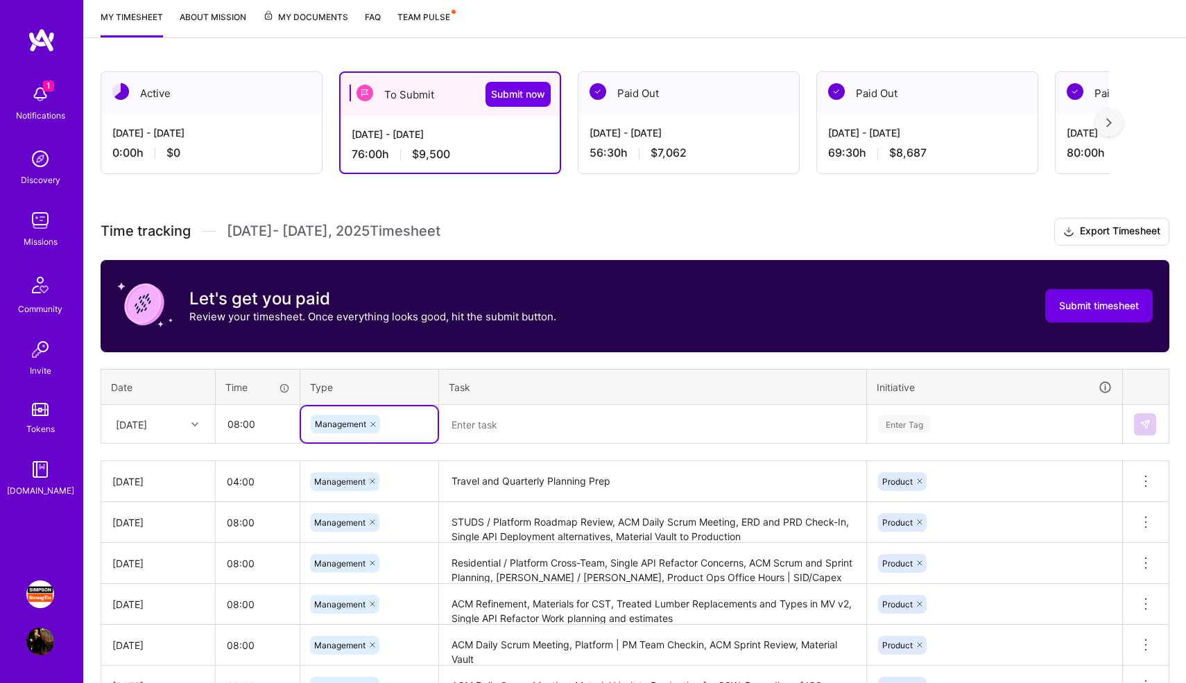
click at [534, 419] on textarea at bounding box center [653, 425] width 425 height 37
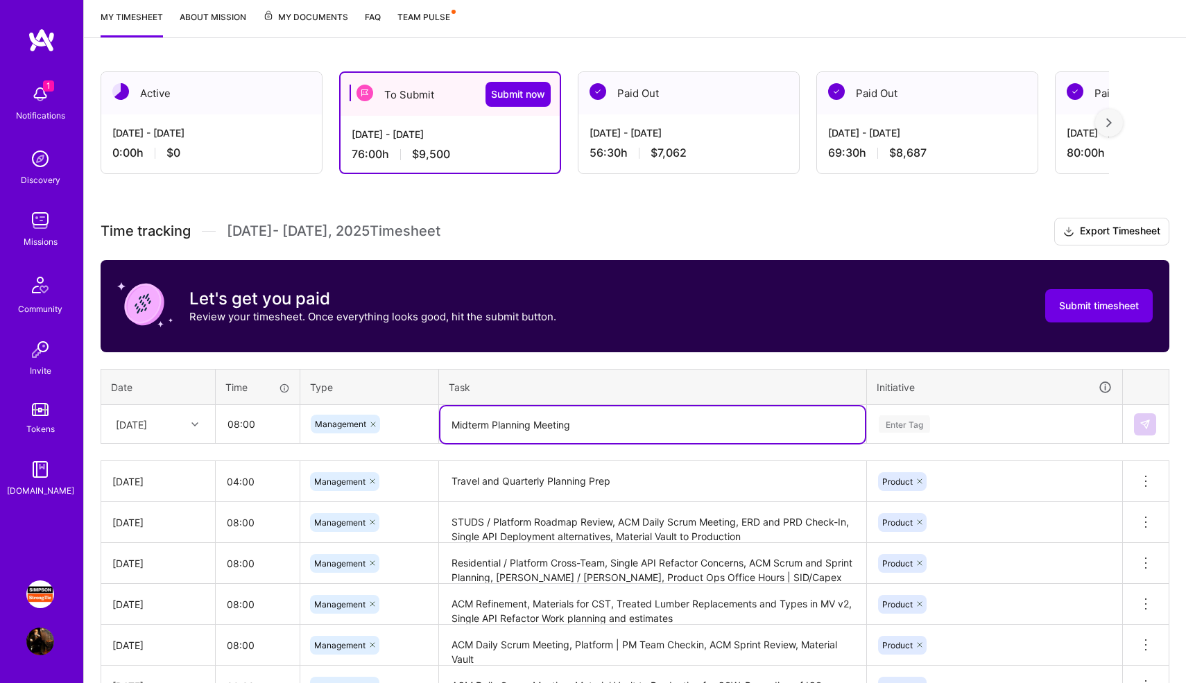
click at [921, 420] on div "Enter Tag" at bounding box center [904, 424] width 51 height 22
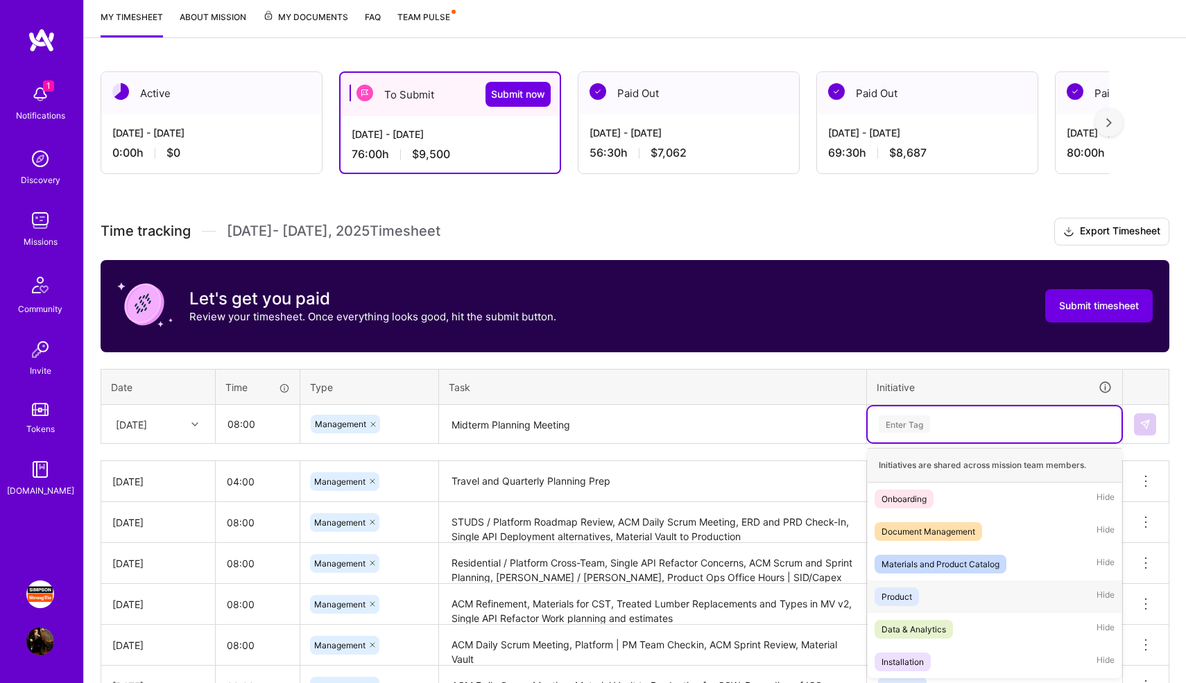
click at [917, 595] on span "Product" at bounding box center [897, 597] width 44 height 19
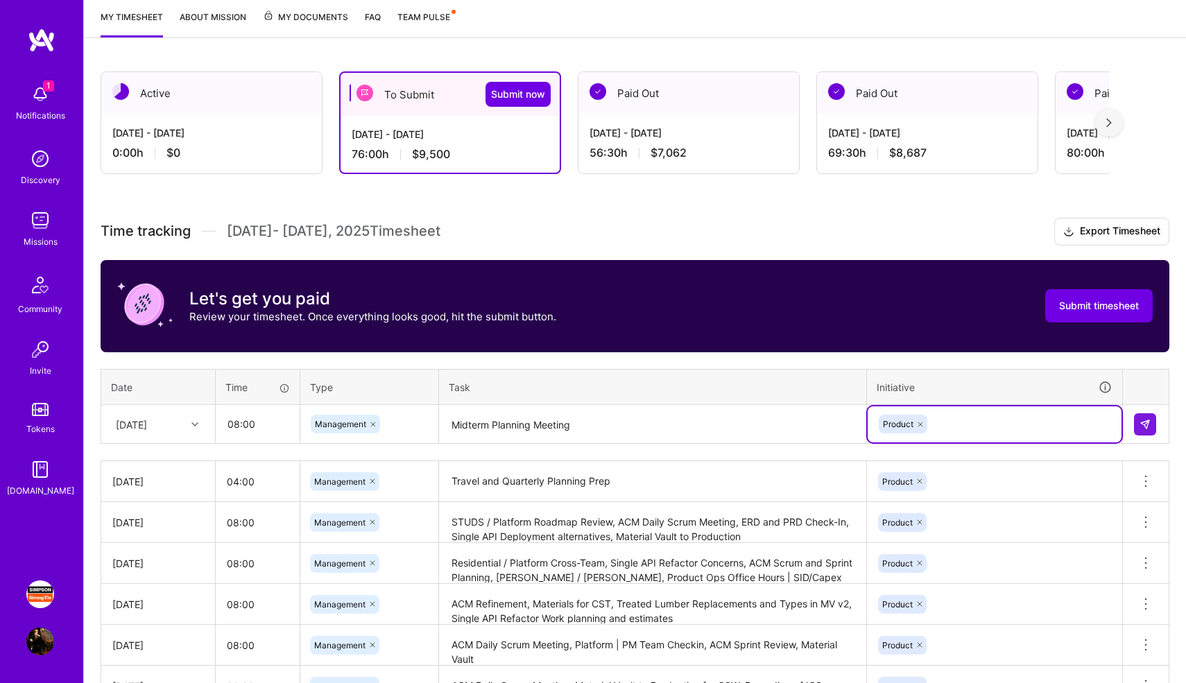
click at [787, 429] on textarea "Midterm Planning Meeting" at bounding box center [653, 425] width 425 height 37
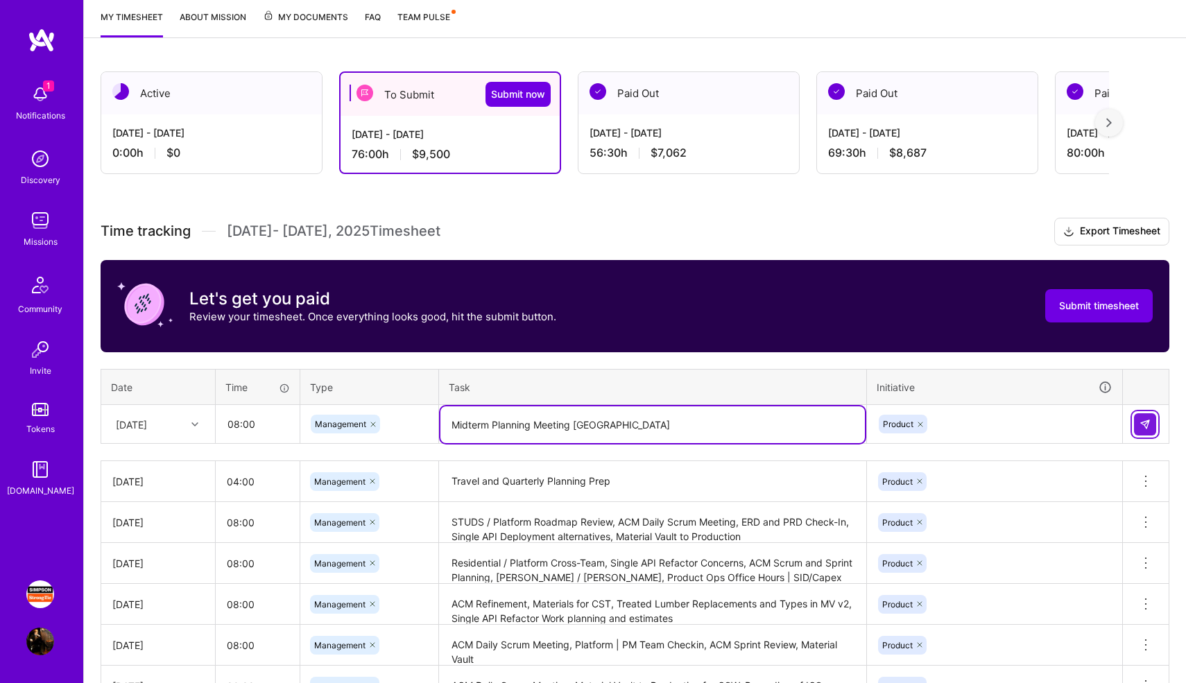
type textarea "Midterm Planning Meeting [GEOGRAPHIC_DATA]"
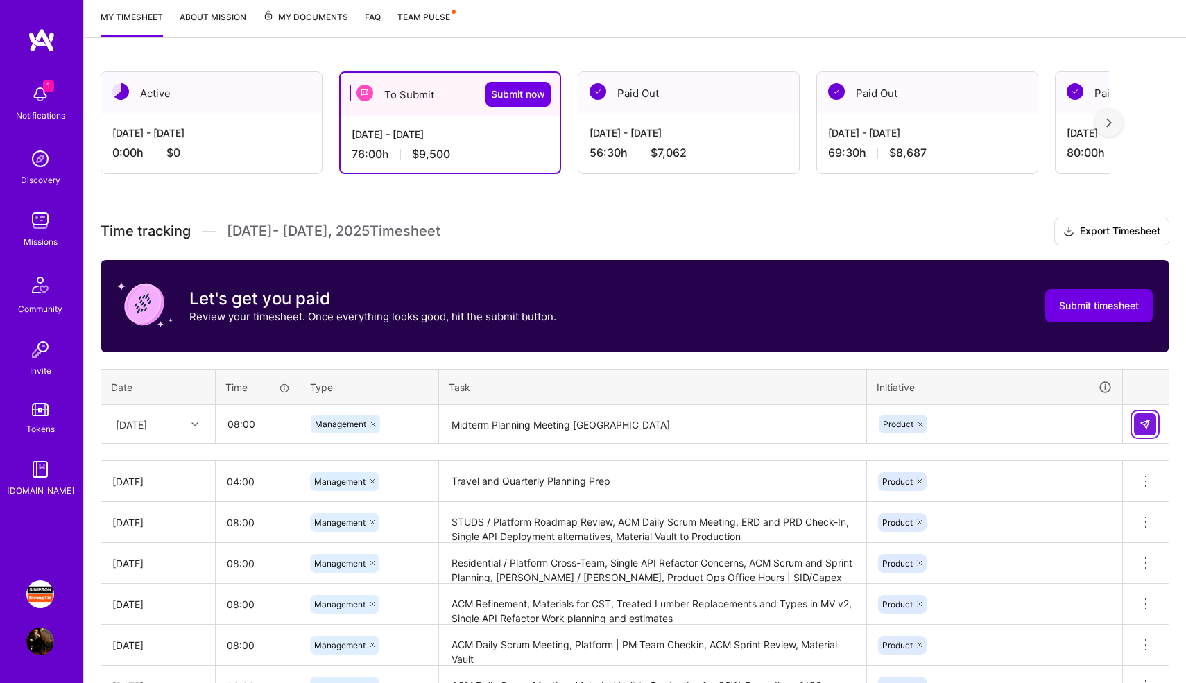
click at [1149, 425] on img at bounding box center [1145, 424] width 11 height 11
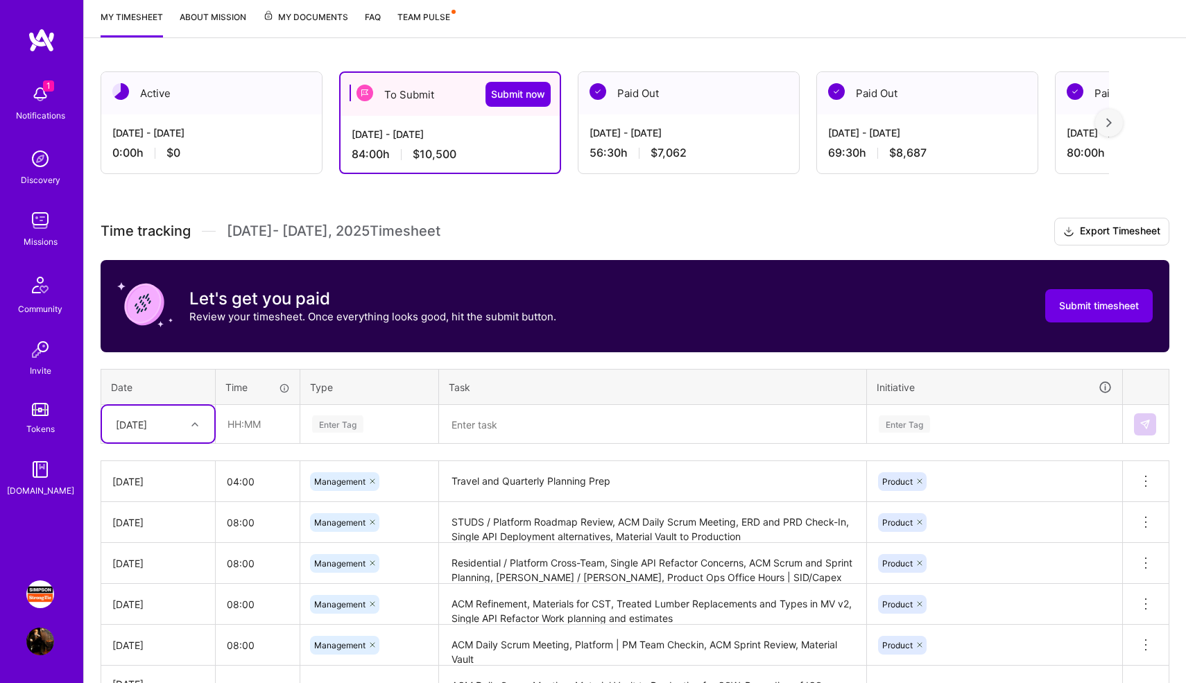
click at [185, 422] on div "[DATE]" at bounding box center [147, 424] width 77 height 23
click at [161, 613] on div "[DATE]" at bounding box center [158, 641] width 112 height 26
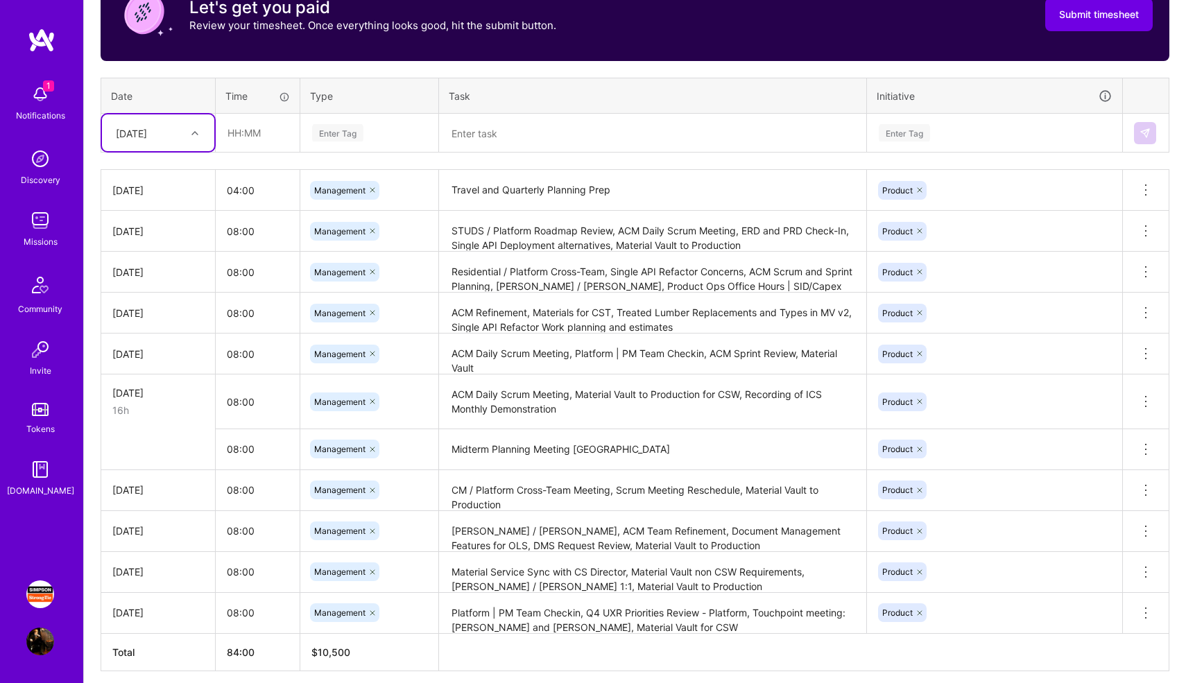
scroll to position [531, 0]
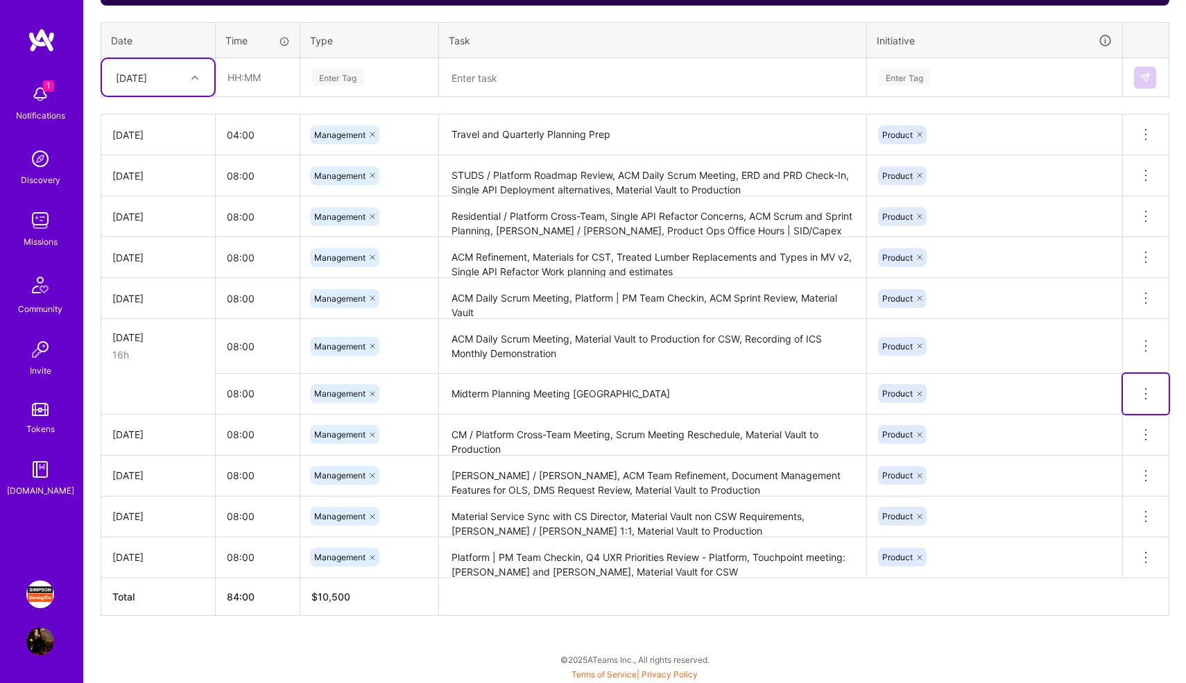
click at [1144, 391] on icon at bounding box center [1146, 394] width 17 height 17
click at [1118, 413] on button "Delete row" at bounding box center [1112, 418] width 72 height 34
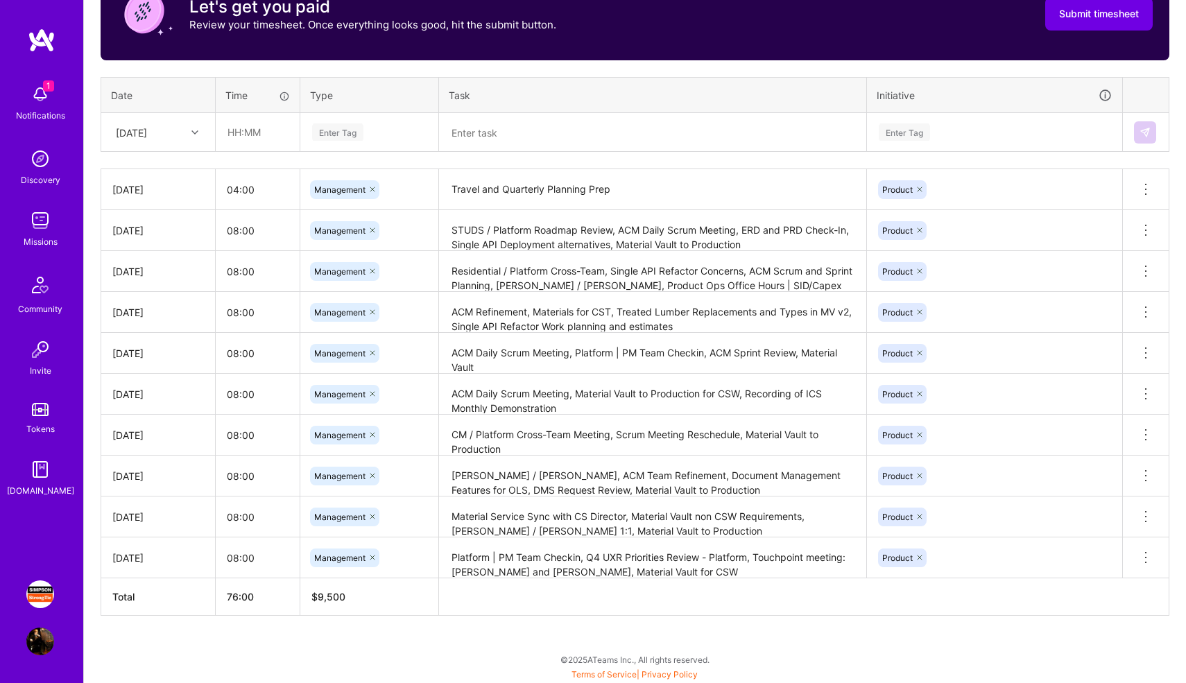
click at [195, 134] on icon at bounding box center [194, 132] width 7 height 7
click at [166, 347] on div "[DATE]" at bounding box center [158, 349] width 112 height 26
click at [253, 129] on input "text" at bounding box center [257, 132] width 83 height 37
type input "08:00"
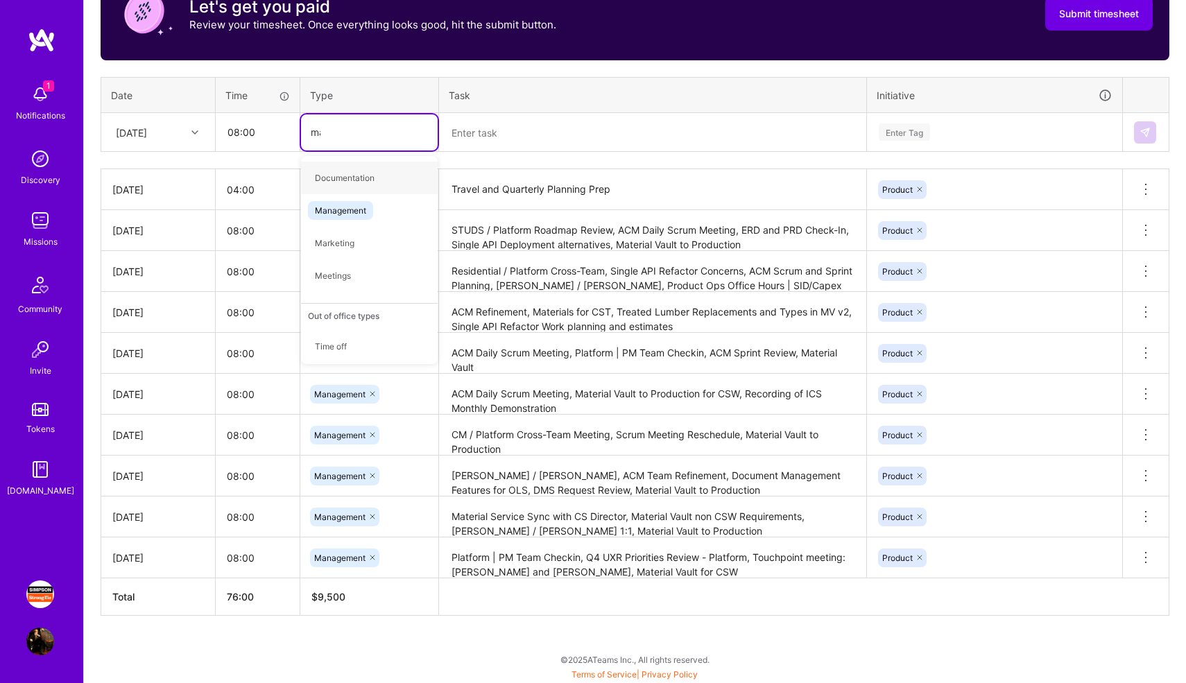
type input "man"
click at [355, 175] on span "Management" at bounding box center [340, 178] width 65 height 19
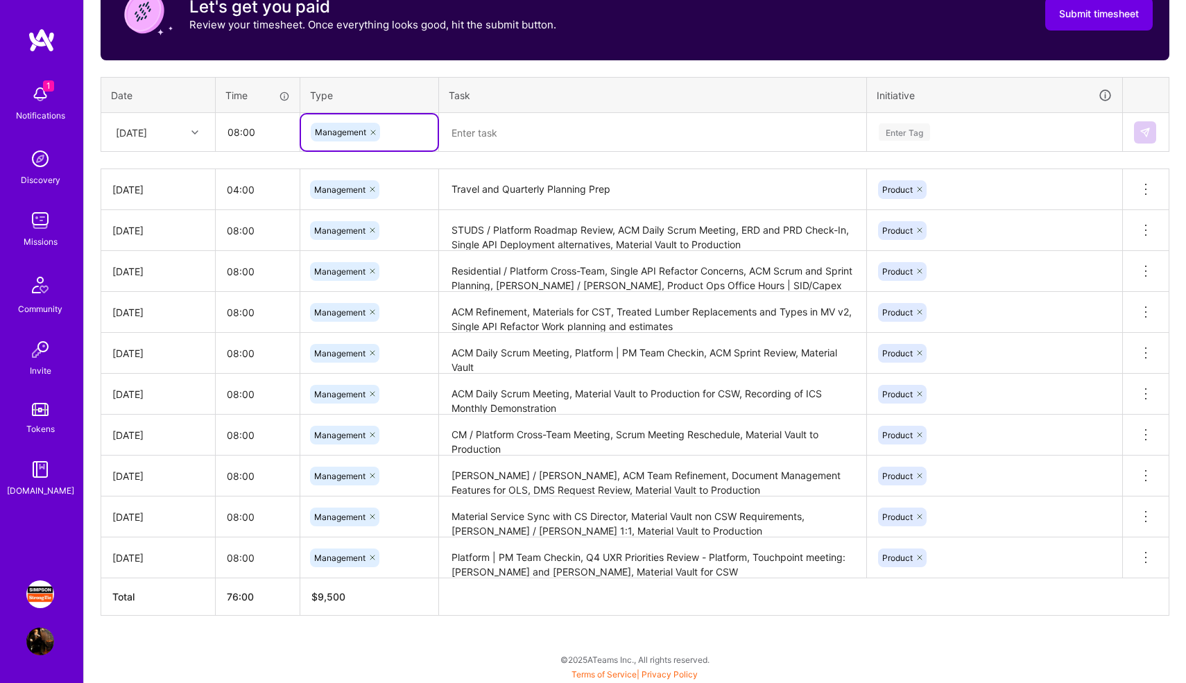
click at [488, 133] on textarea at bounding box center [653, 132] width 425 height 37
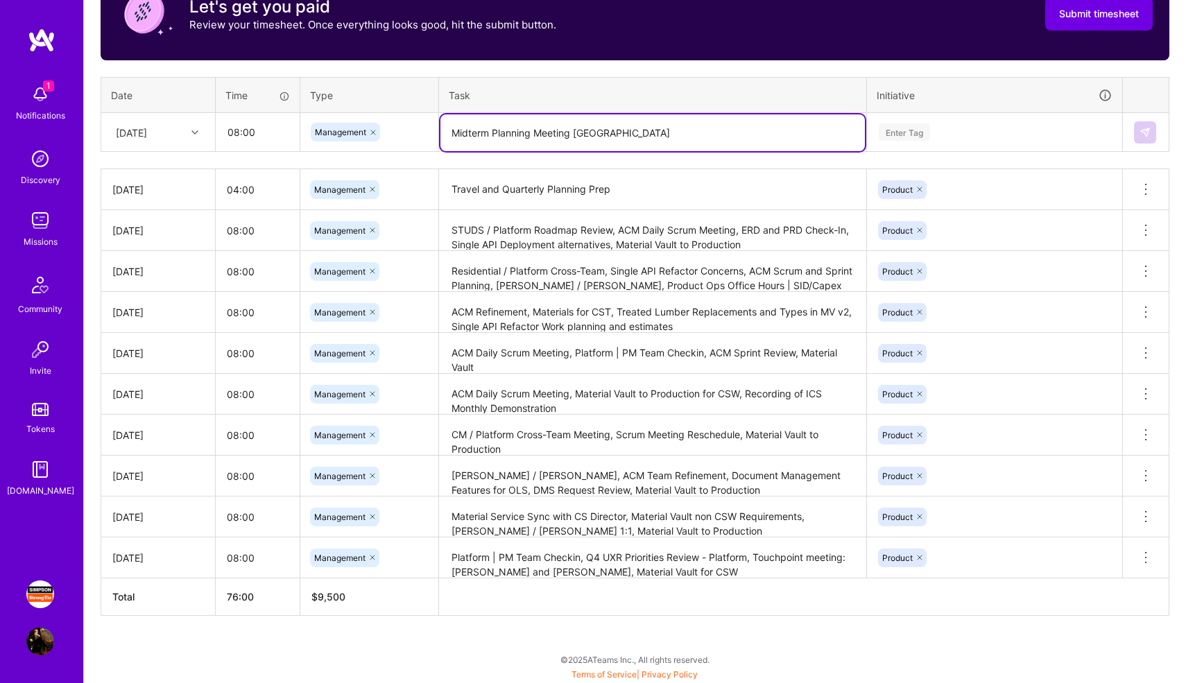
type textarea "Midterm Planning Meeting [GEOGRAPHIC_DATA]"
click at [912, 129] on div "Enter Tag" at bounding box center [904, 132] width 51 height 22
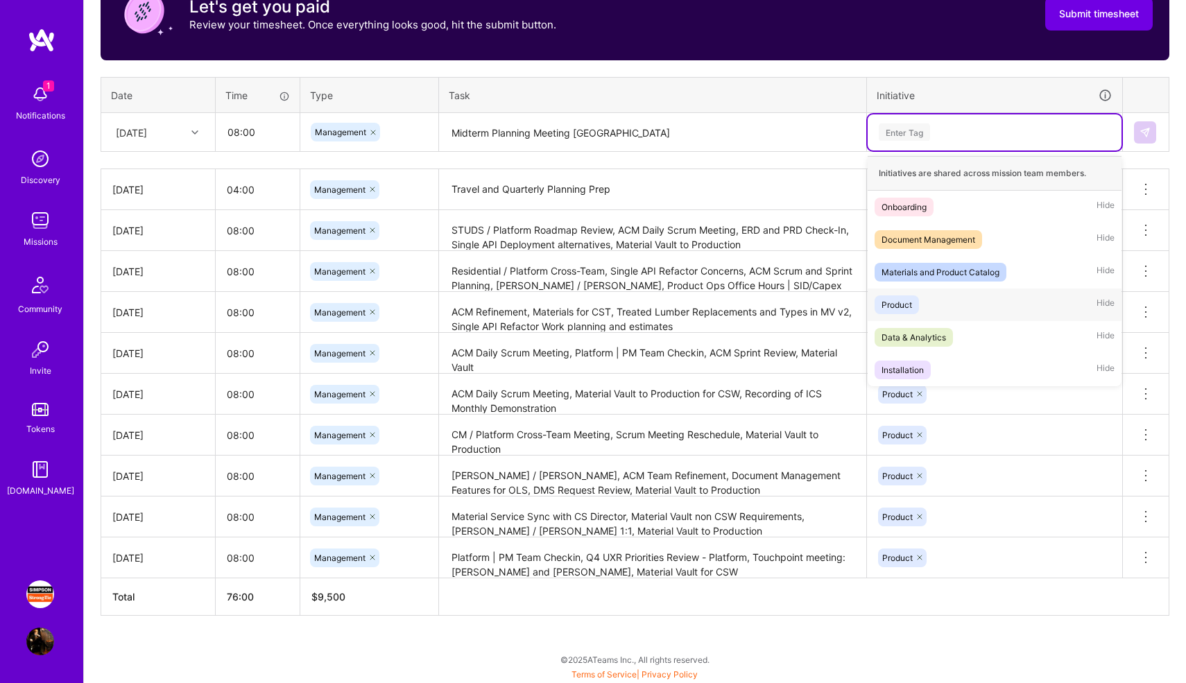
click at [914, 304] on span "Product" at bounding box center [897, 305] width 44 height 19
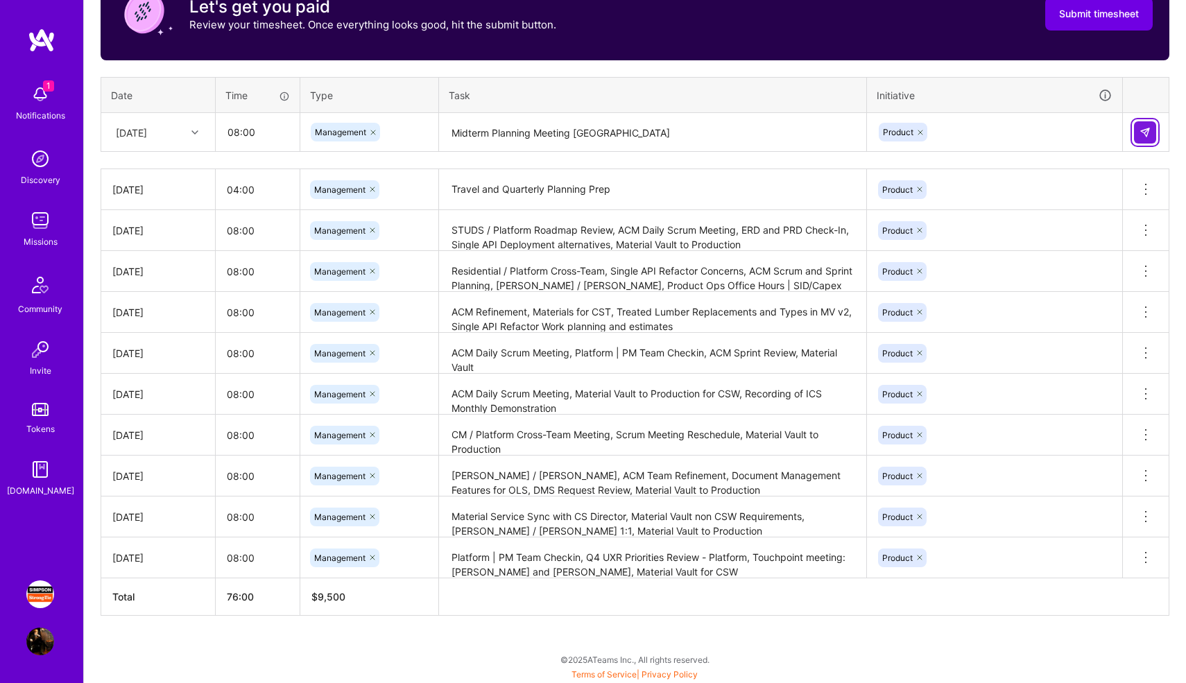
click at [1145, 135] on img at bounding box center [1145, 132] width 11 height 11
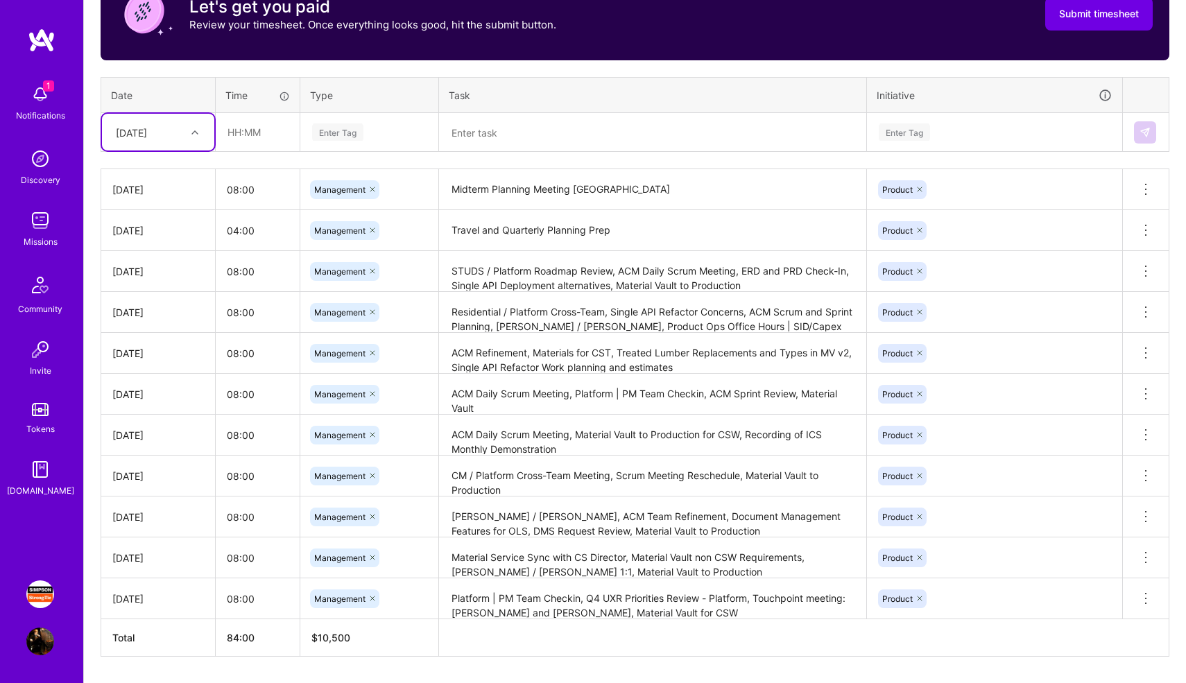
click at [196, 130] on icon at bounding box center [194, 132] width 7 height 7
click at [155, 345] on div "[DATE]" at bounding box center [158, 349] width 112 height 26
click at [237, 133] on input "text" at bounding box center [257, 132] width 83 height 37
type input "08:00"
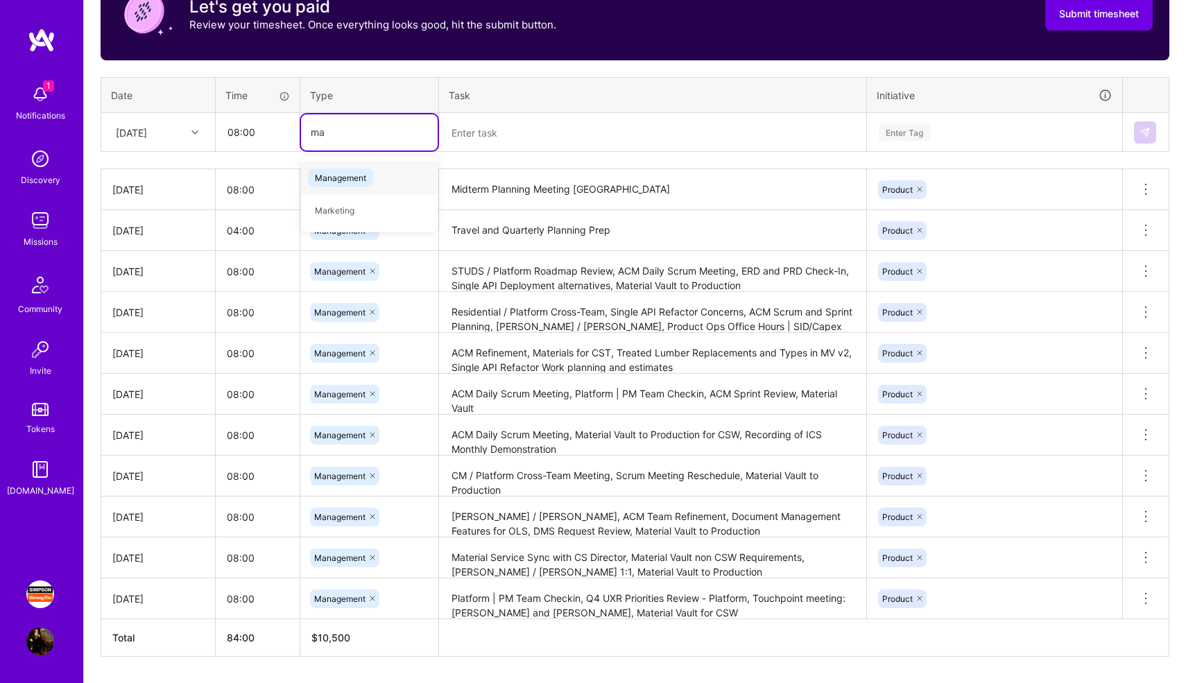
type input "man"
click at [335, 171] on span "Management" at bounding box center [340, 178] width 65 height 19
click at [516, 131] on textarea at bounding box center [653, 132] width 425 height 37
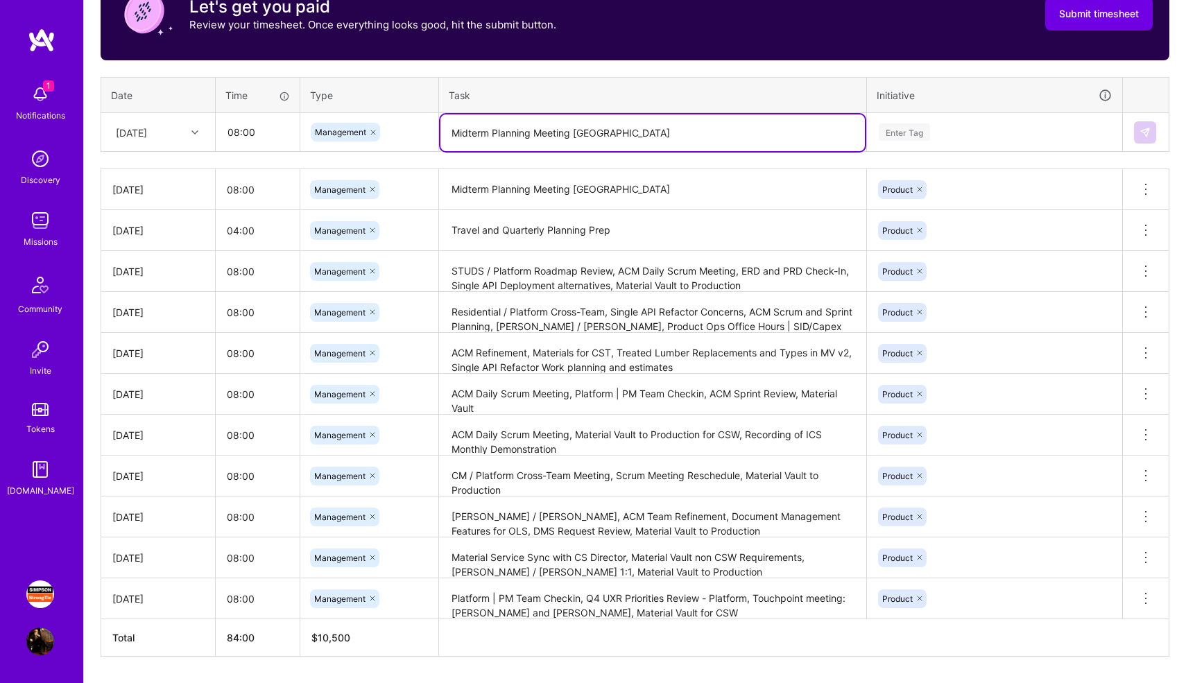
type textarea "Midterm Planning Meeting [GEOGRAPHIC_DATA]"
click at [959, 133] on div "Enter Tag" at bounding box center [995, 131] width 234 height 17
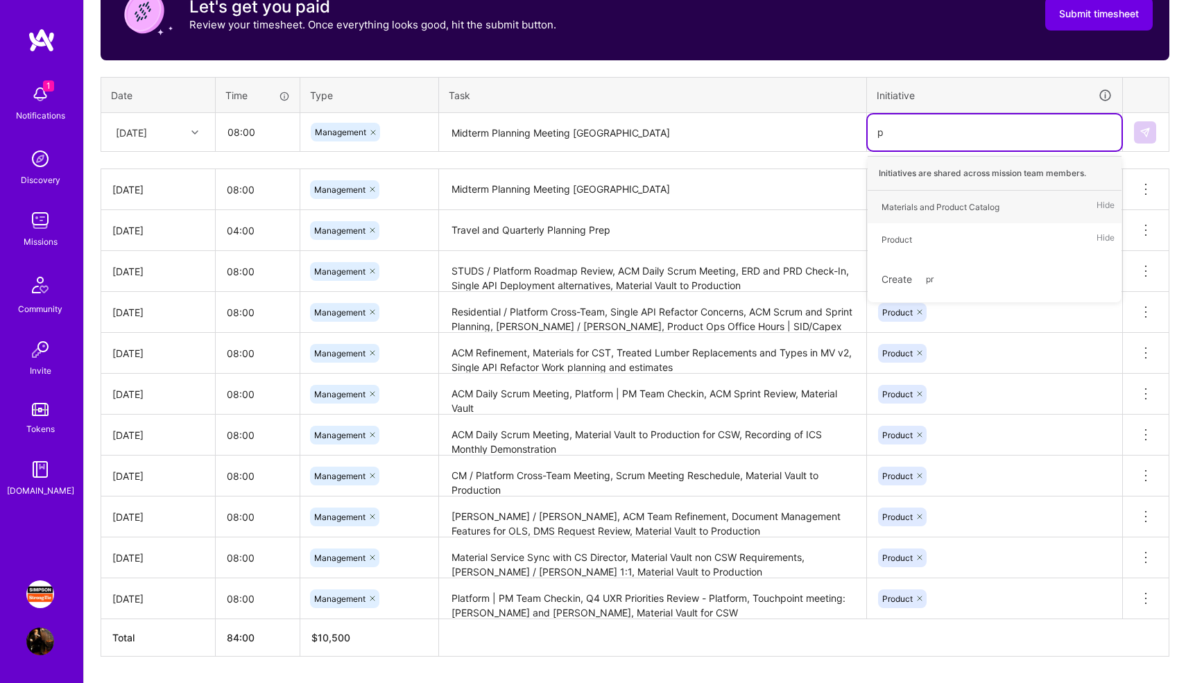
type input "pr"
click at [926, 237] on div "Product Hide" at bounding box center [995, 239] width 254 height 33
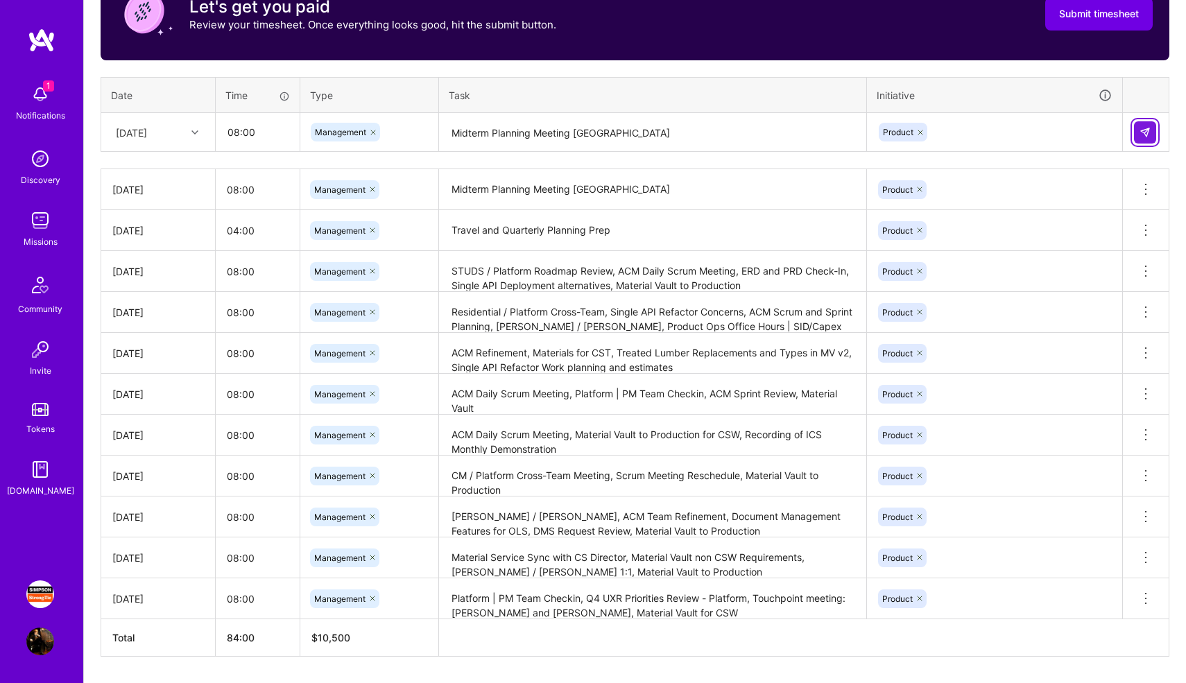
click at [1148, 133] on img at bounding box center [1145, 132] width 11 height 11
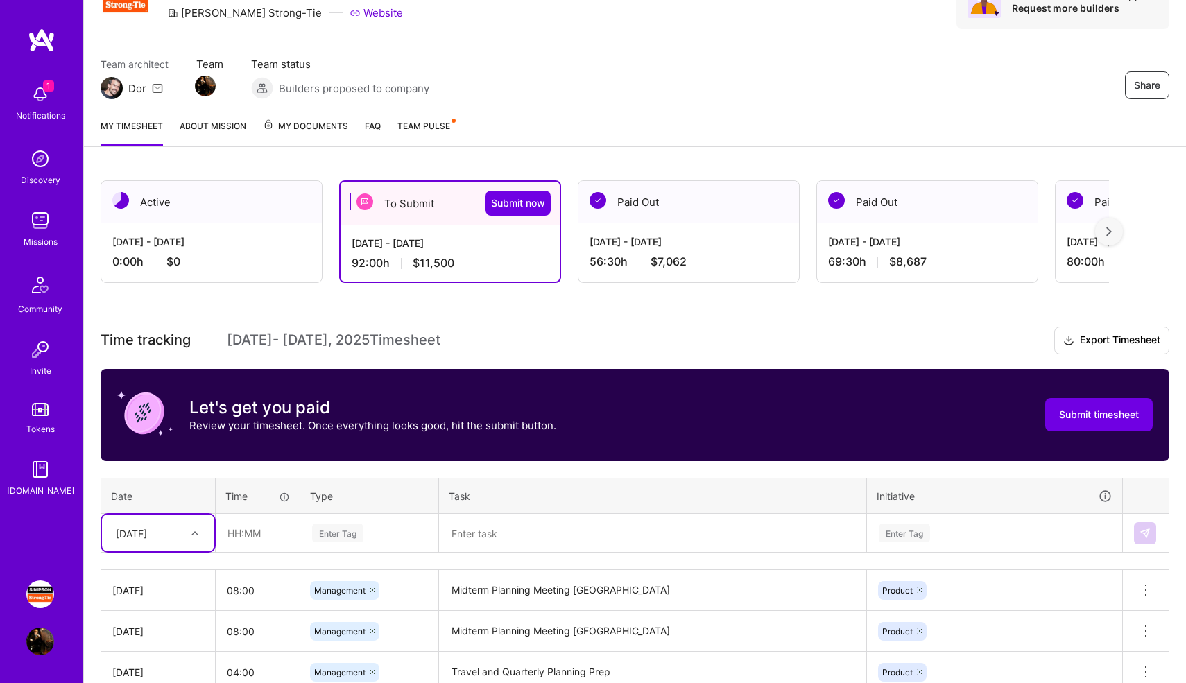
scroll to position [0, 0]
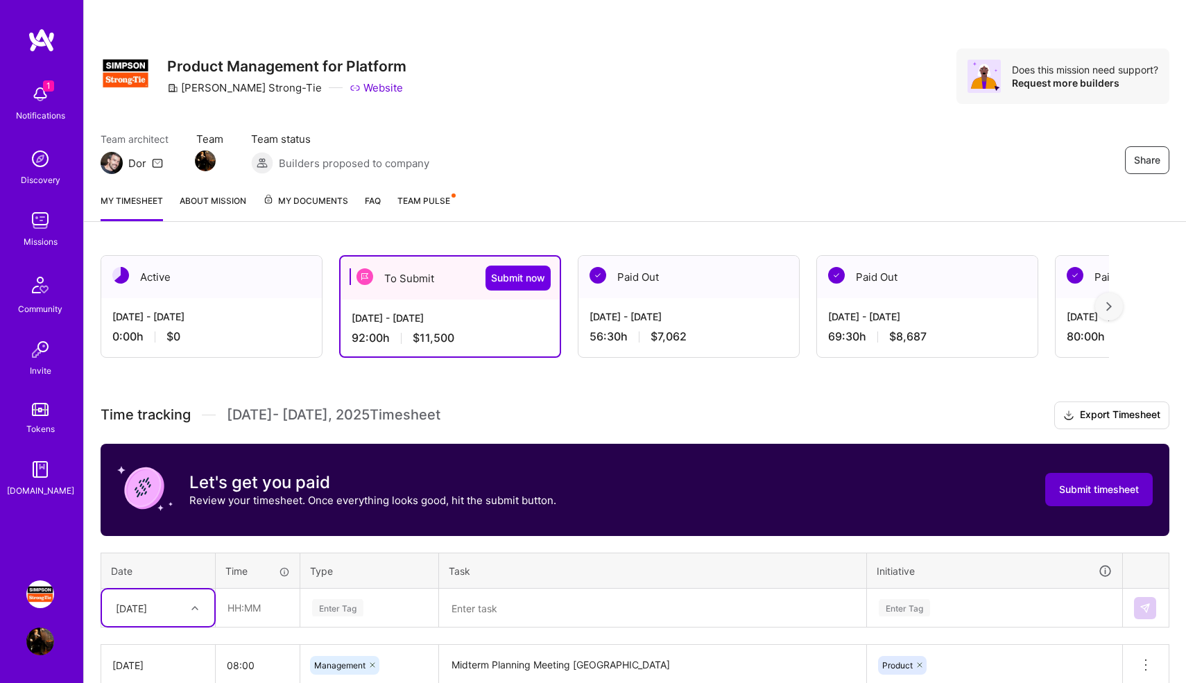
click at [1076, 493] on span "Submit timesheet" at bounding box center [1099, 490] width 80 height 14
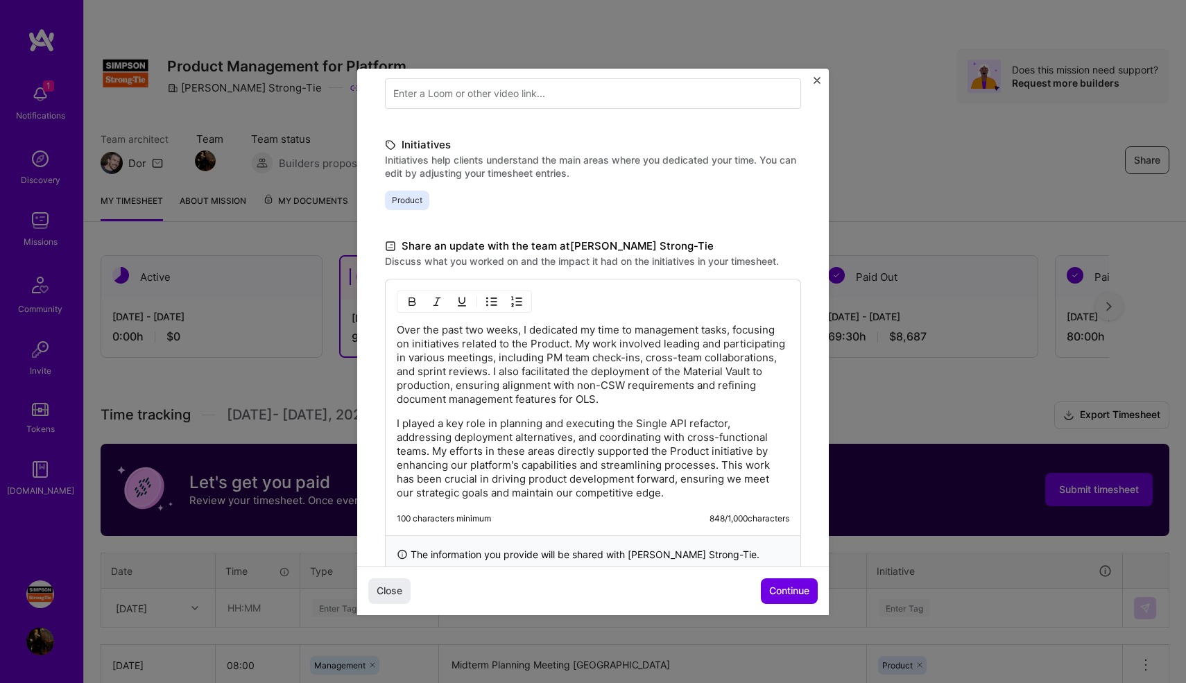
scroll to position [298, 0]
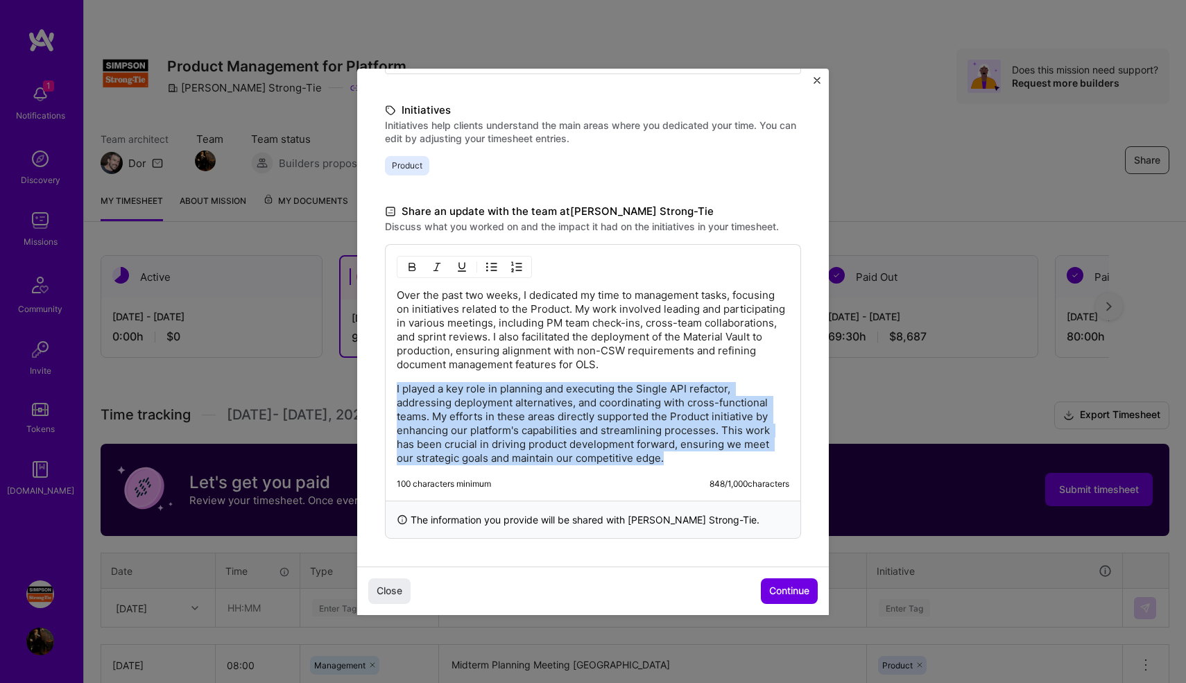
drag, startPoint x: 608, startPoint y: 460, endPoint x: 396, endPoint y: 386, distance: 224.7
click at [396, 386] on div "Over the past two weeks, I dedicated my time to management tasks, focusing on i…" at bounding box center [593, 372] width 416 height 257
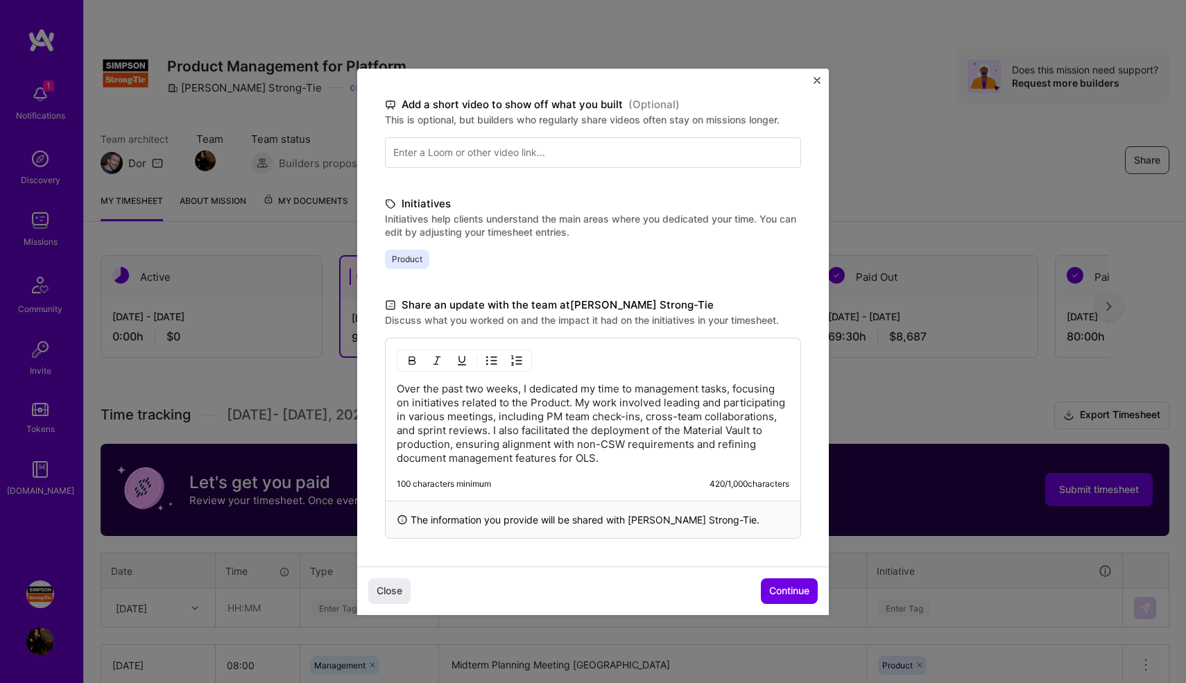
scroll to position [204, 0]
click at [780, 590] on span "Continue" at bounding box center [789, 591] width 40 height 14
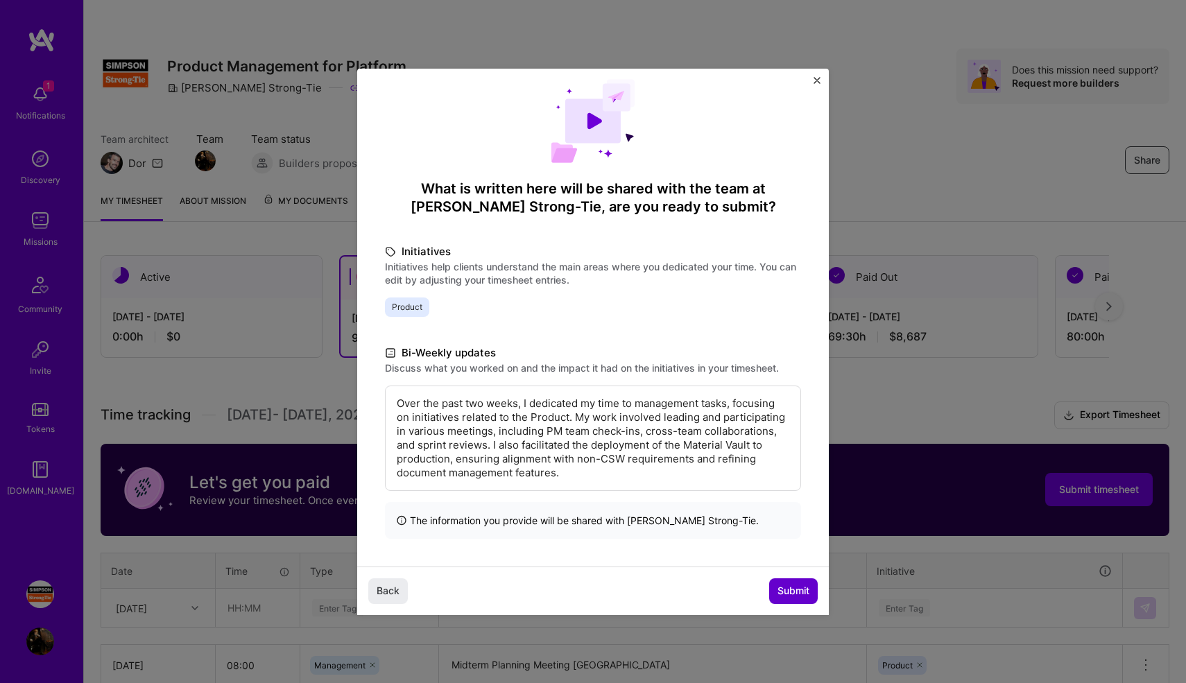
scroll to position [17, 0]
click at [789, 590] on span "Submit" at bounding box center [794, 591] width 32 height 14
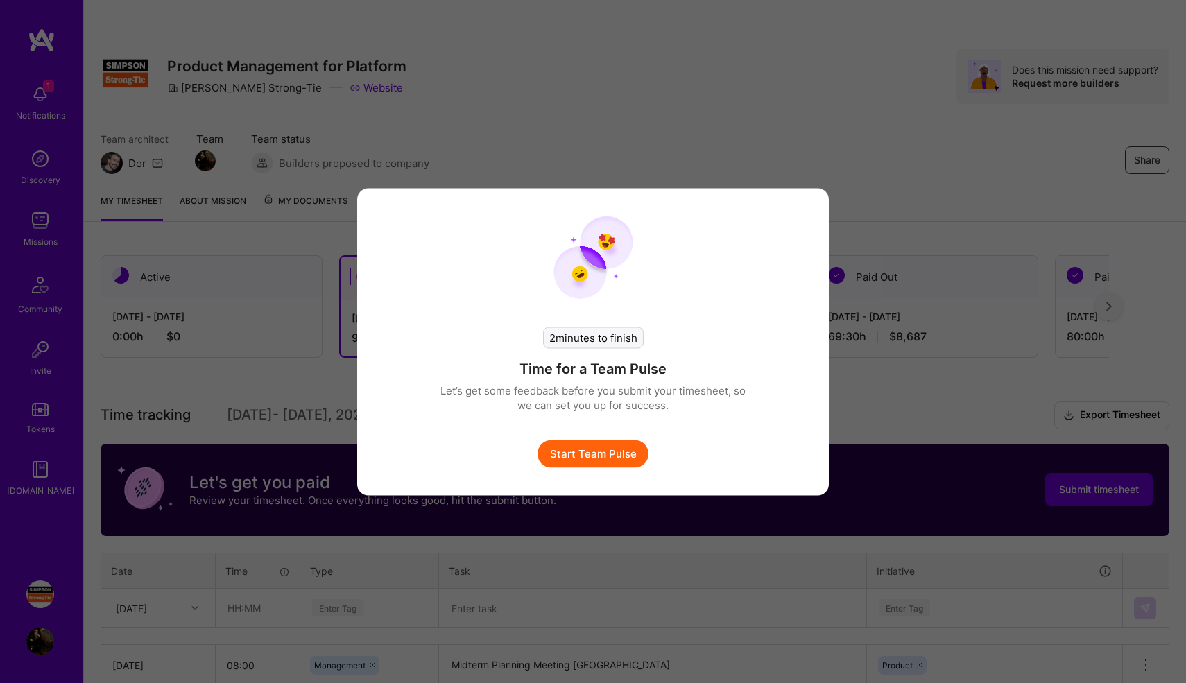
click at [615, 450] on button "Start Team Pulse" at bounding box center [593, 454] width 111 height 28
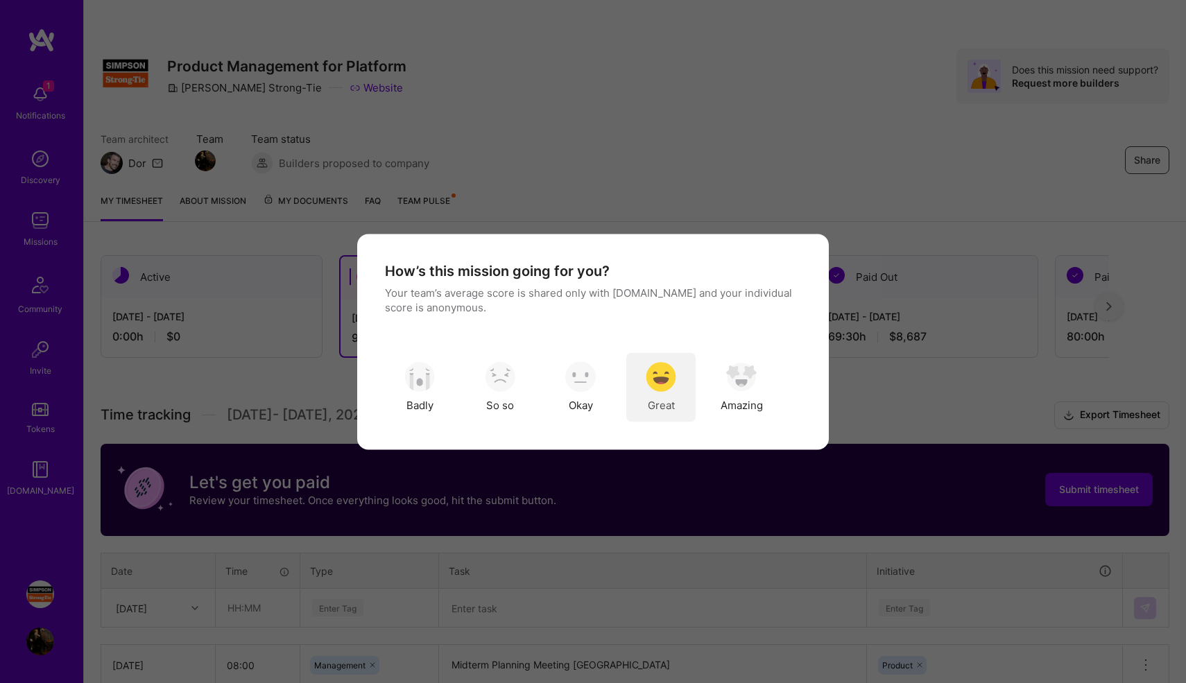
click at [652, 393] on div "Great" at bounding box center [660, 386] width 69 height 69
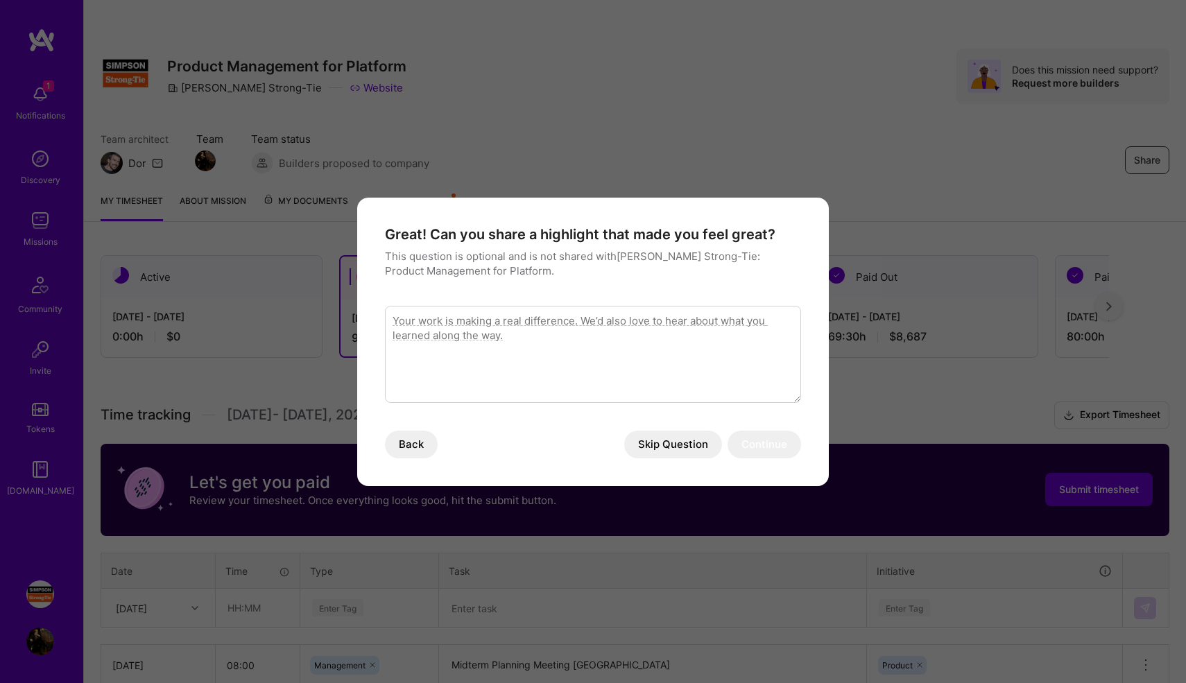
click at [665, 441] on button "Skip Question" at bounding box center [673, 445] width 98 height 28
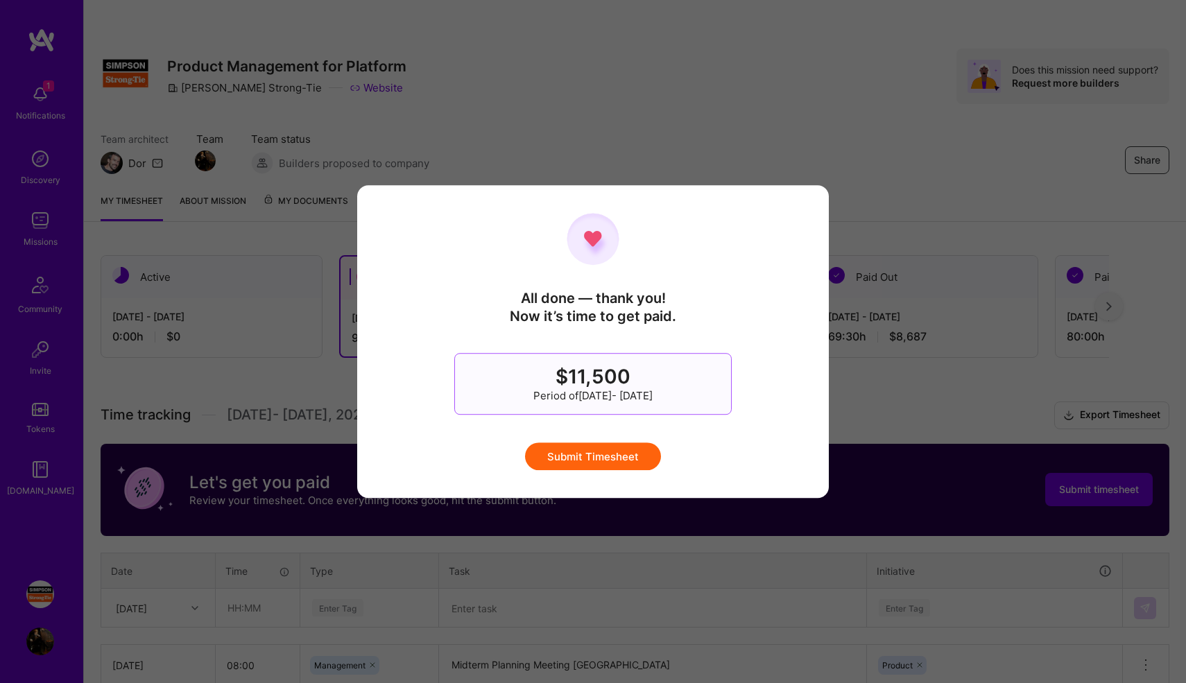
click at [623, 459] on button "Submit Timesheet" at bounding box center [593, 457] width 136 height 28
